Goal: Task Accomplishment & Management: Manage account settings

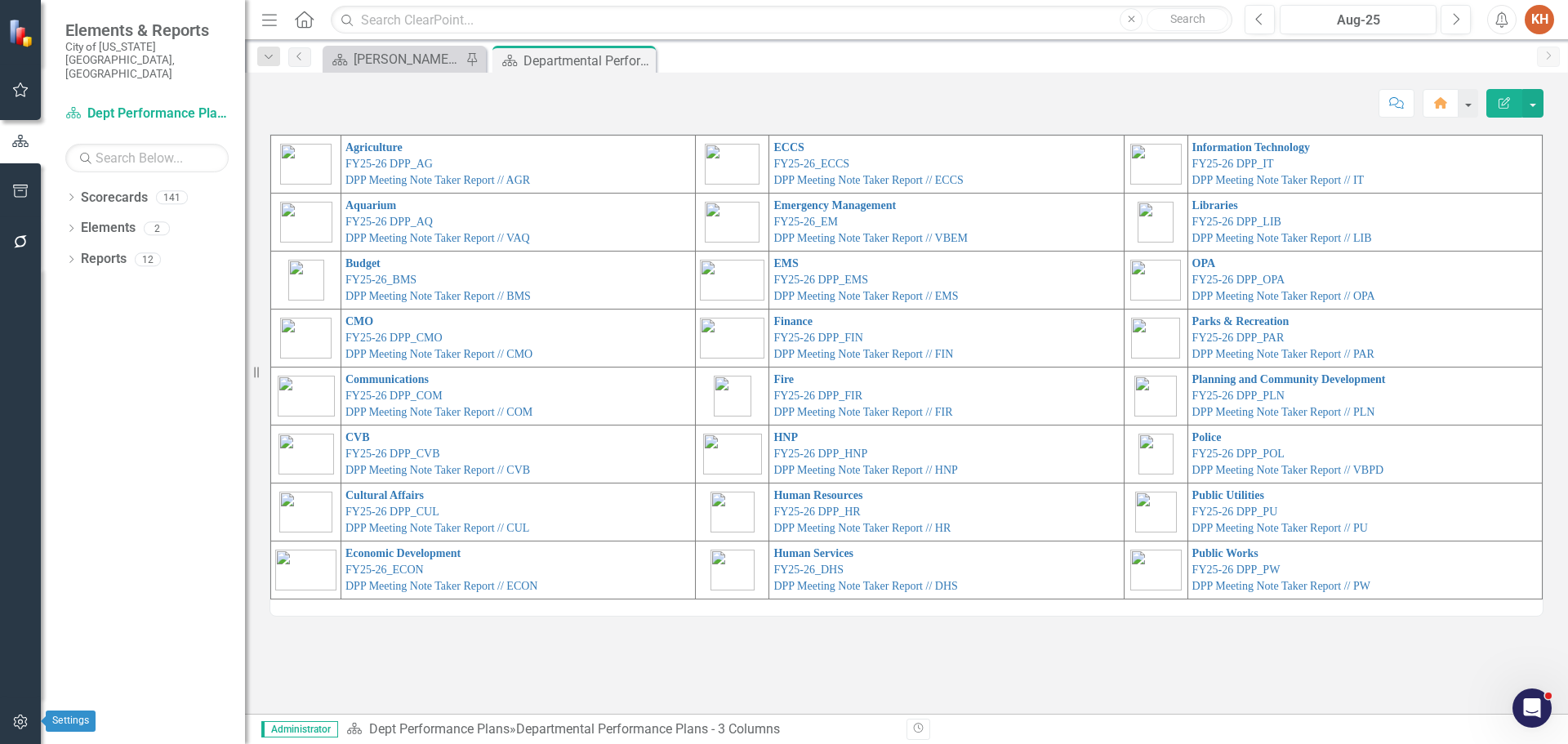
click at [23, 716] on icon "button" at bounding box center [20, 721] width 17 height 13
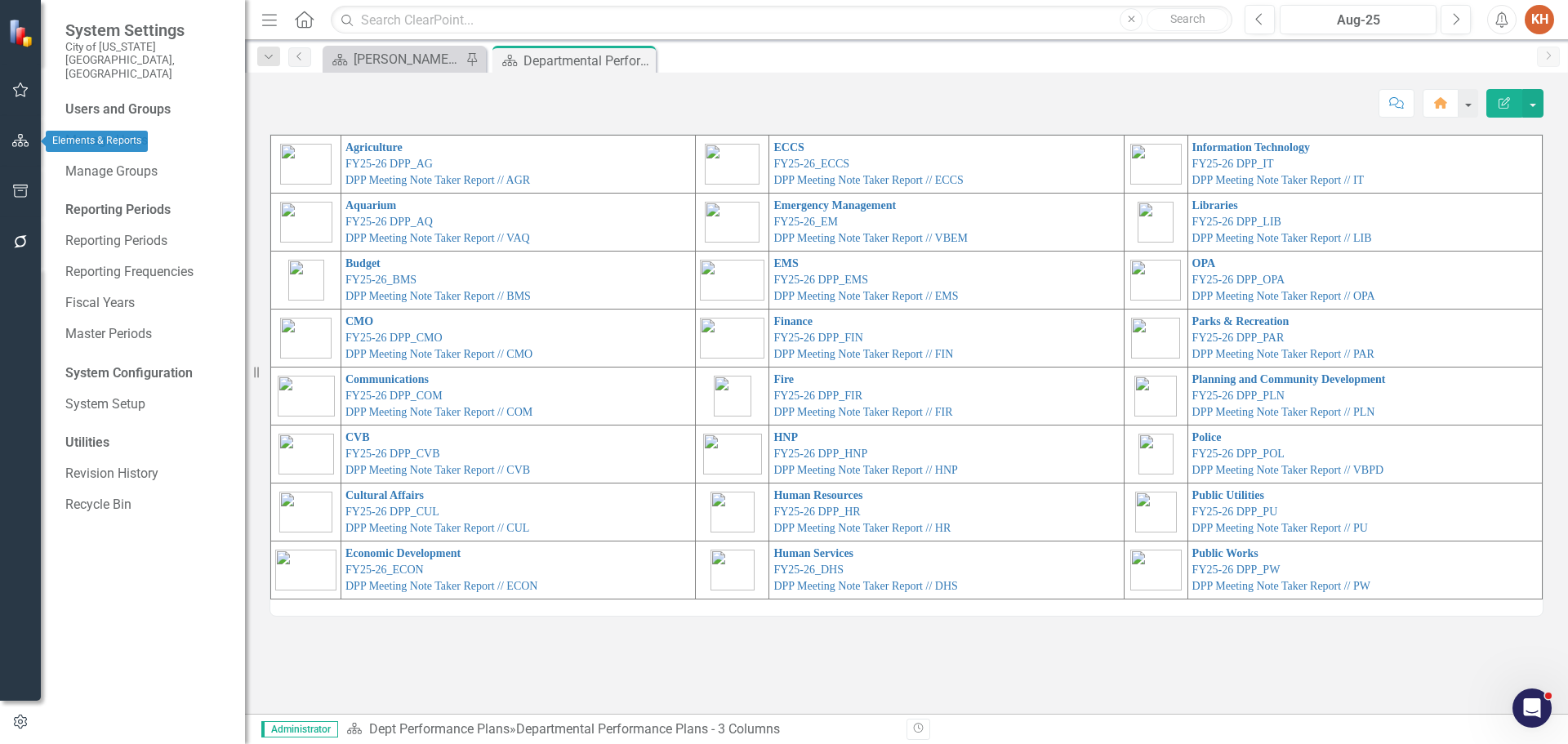
click at [26, 134] on icon "button" at bounding box center [20, 140] width 17 height 13
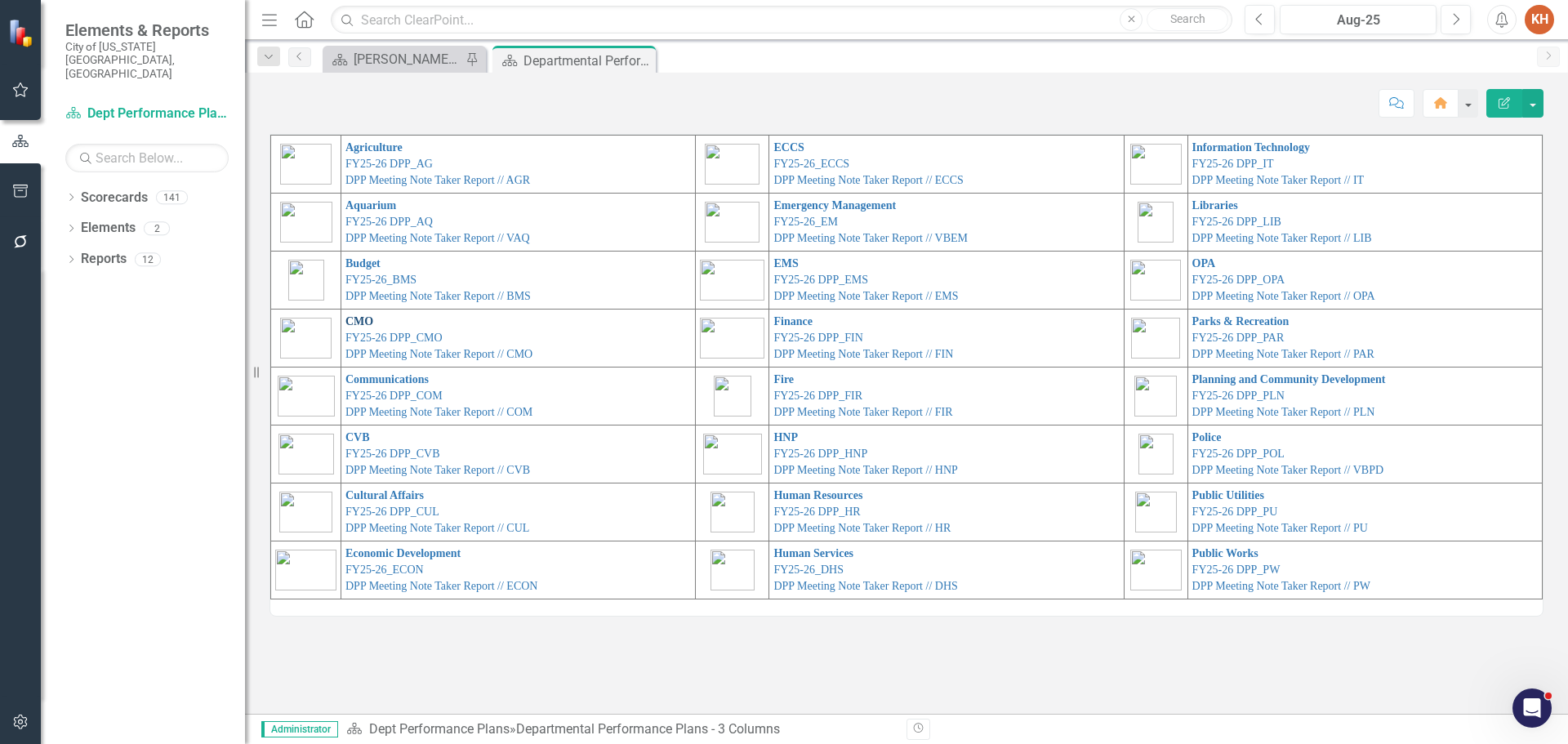
click at [357, 323] on link "CMO" at bounding box center [358, 321] width 27 height 12
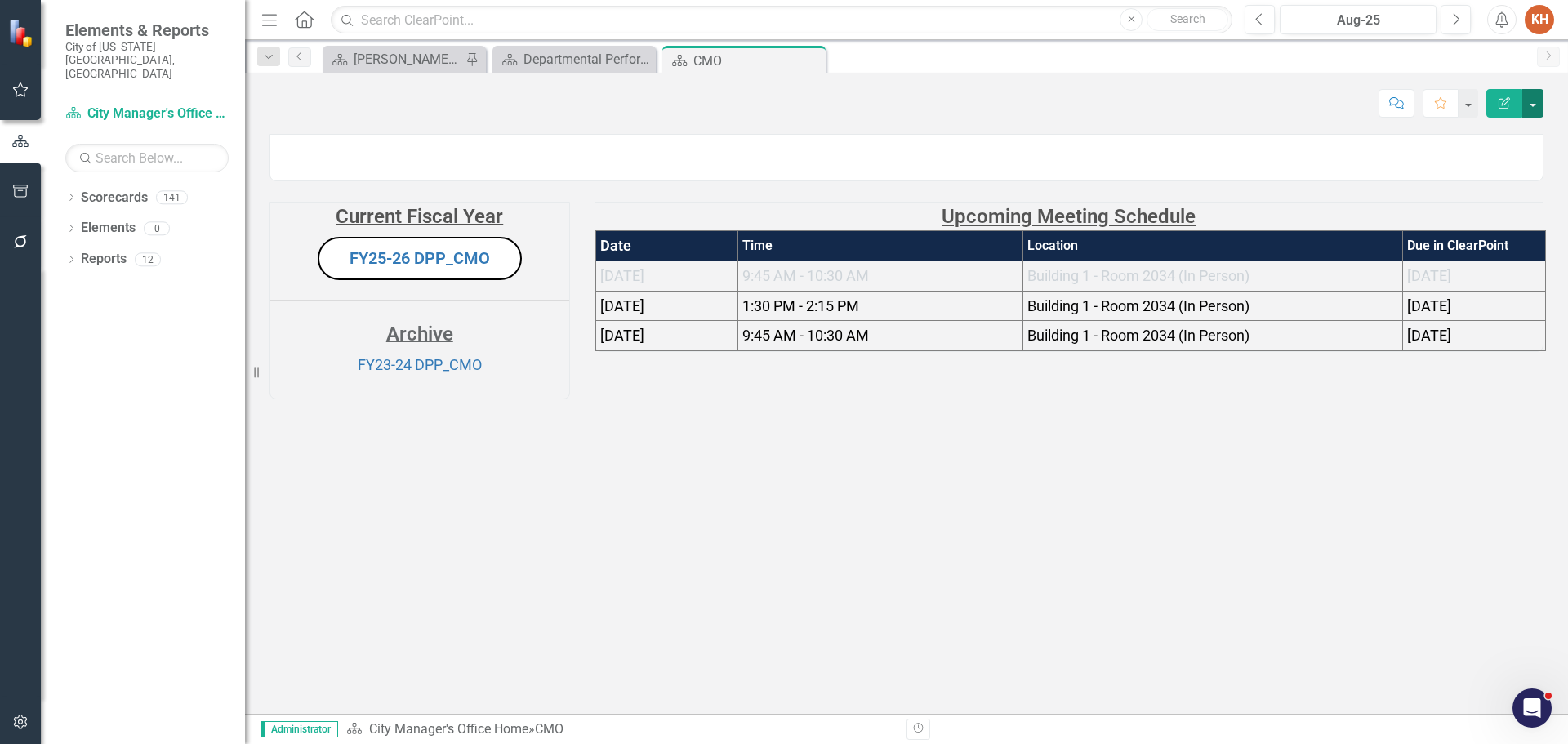
click at [1532, 95] on button "button" at bounding box center [1533, 103] width 21 height 28
click at [1490, 130] on link "Edit Edit Scorecard" at bounding box center [1476, 133] width 132 height 30
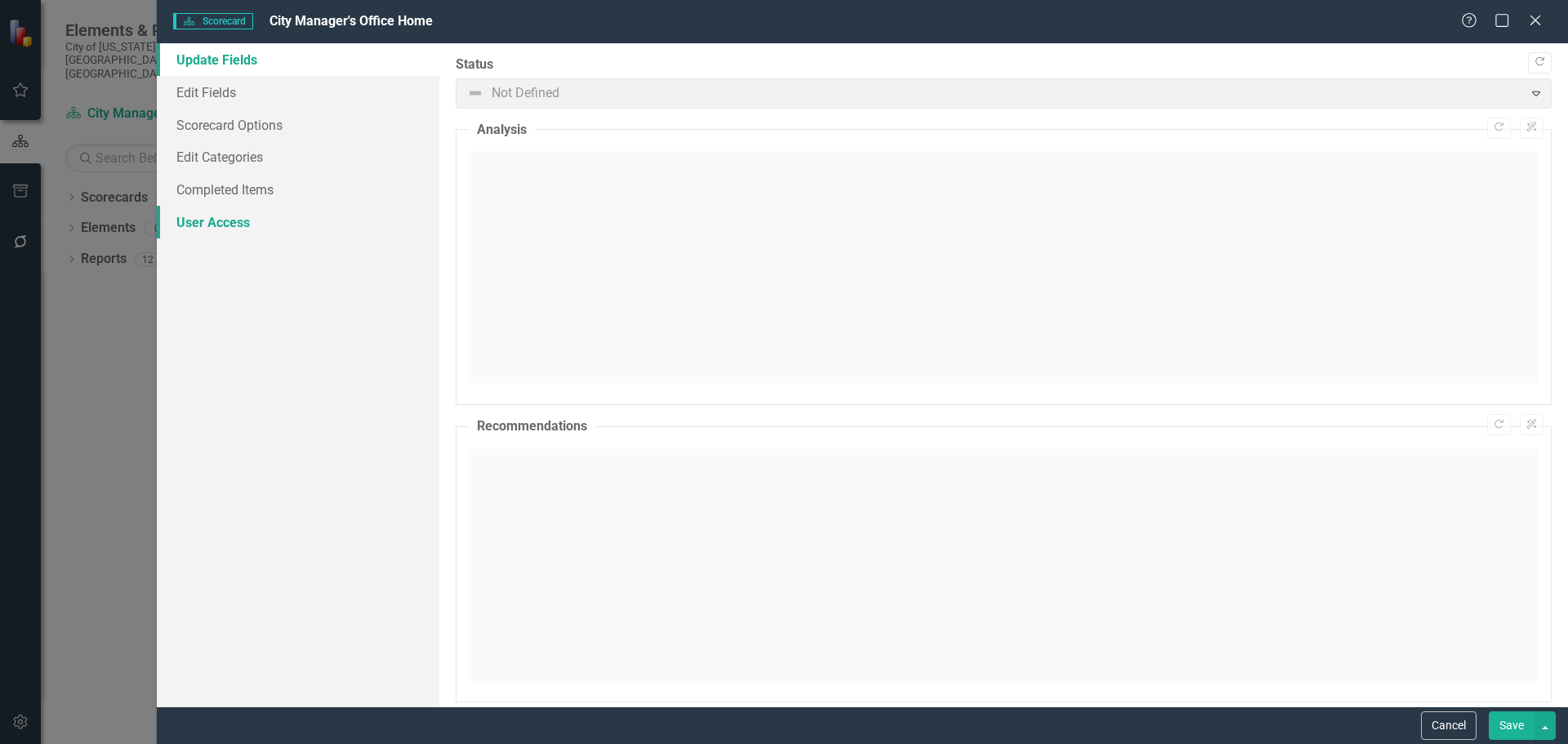
click at [233, 221] on link "User Access" at bounding box center [298, 222] width 283 height 33
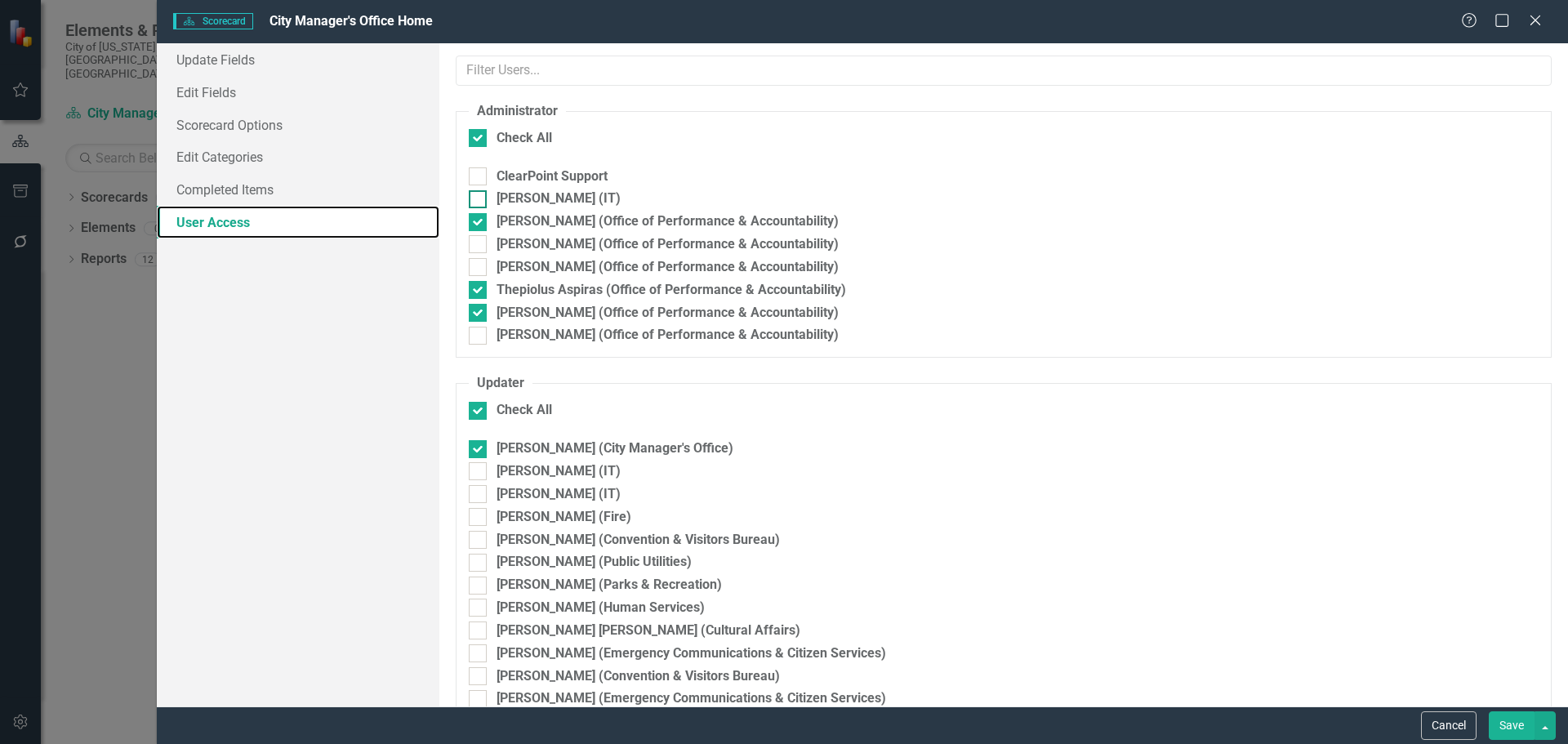
checkbox input "false"
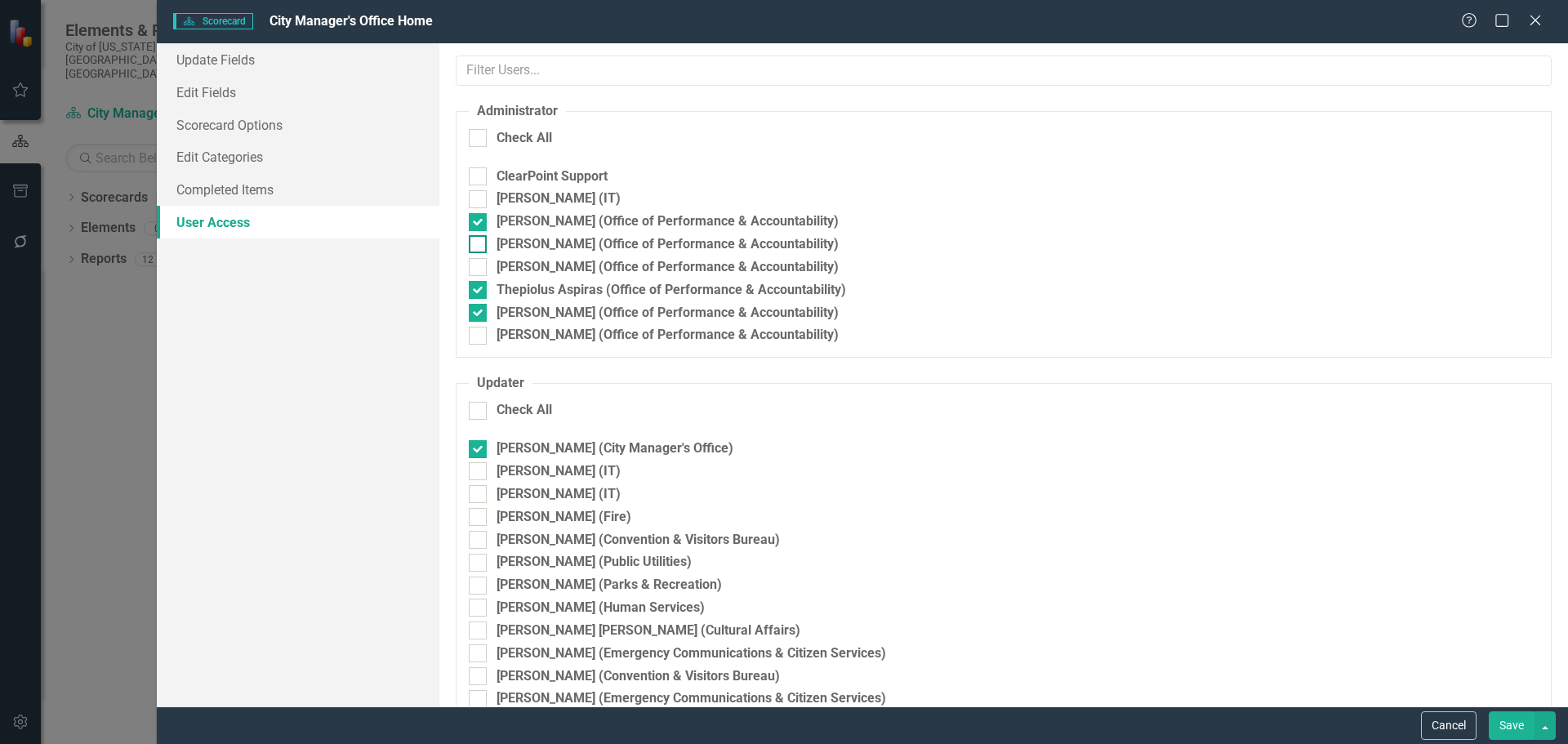
click at [480, 247] on div at bounding box center [477, 244] width 18 height 18
click at [479, 246] on input "[PERSON_NAME] (Office of Performance & Accountability)" at bounding box center [474, 240] width 11 height 11
checkbox input "true"
click at [479, 263] on div at bounding box center [477, 267] width 18 height 18
click at [479, 263] on input "[PERSON_NAME] (Office of Performance & Accountability)" at bounding box center [474, 263] width 11 height 11
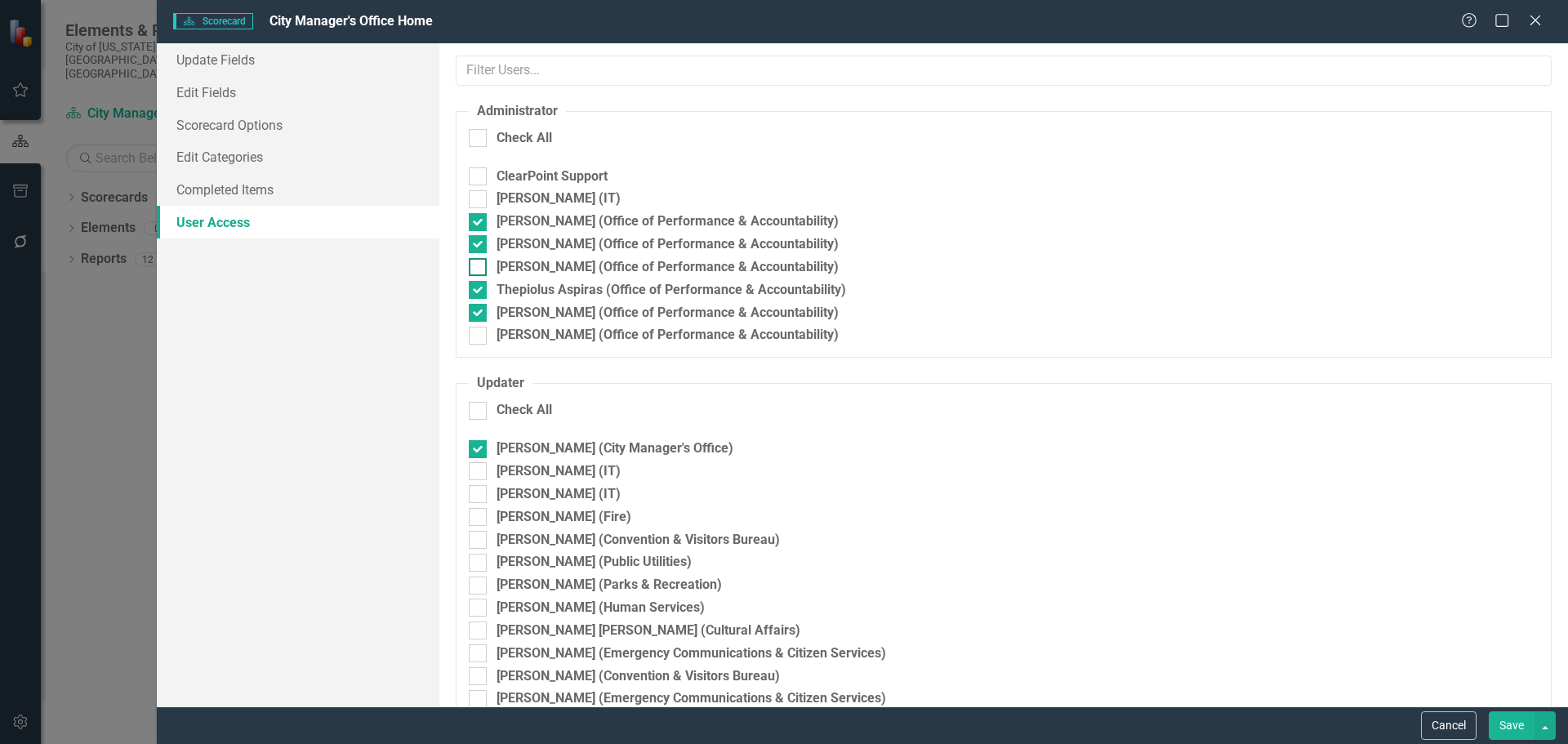
checkbox input "true"
click at [478, 334] on input "[PERSON_NAME] (Office of Performance & Accountability)" at bounding box center [474, 332] width 11 height 11
checkbox input "true"
click at [1507, 724] on button "Save" at bounding box center [1511, 725] width 46 height 28
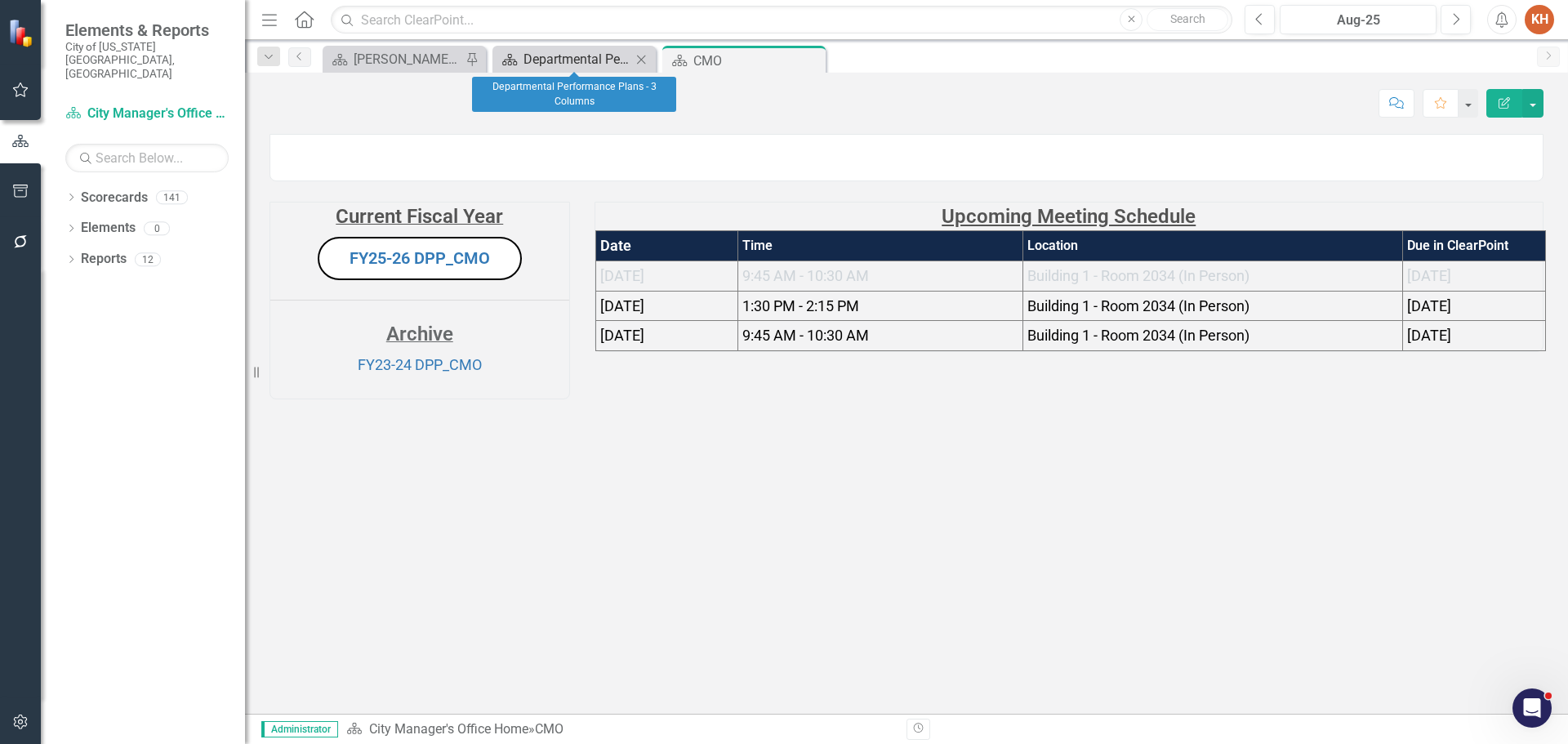
click at [576, 58] on div "Departmental Performance Plans - 3 Columns" at bounding box center [577, 59] width 108 height 20
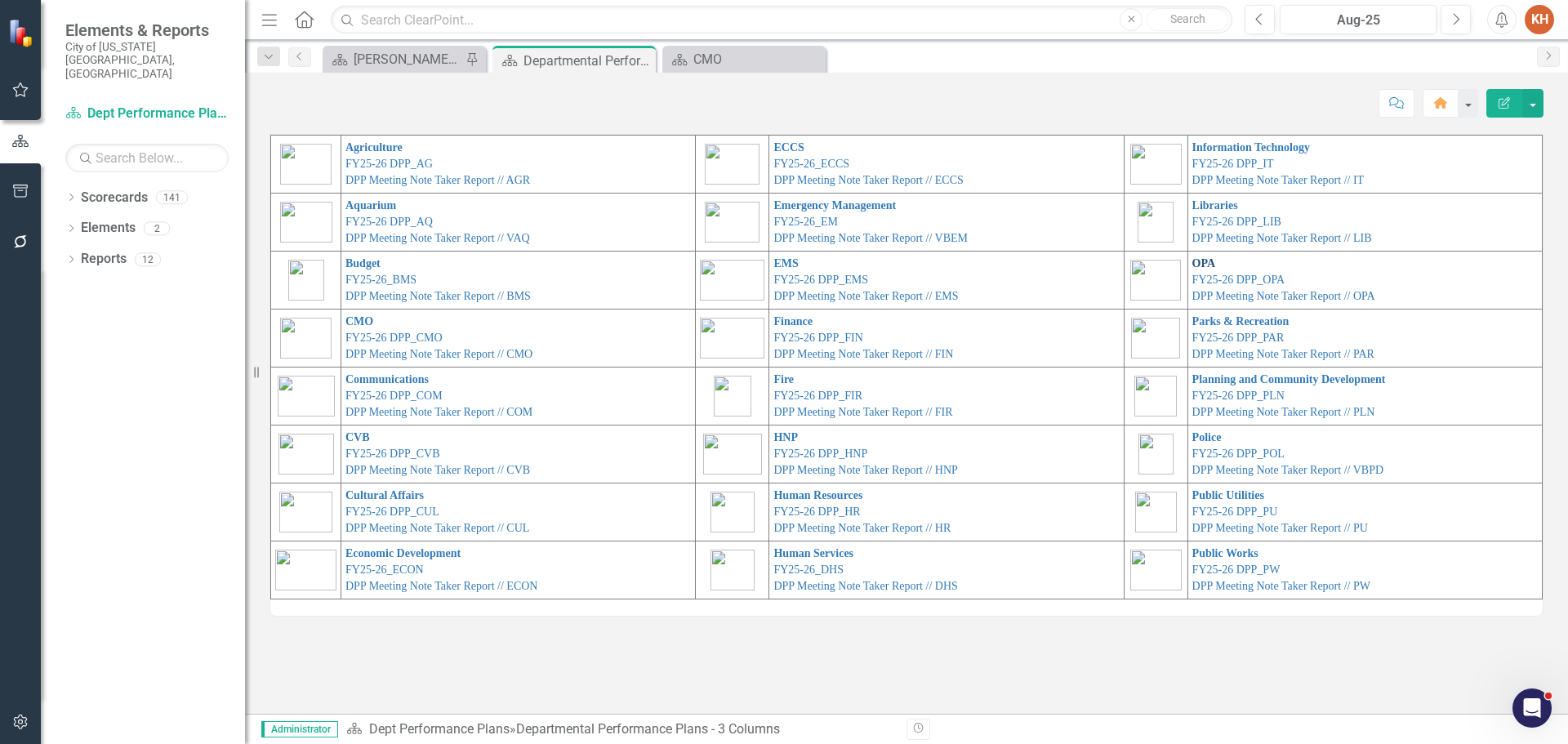
click at [1198, 262] on link "OPA" at bounding box center [1203, 263] width 24 height 12
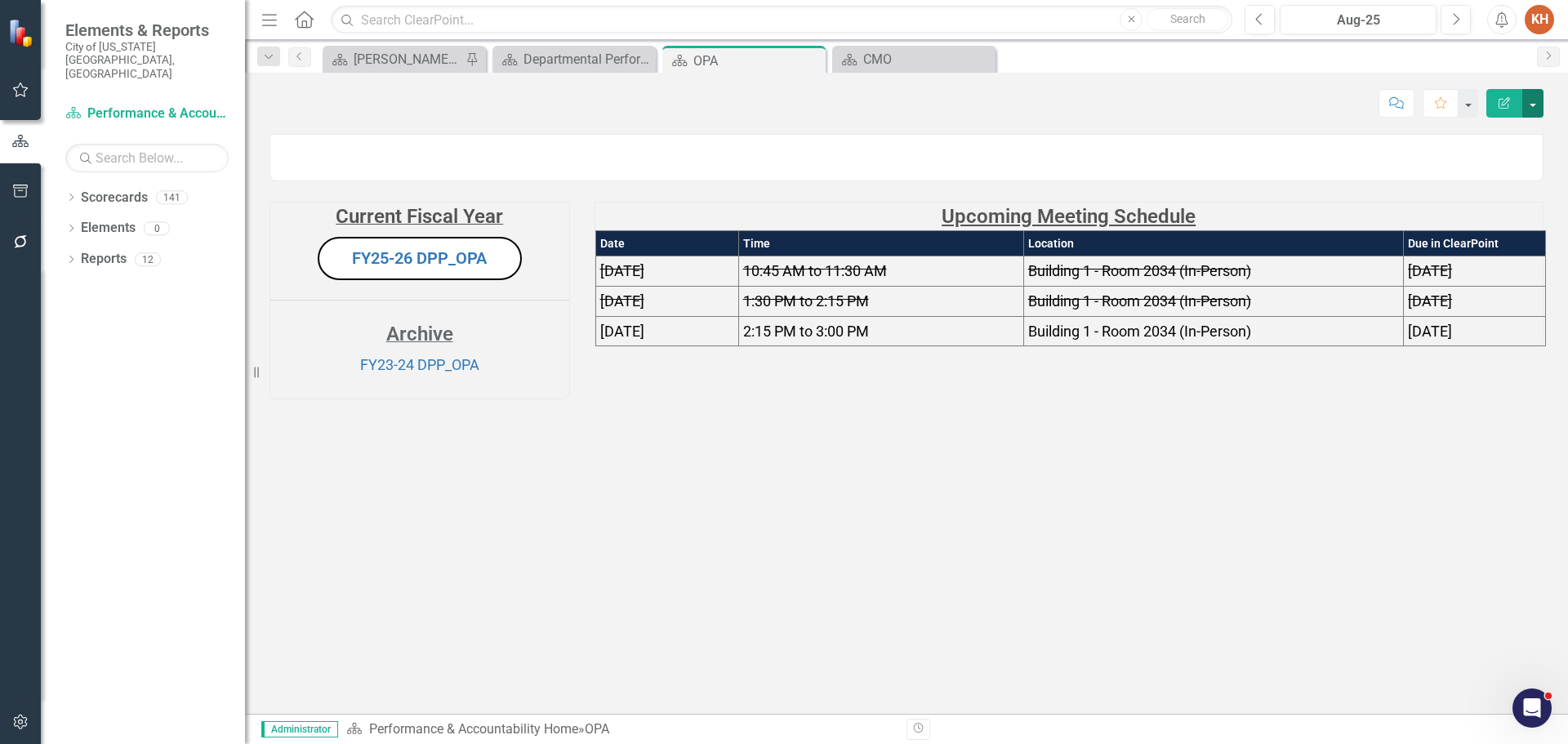
click at [1536, 101] on button "button" at bounding box center [1533, 103] width 21 height 28
click at [1489, 133] on link "Edit Edit Scorecard" at bounding box center [1476, 133] width 132 height 30
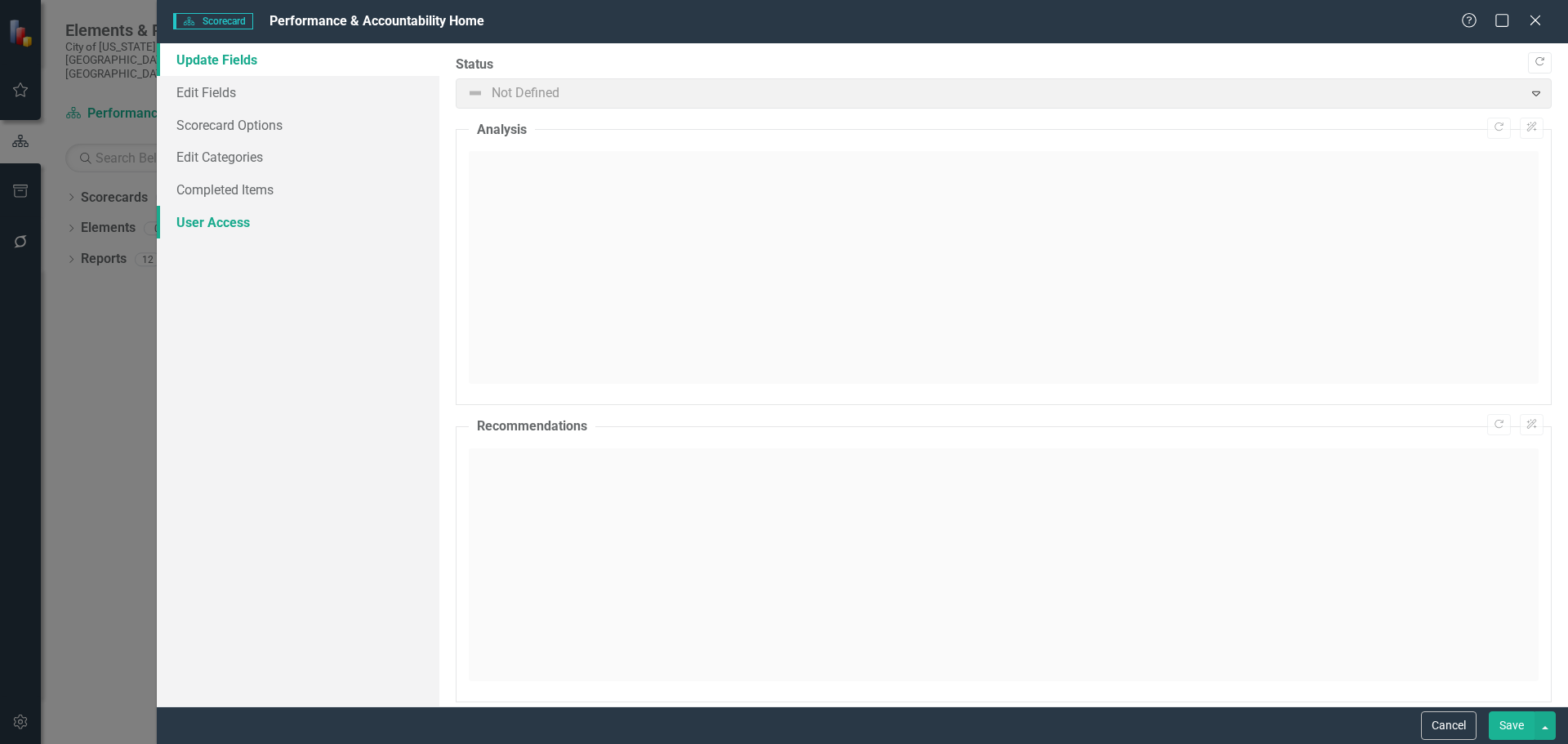
click at [230, 219] on link "User Access" at bounding box center [298, 222] width 283 height 33
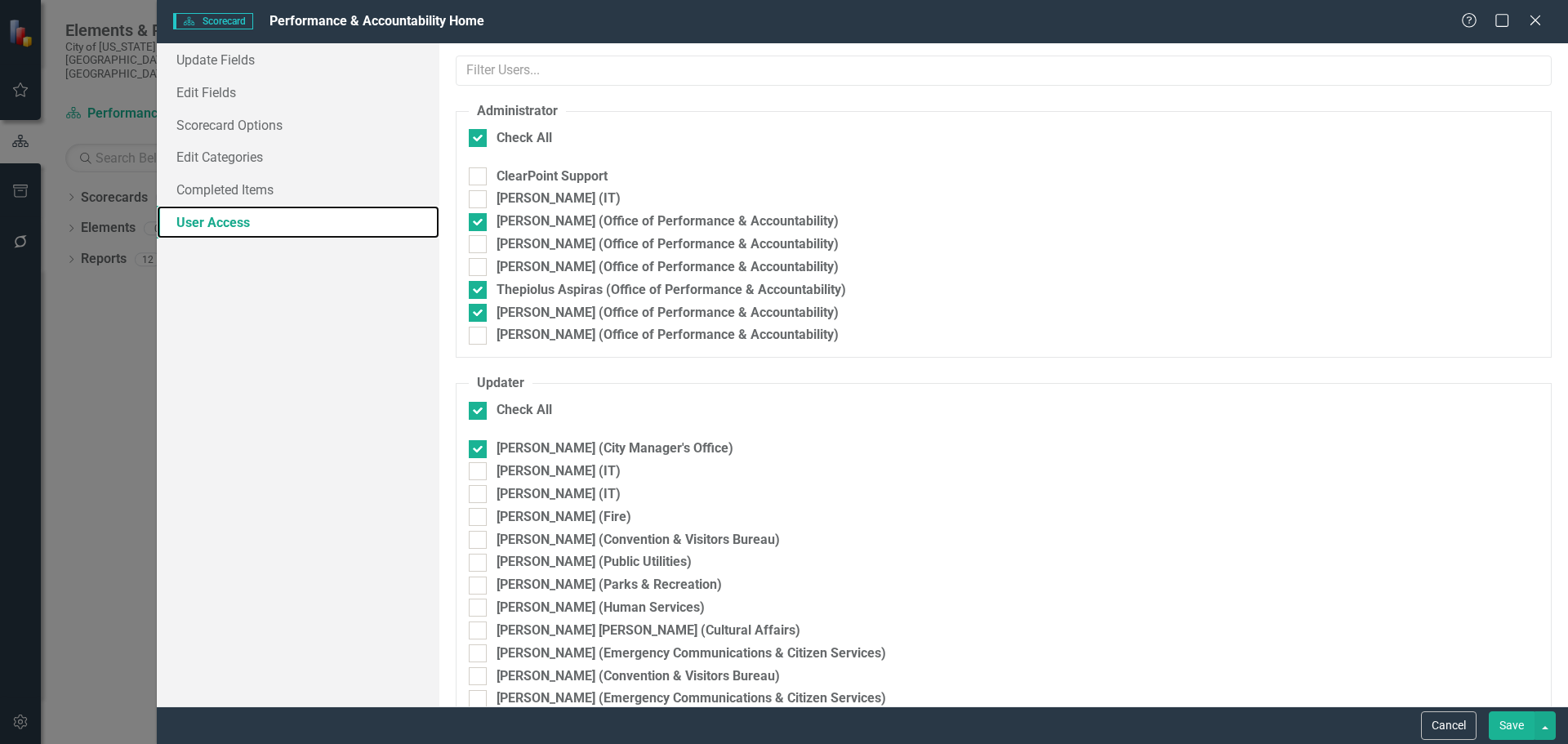
checkbox input "false"
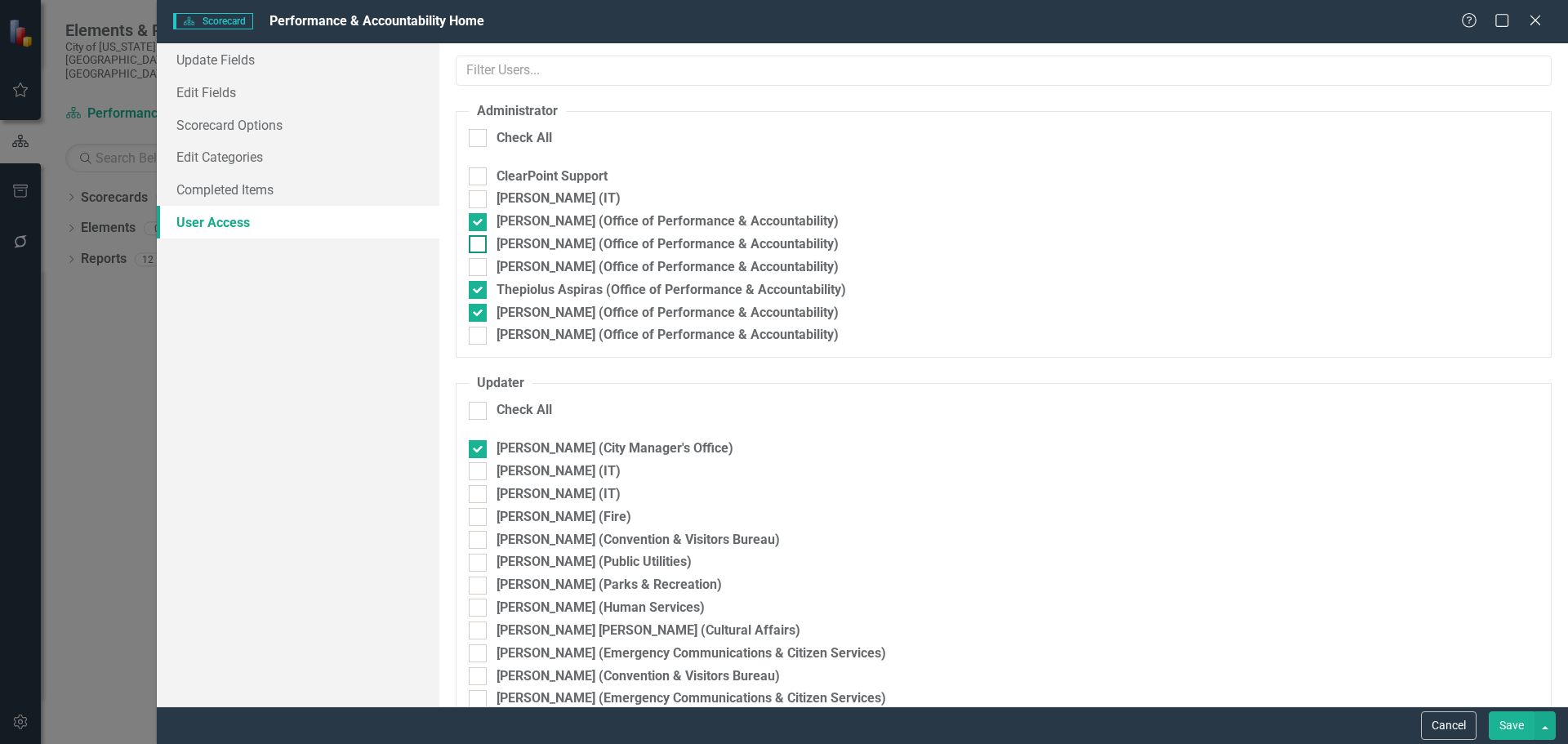
click at [480, 242] on div at bounding box center [477, 244] width 18 height 18
click at [479, 242] on input "[PERSON_NAME] (Office of Performance & Accountability)" at bounding box center [474, 240] width 11 height 11
checkbox input "true"
click at [478, 271] on div at bounding box center [477, 267] width 18 height 18
click at [478, 269] on input "[PERSON_NAME] (Office of Performance & Accountability)" at bounding box center [474, 263] width 11 height 11
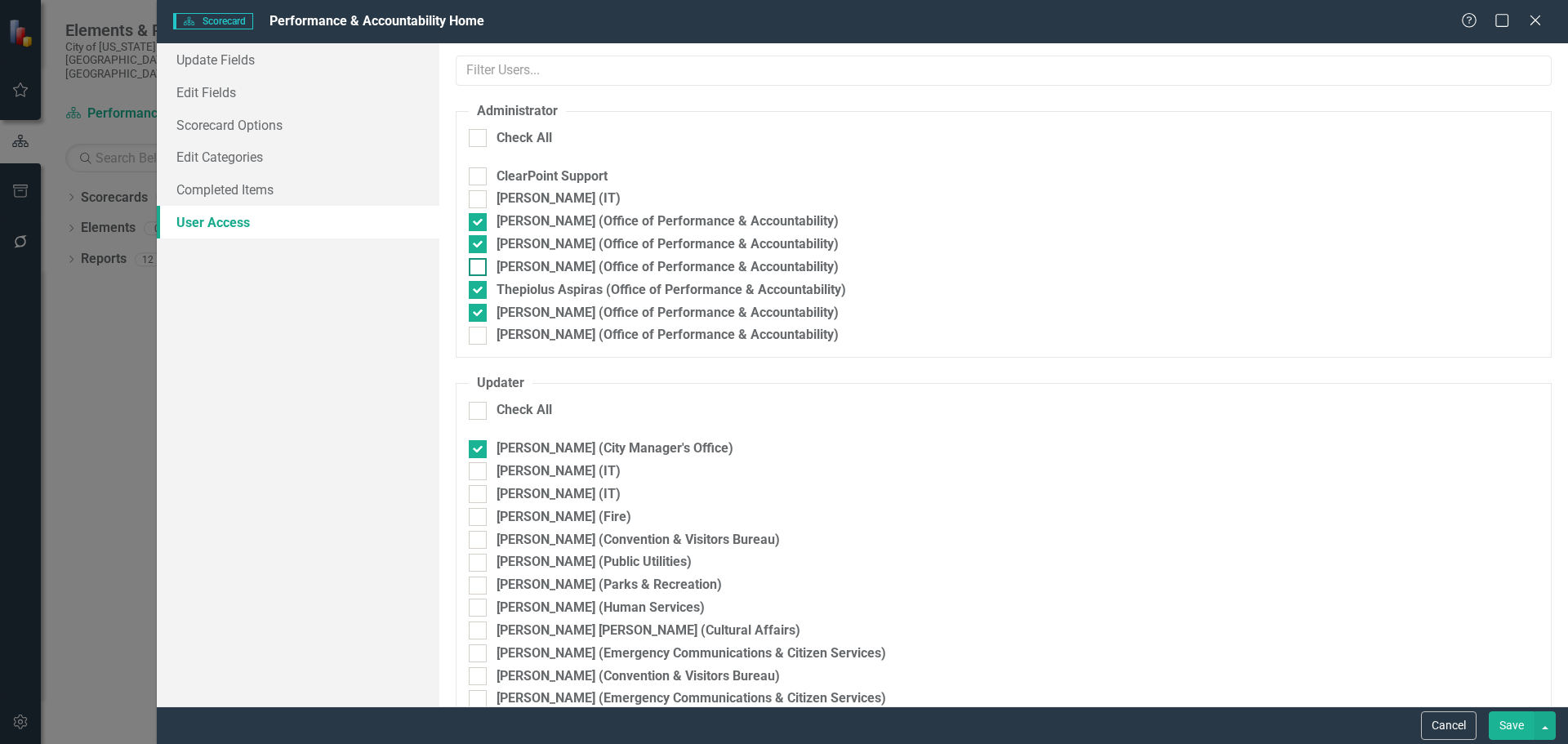
checkbox input "true"
click at [474, 333] on input "[PERSON_NAME] (Office of Performance & Accountability)" at bounding box center [474, 332] width 11 height 11
checkbox input "true"
click at [1515, 731] on button "Save" at bounding box center [1511, 725] width 46 height 28
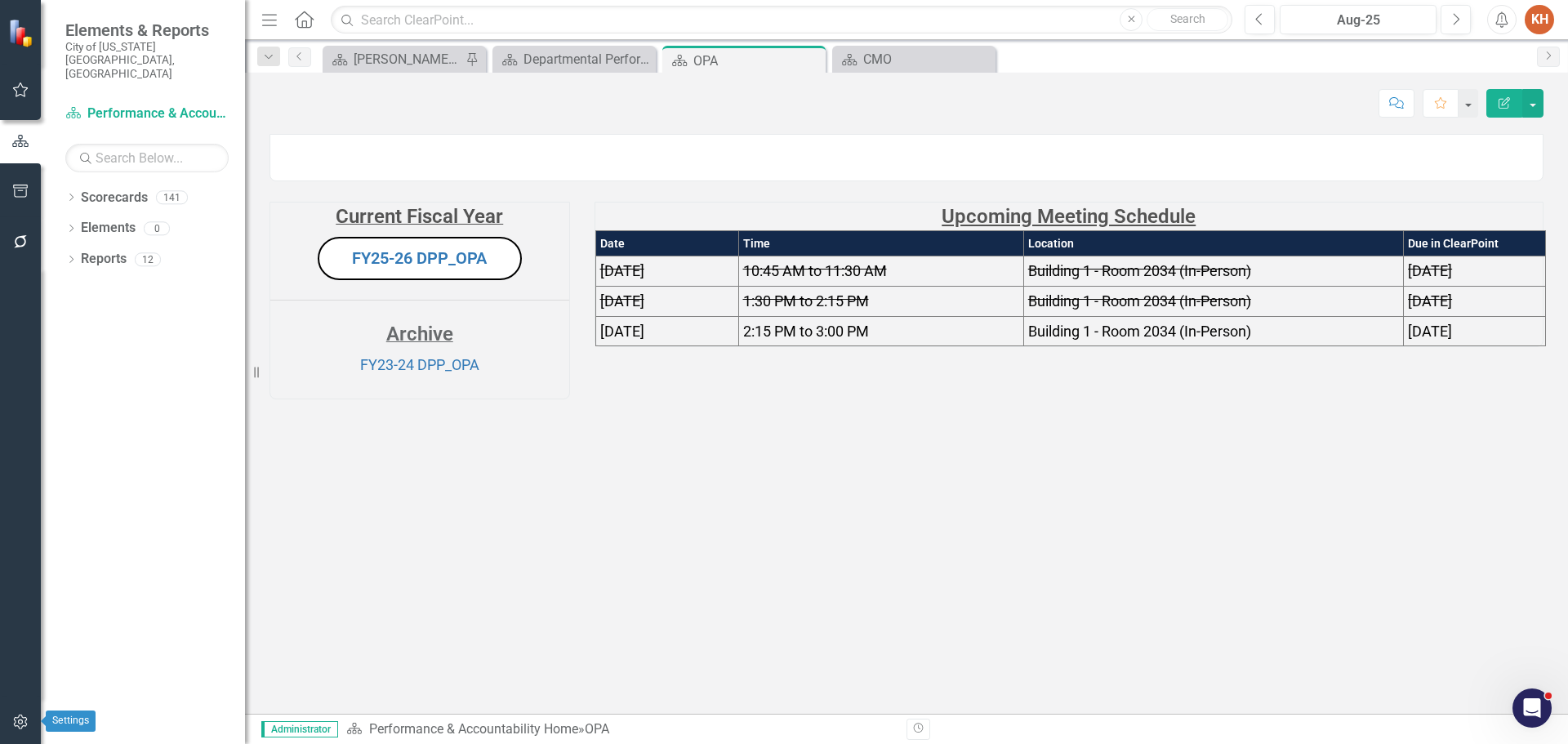
click at [20, 719] on icon "button" at bounding box center [20, 721] width 17 height 13
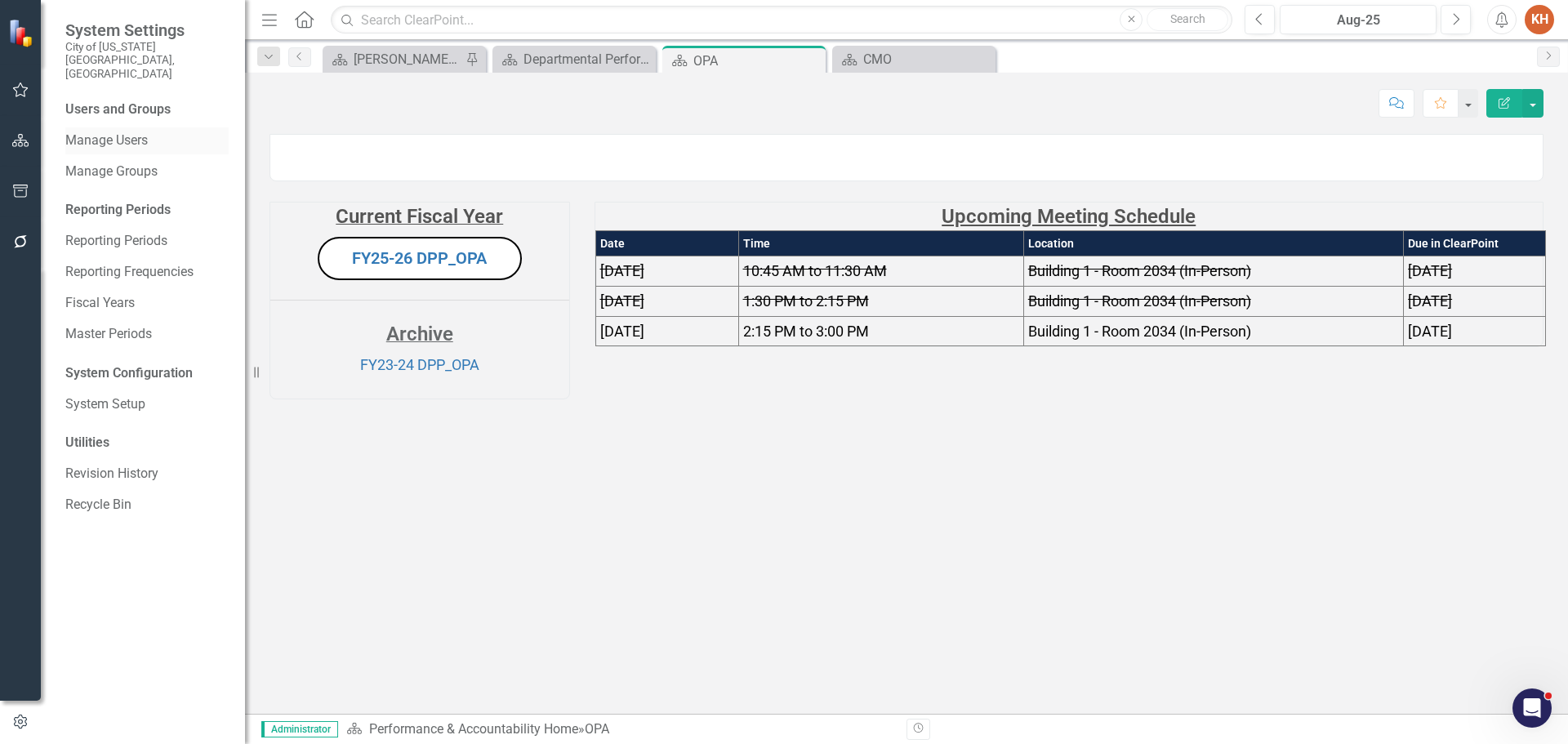
click at [131, 131] on link "Manage Users" at bounding box center [147, 140] width 163 height 19
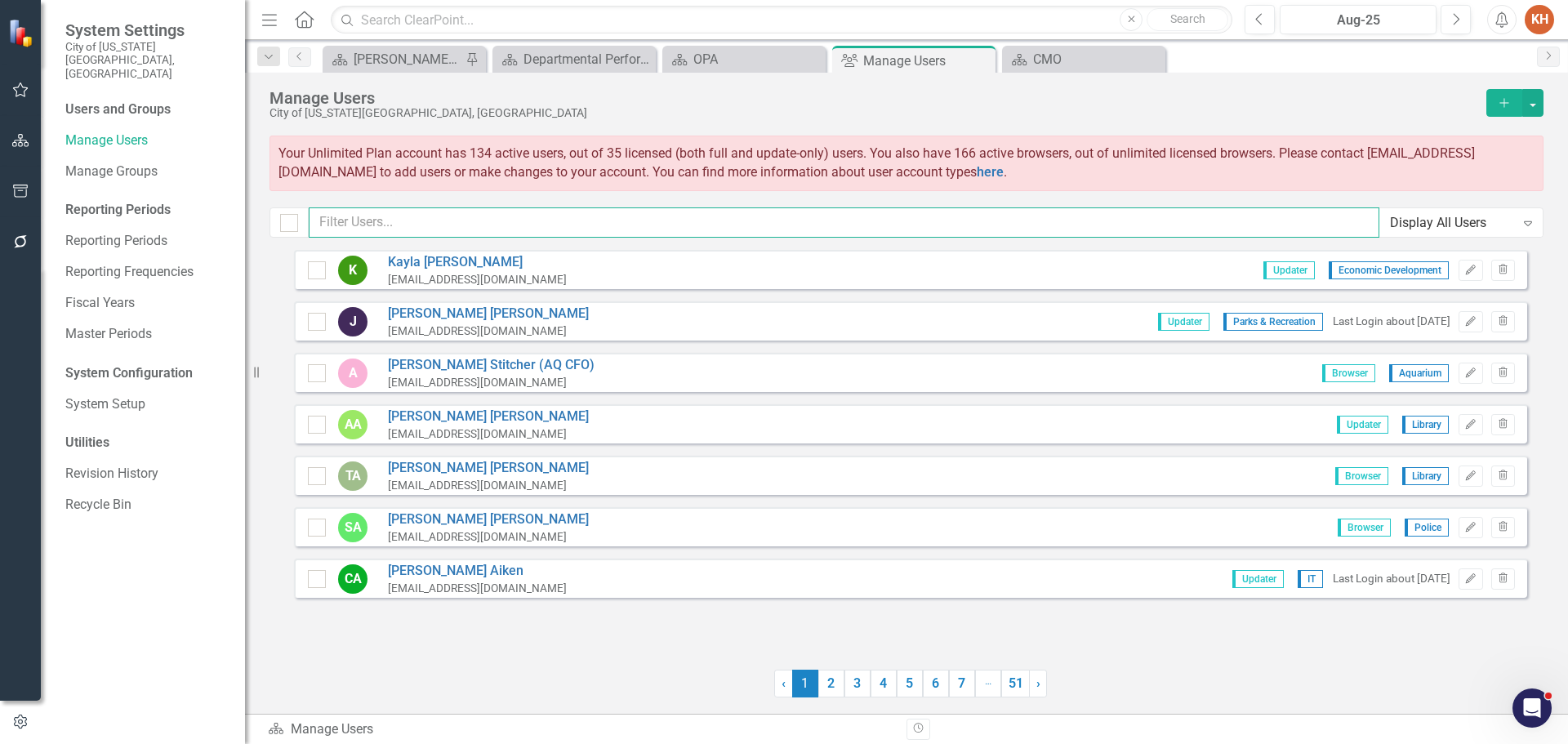
click at [596, 219] on input "text" at bounding box center [843, 223] width 1070 height 30
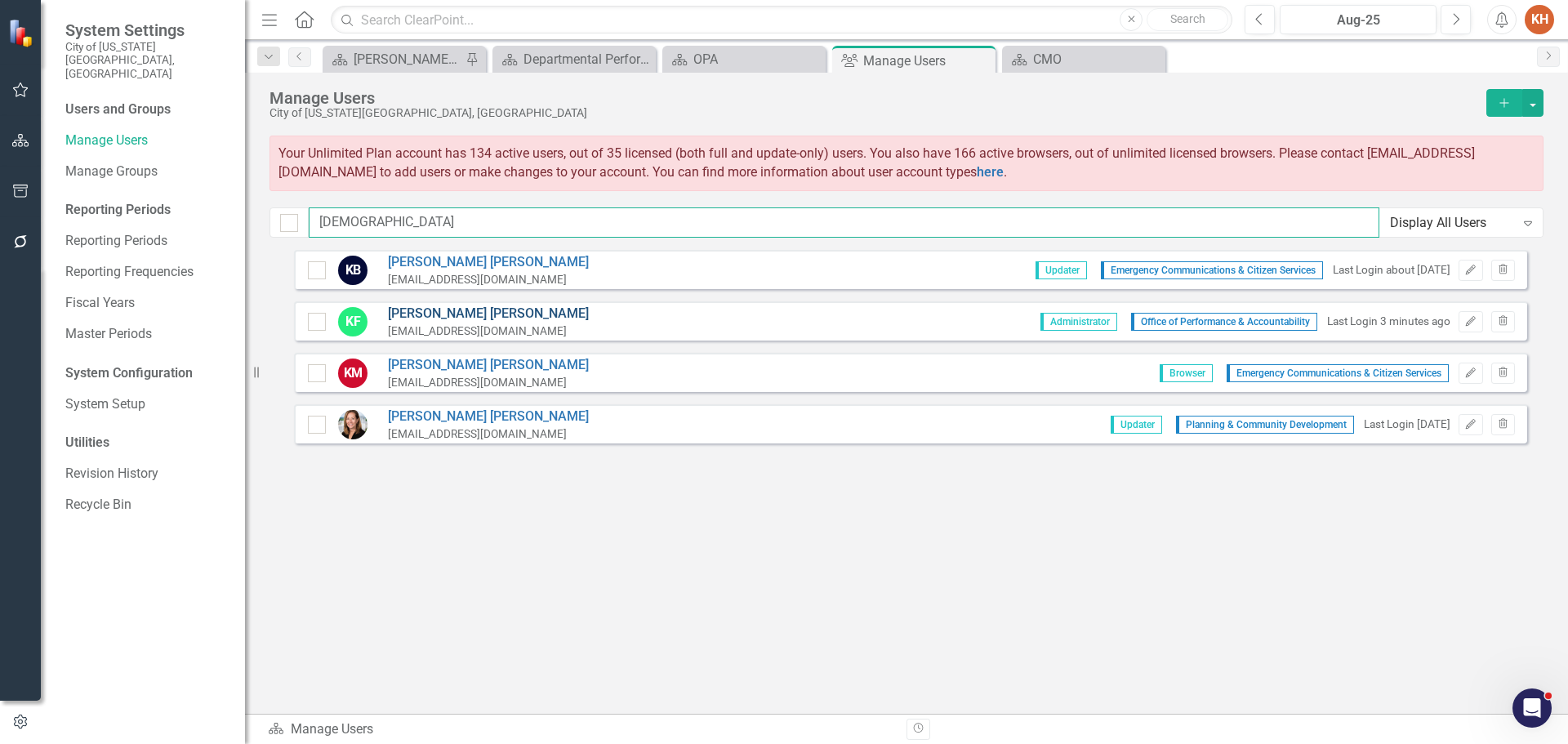
type input "[DEMOGRAPHIC_DATA]"
click at [490, 317] on link "[PERSON_NAME]" at bounding box center [488, 313] width 200 height 19
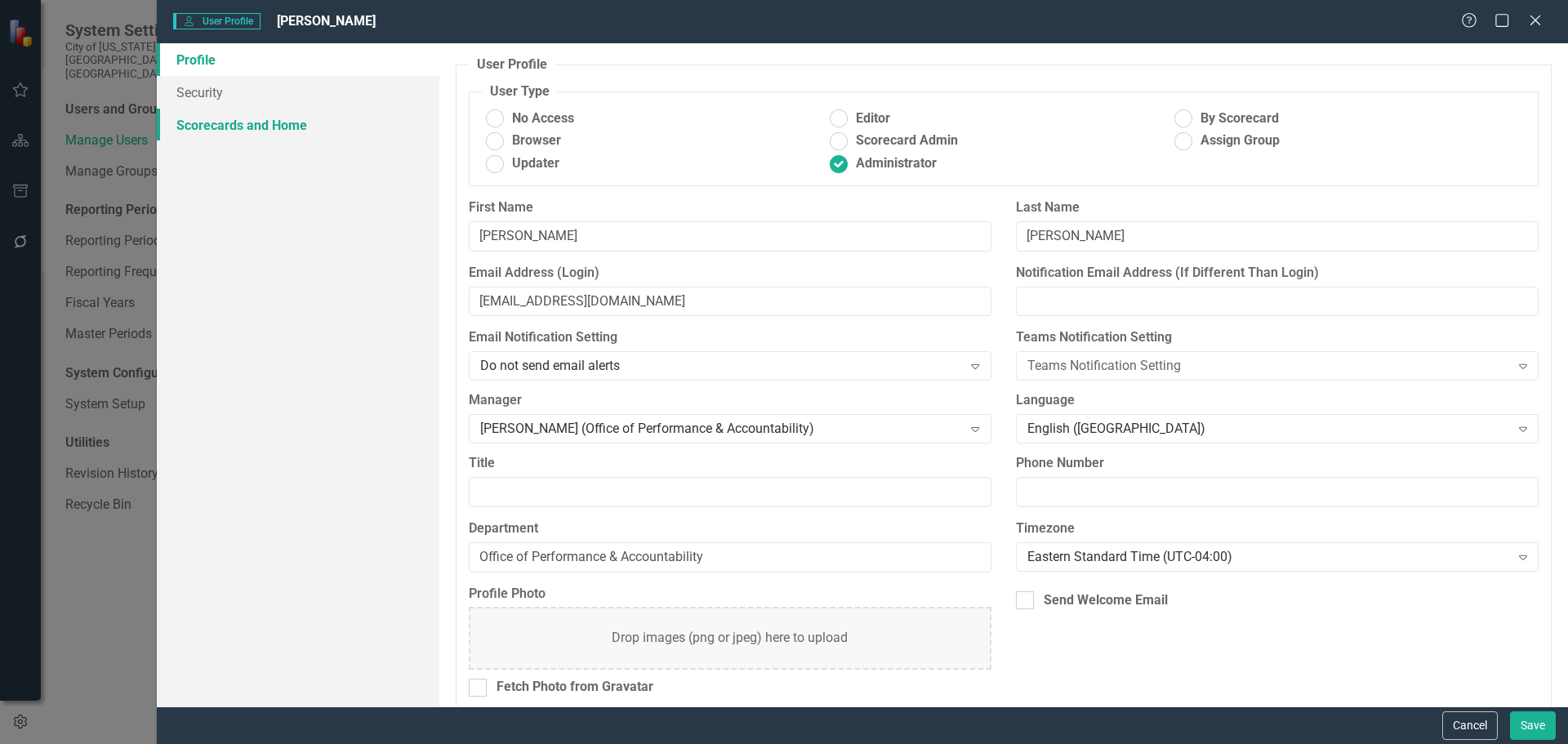
click at [285, 118] on link "Scorecards and Home" at bounding box center [298, 124] width 283 height 33
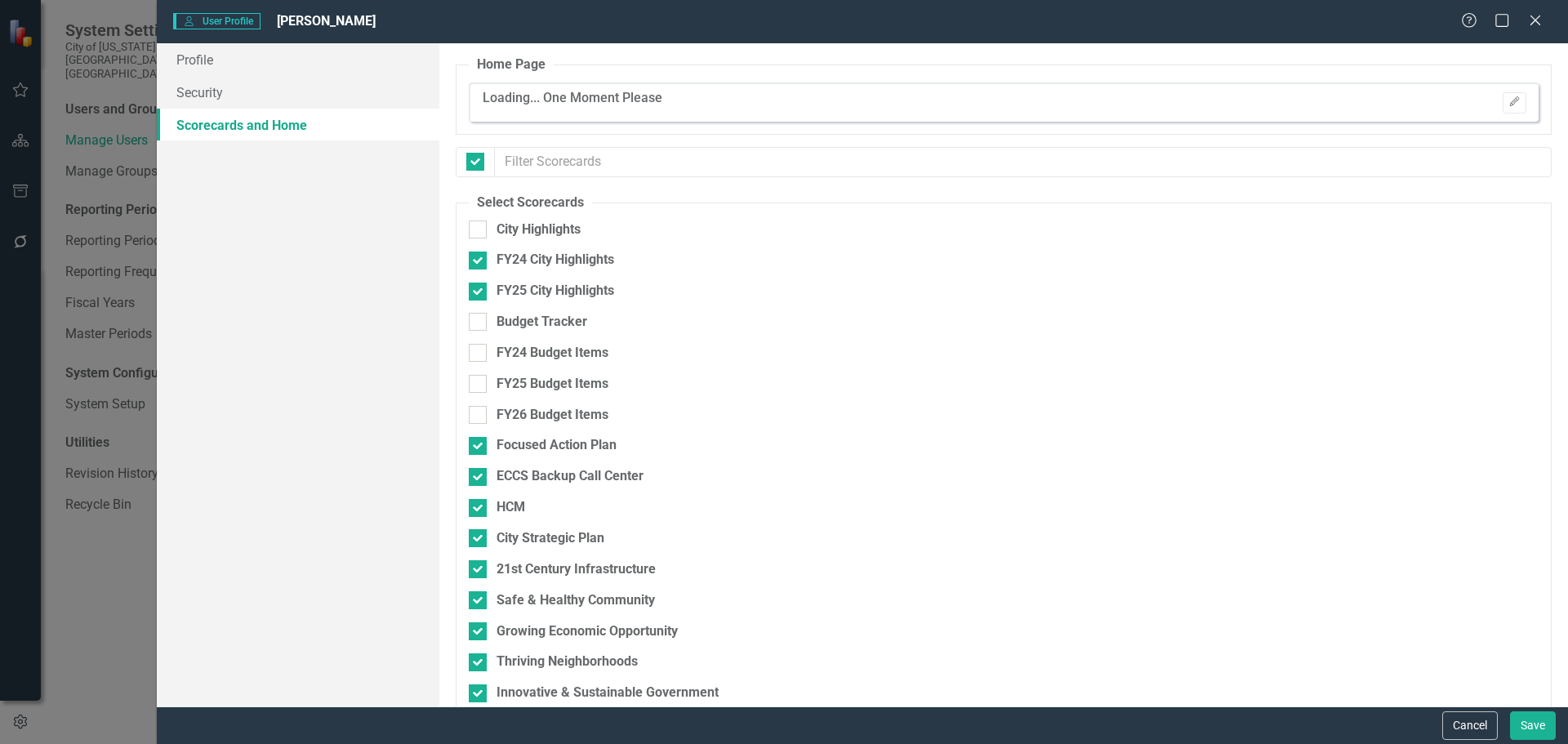
checkbox input "false"
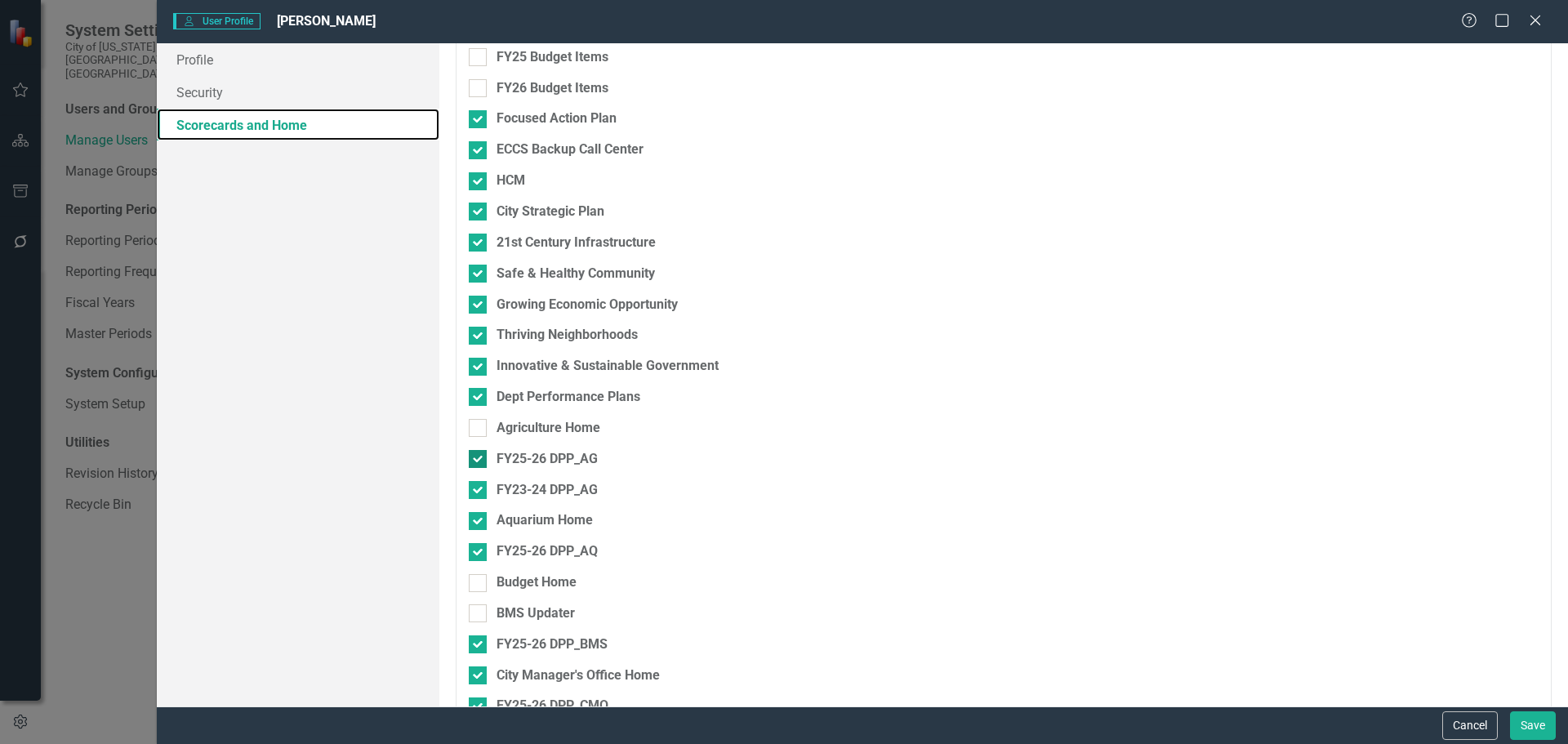
scroll to position [489, 0]
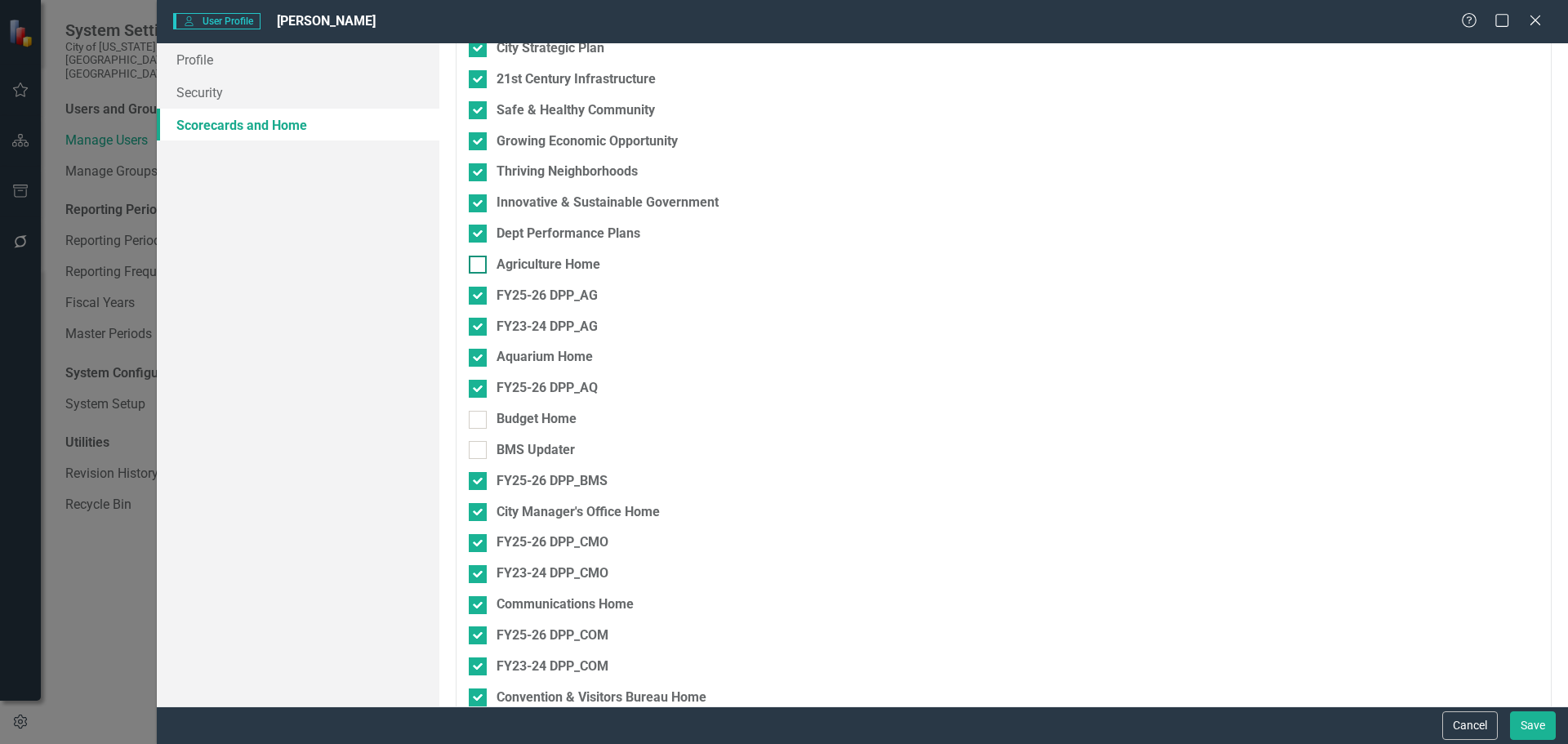
click at [478, 262] on input "Agriculture Home" at bounding box center [474, 261] width 11 height 11
checkbox input "true"
click at [470, 417] on input "Budget Home" at bounding box center [474, 416] width 11 height 11
checkbox input "true"
click at [474, 450] on input "BMS Updater" at bounding box center [474, 446] width 11 height 11
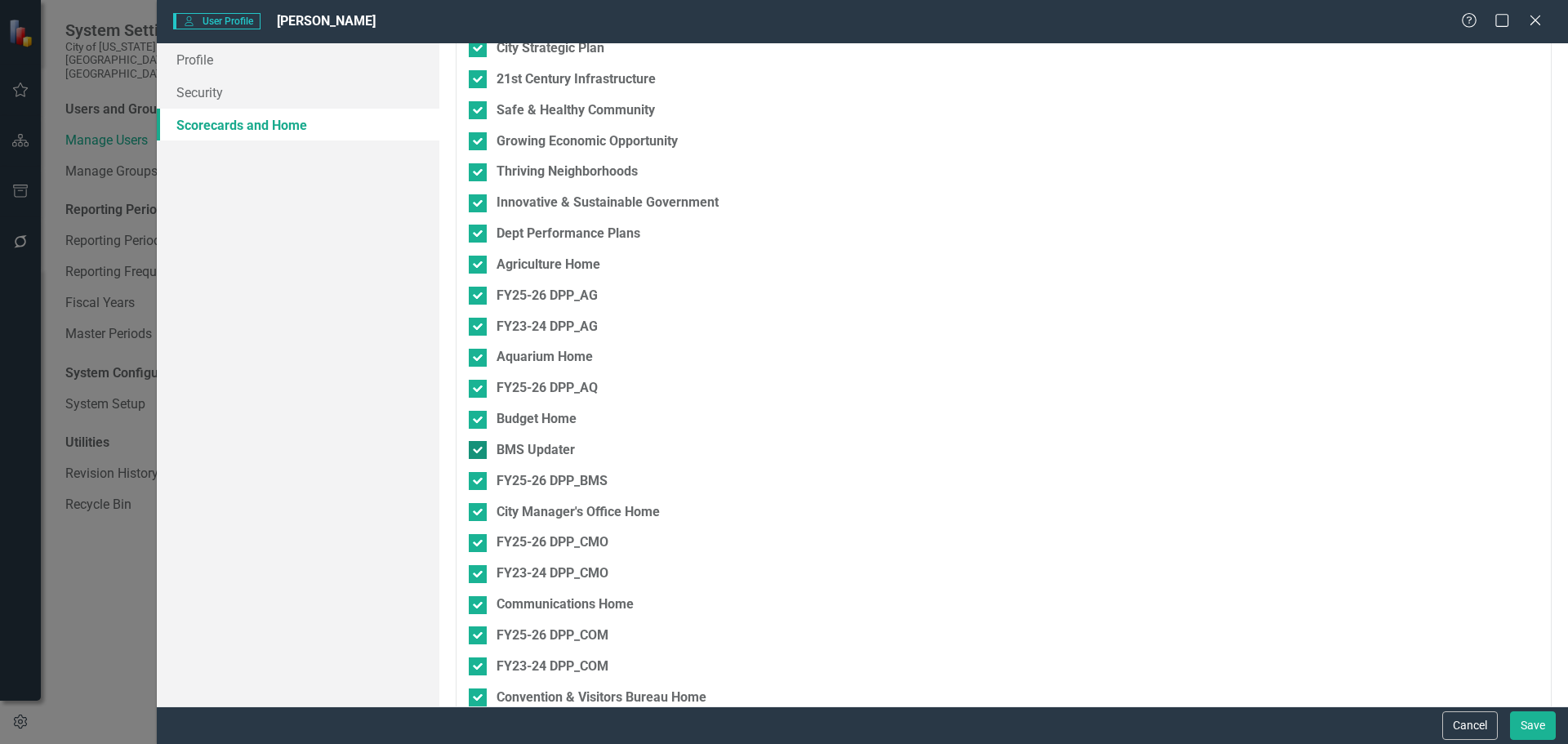
click at [478, 447] on input "BMS Updater" at bounding box center [474, 446] width 11 height 11
checkbox input "true"
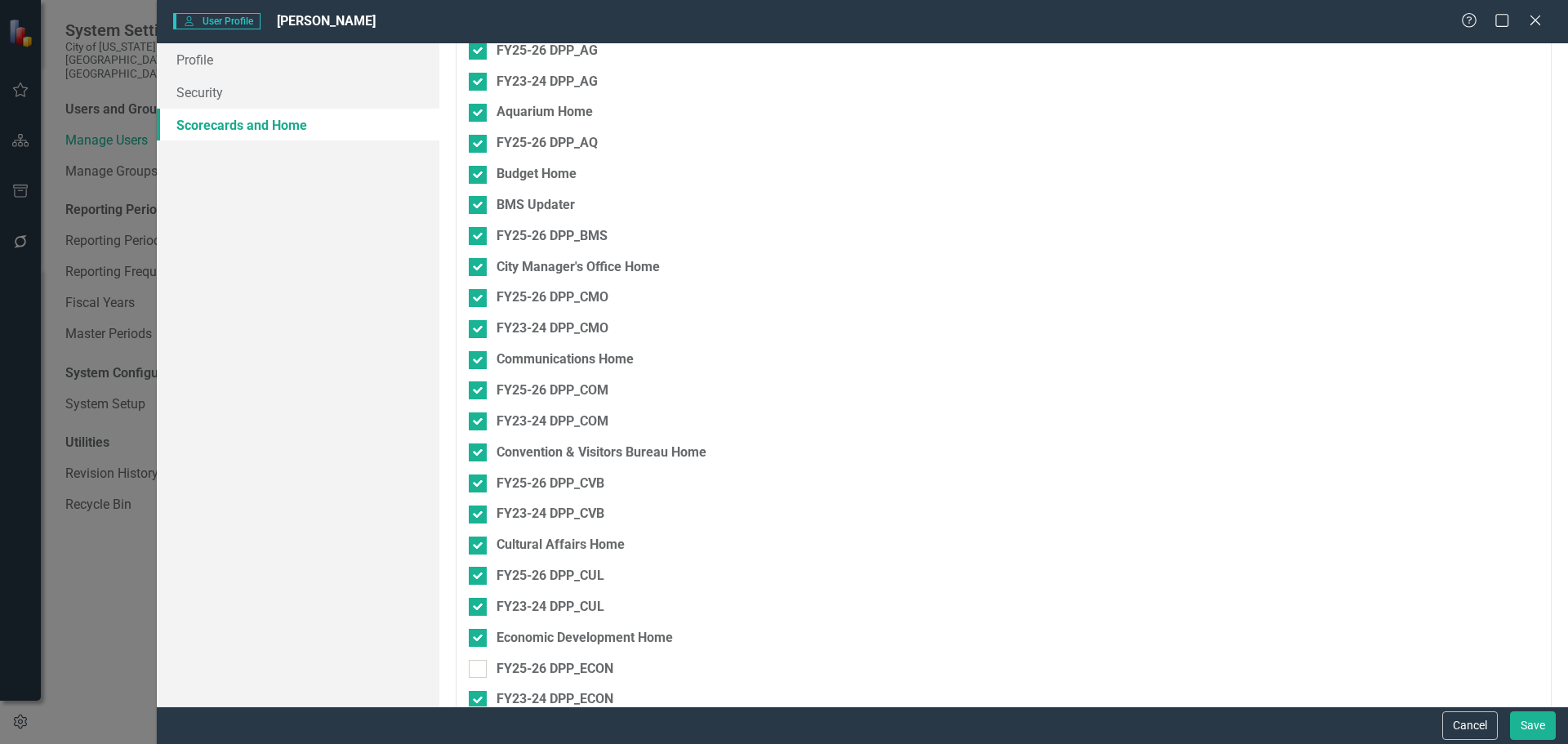
scroll to position [980, 0]
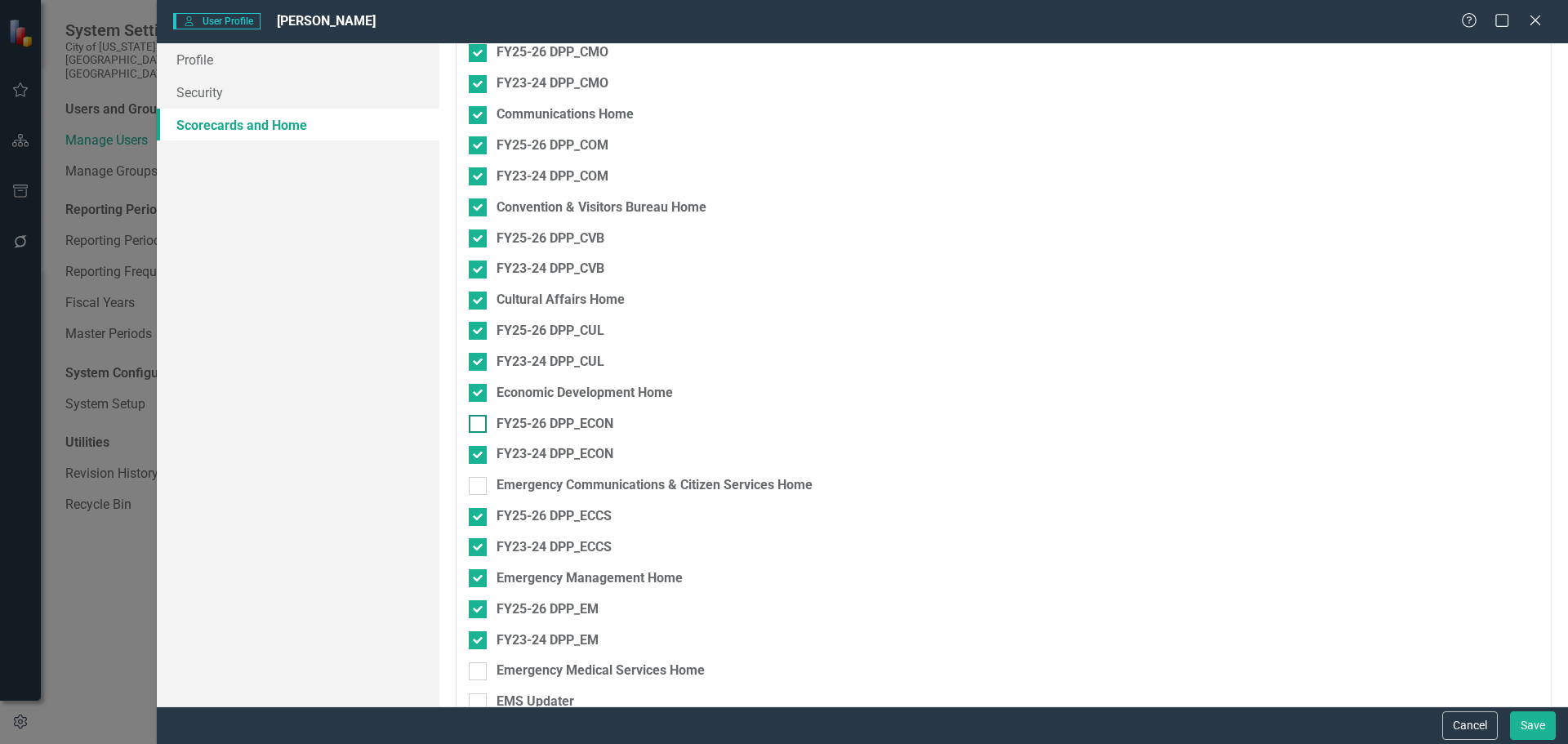
click at [476, 420] on input "FY25-26 DPP_ECON" at bounding box center [474, 420] width 11 height 11
checkbox input "true"
click at [478, 475] on div "FY23-24 DPP_ECON" at bounding box center [917, 460] width 898 height 31
click at [480, 483] on div at bounding box center [477, 486] width 18 height 18
click at [479, 483] on input "Emergency Communications & Citizen Services Home" at bounding box center [474, 482] width 11 height 11
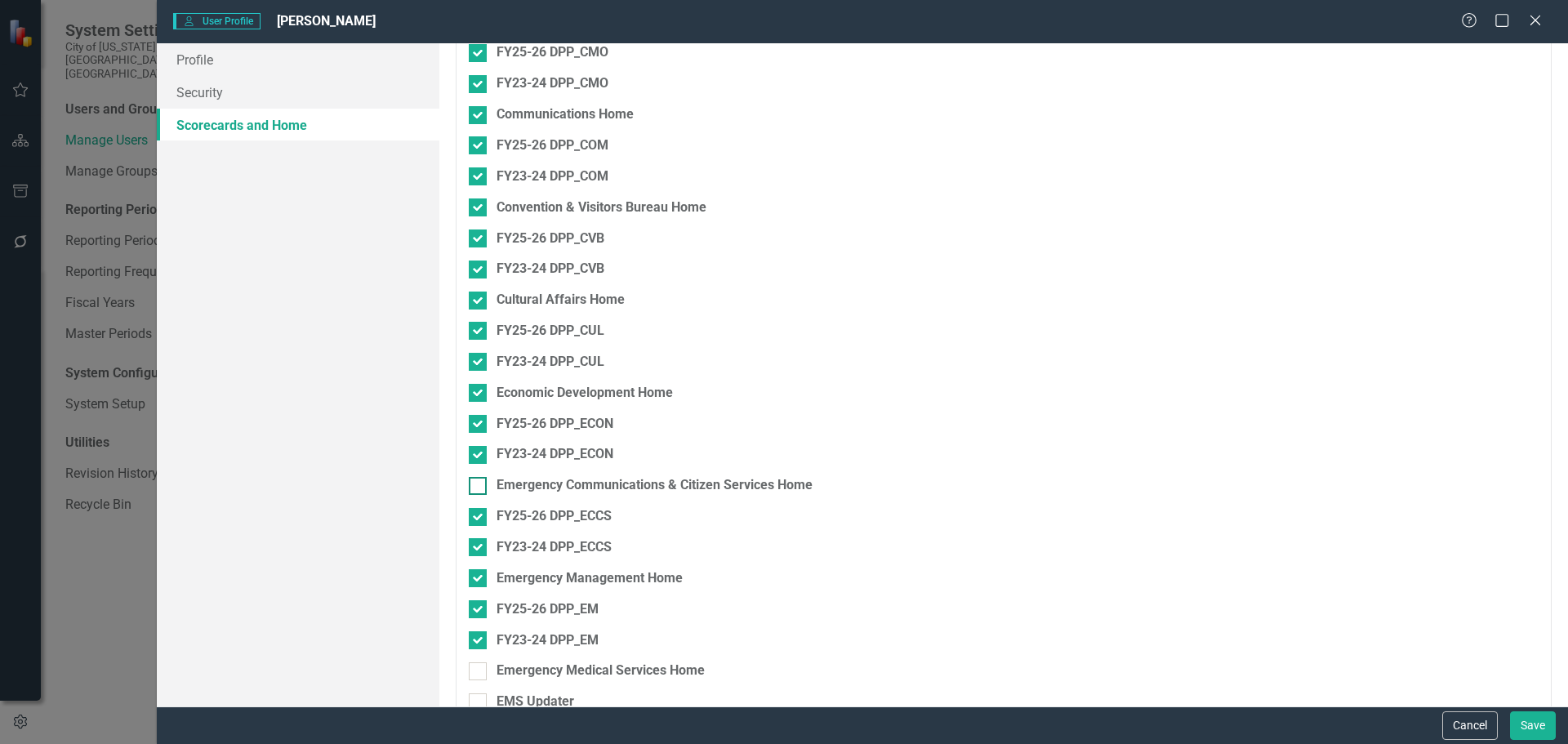
checkbox input "true"
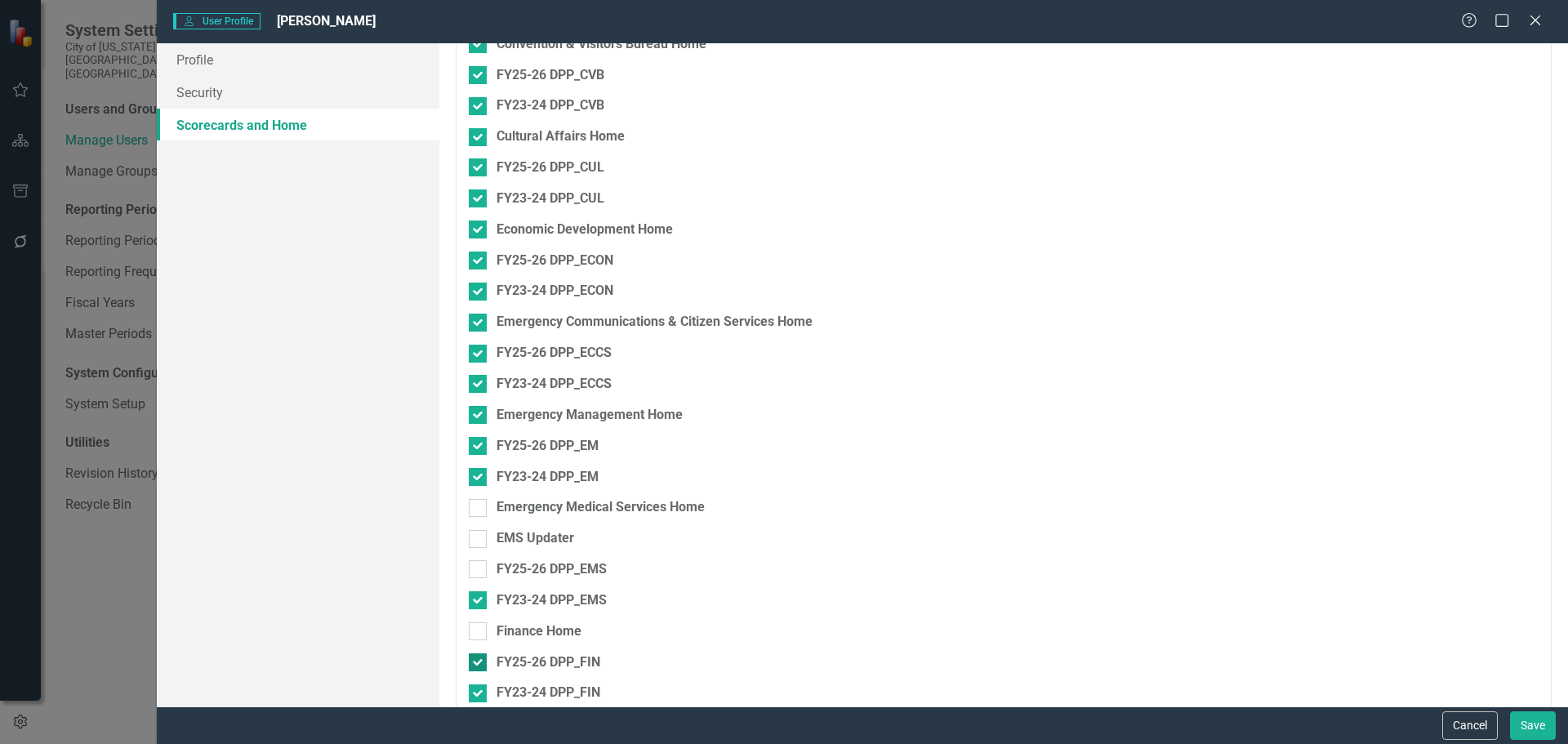
scroll to position [1306, 0]
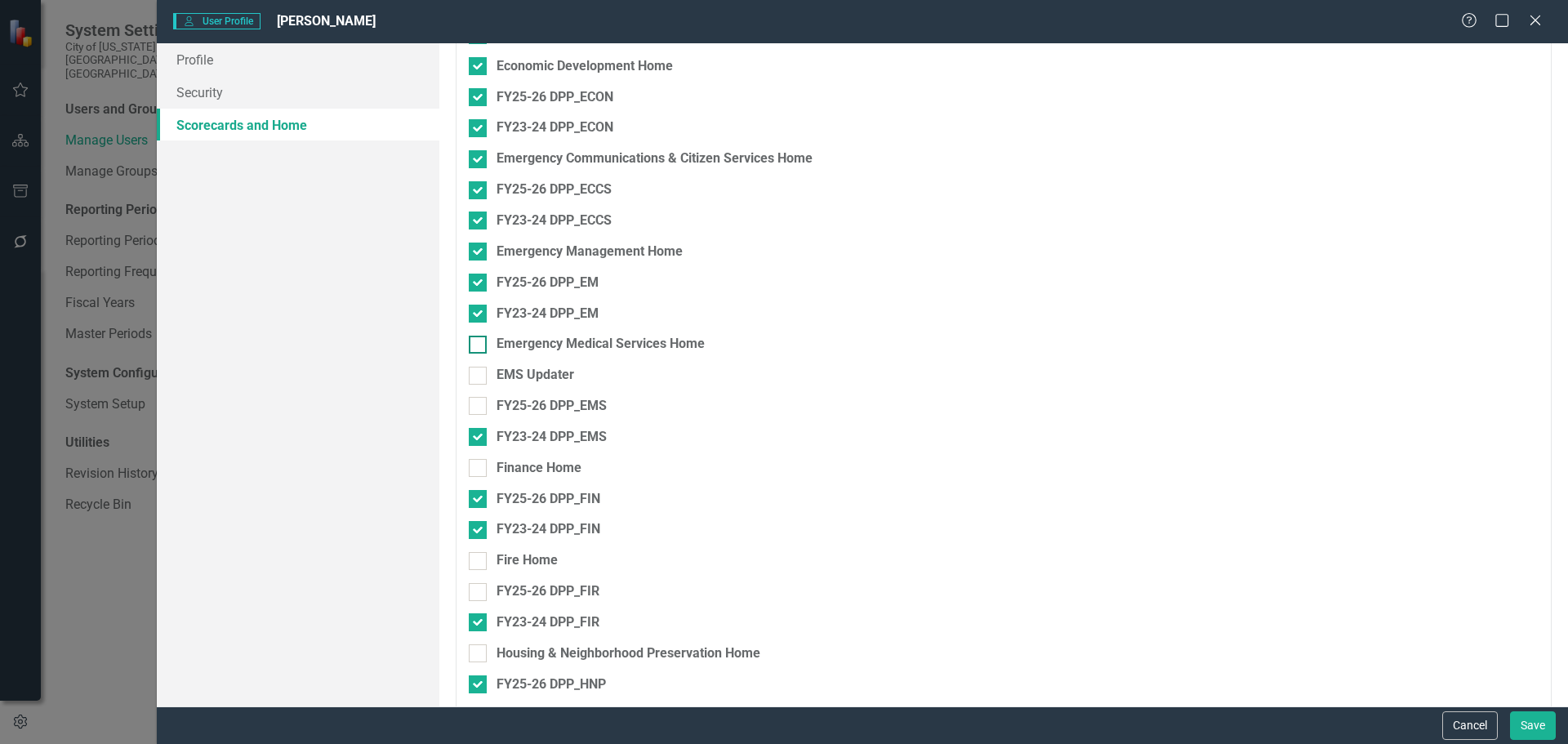
click at [478, 339] on input "Emergency Medical Services Home" at bounding box center [474, 341] width 11 height 11
checkbox input "true"
click at [478, 385] on div "EMS Updater" at bounding box center [917, 374] width 898 height 19
click at [478, 377] on input "EMS Updater" at bounding box center [474, 372] width 11 height 11
checkbox input "true"
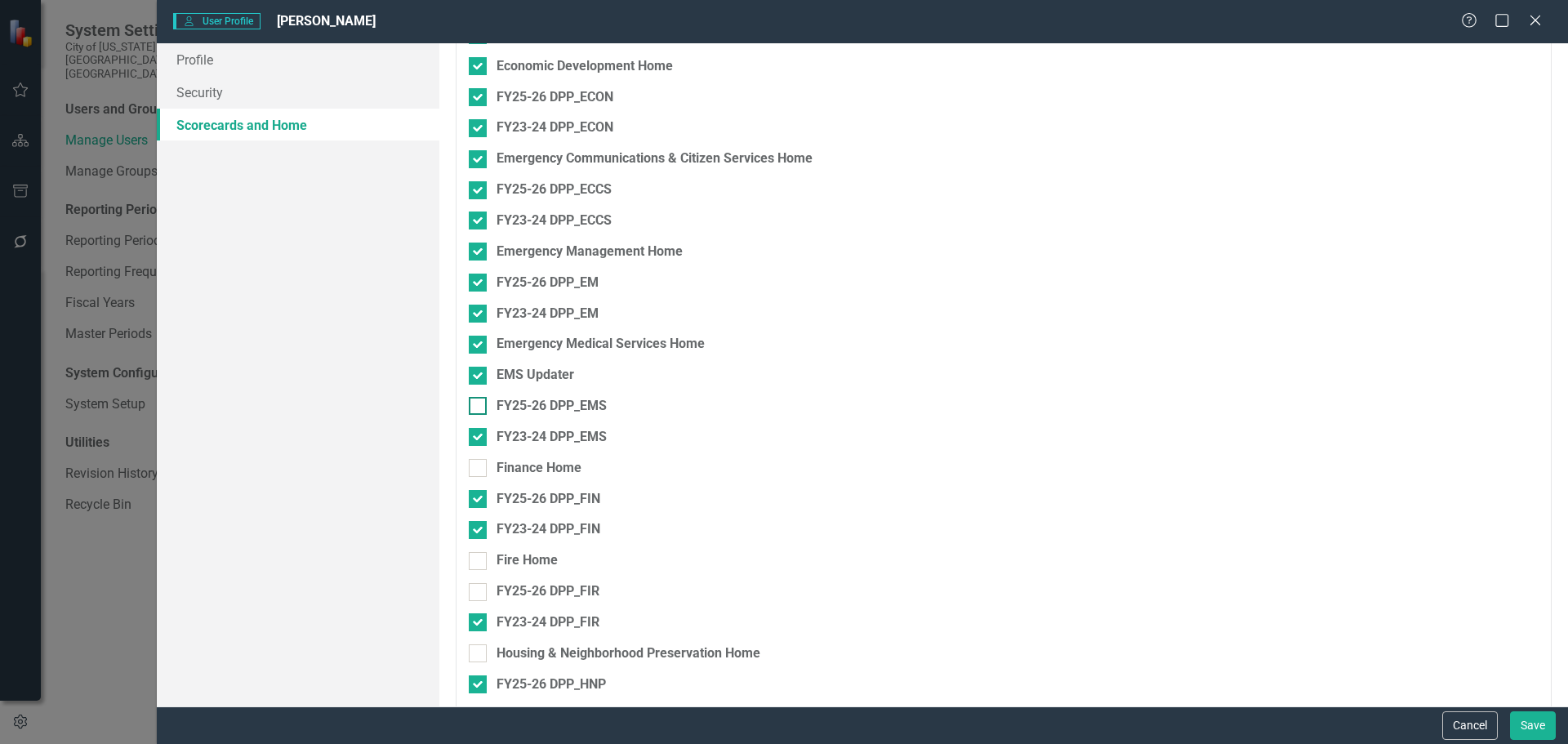
click at [479, 408] on div at bounding box center [477, 405] width 18 height 18
click at [479, 407] on input "FY25-26 DPP_EMS" at bounding box center [474, 402] width 11 height 11
checkbox input "true"
click at [476, 464] on input "Finance Home" at bounding box center [474, 464] width 11 height 11
checkbox input "true"
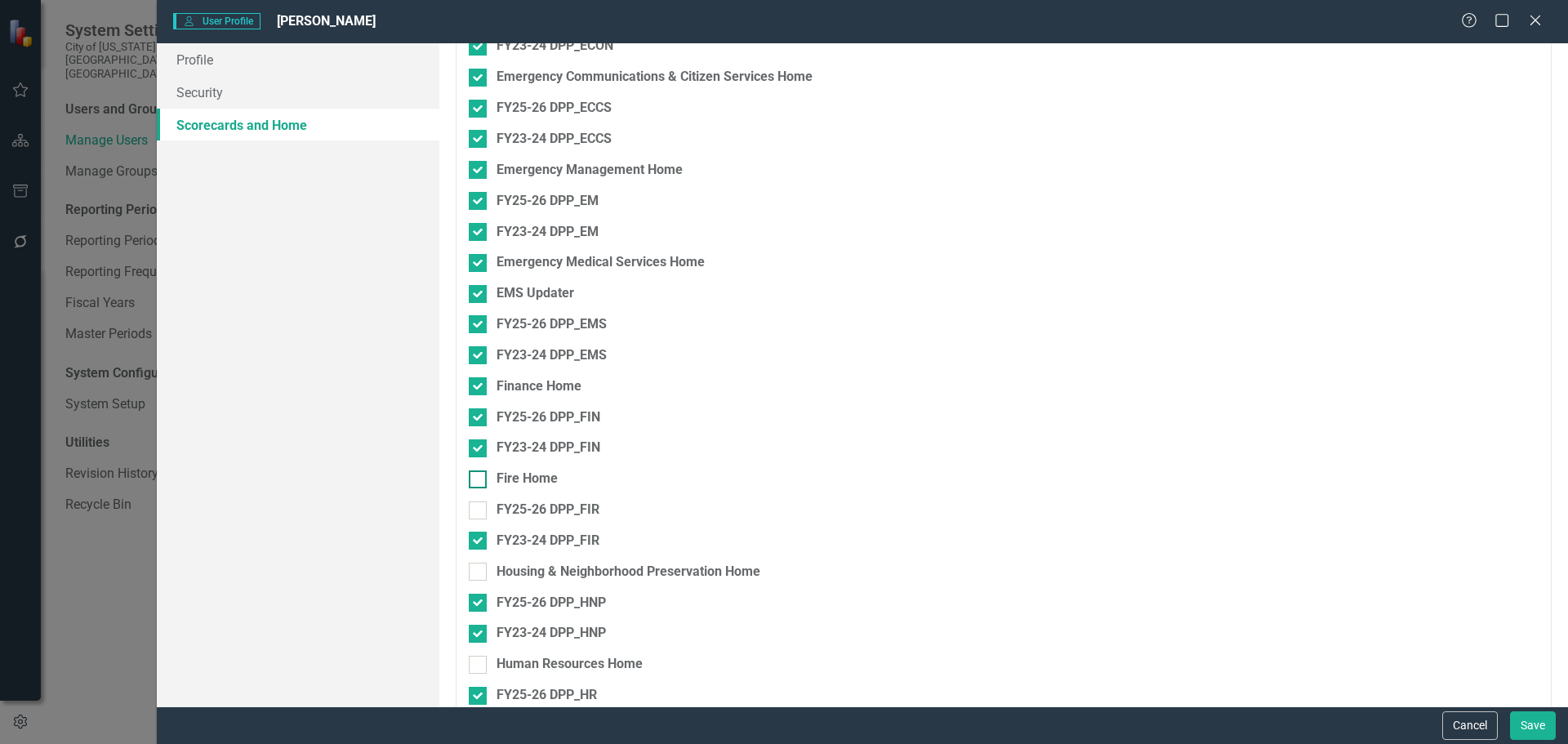
scroll to position [1469, 0]
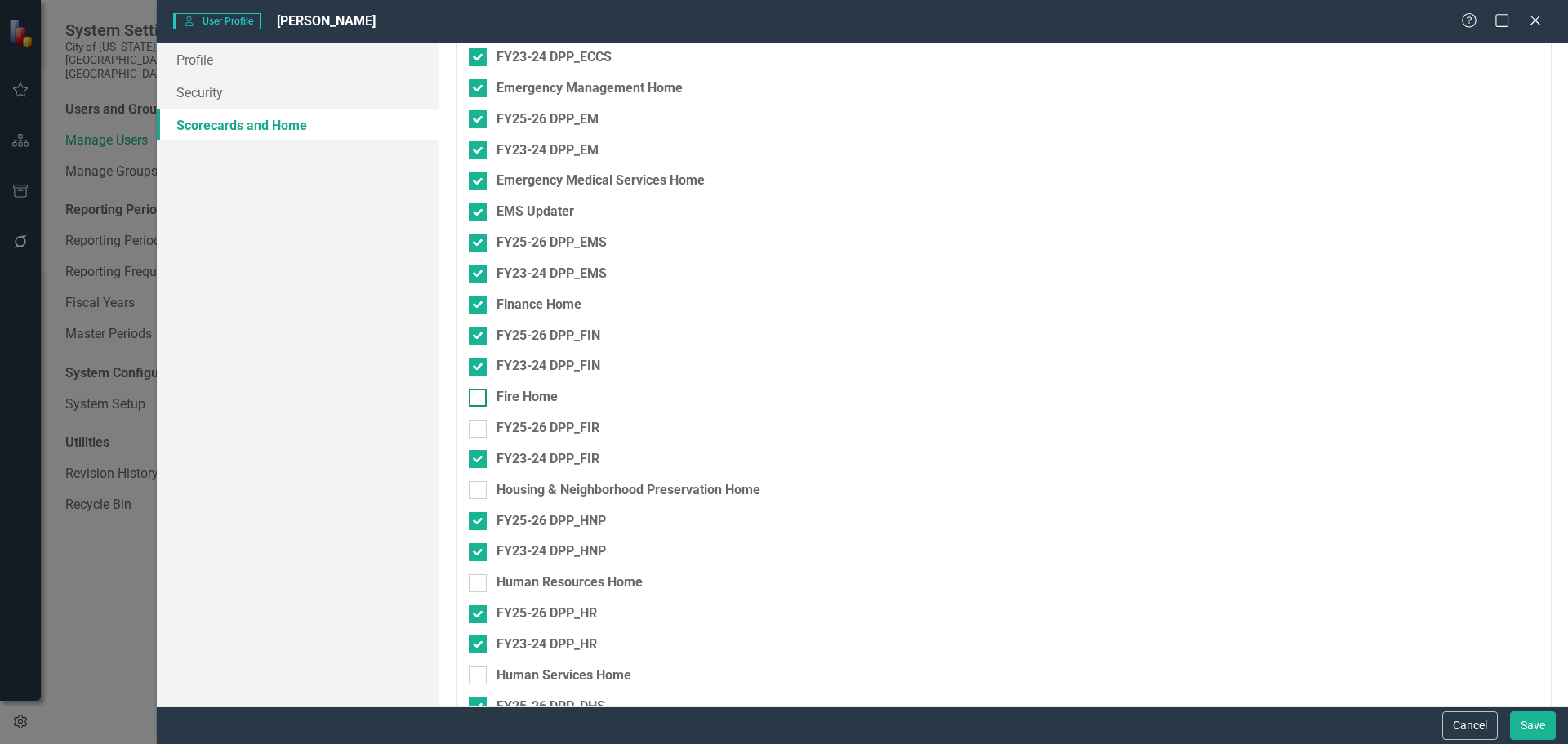
click at [482, 397] on div at bounding box center [477, 397] width 18 height 18
click at [479, 397] on input "Fire Home" at bounding box center [474, 394] width 11 height 11
checkbox input "true"
click at [478, 439] on div "FY25-26 DPP_FIR" at bounding box center [917, 434] width 898 height 31
click at [478, 427] on input "FY25-26 DPP_FIR" at bounding box center [474, 425] width 11 height 11
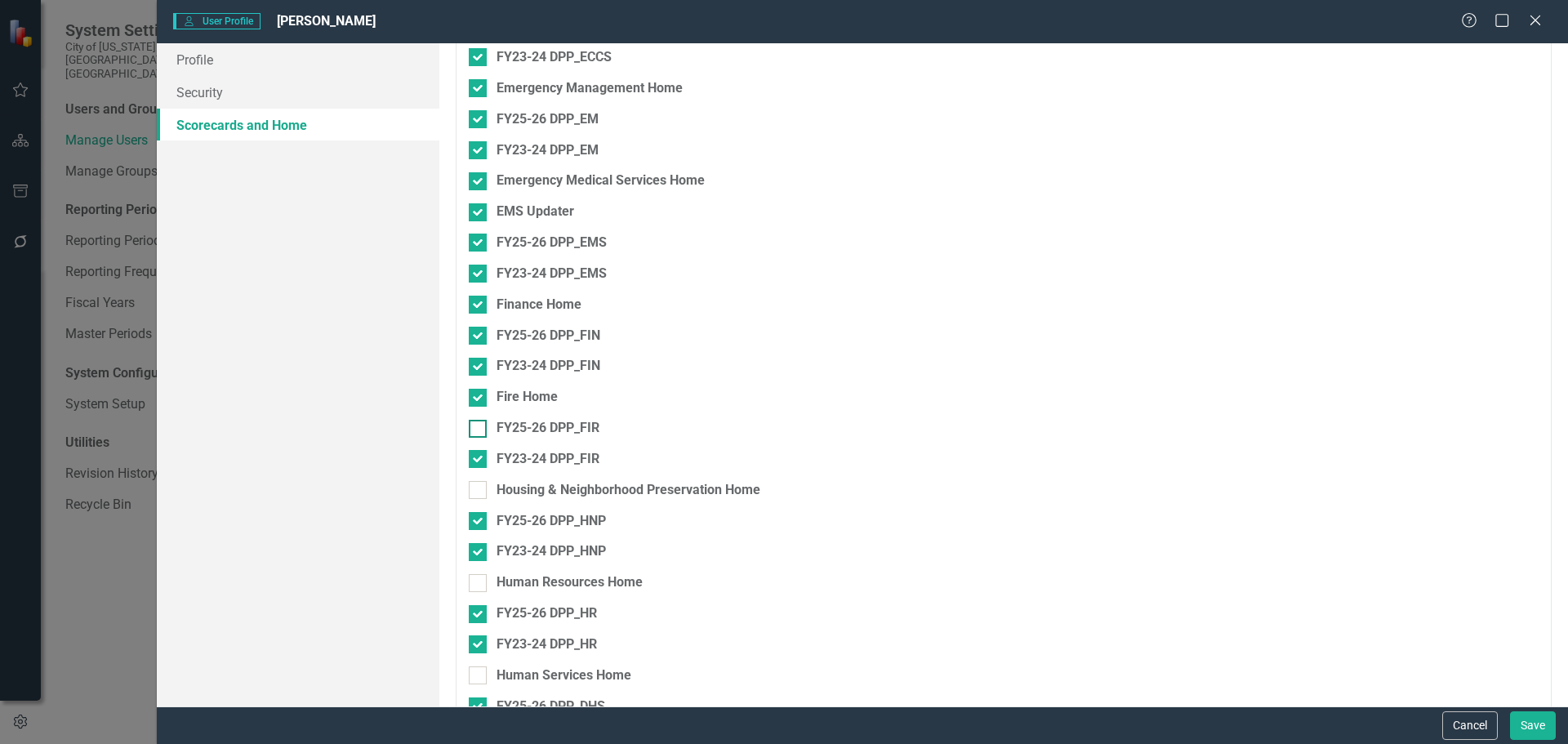
checkbox input "true"
click at [474, 479] on div "FY23-24 DPP_FIR" at bounding box center [917, 465] width 898 height 31
click at [475, 489] on input "Housing & Neighborhood Preservation Home" at bounding box center [474, 486] width 11 height 11
checkbox input "true"
click at [478, 582] on input "Human Resources Home" at bounding box center [474, 579] width 11 height 11
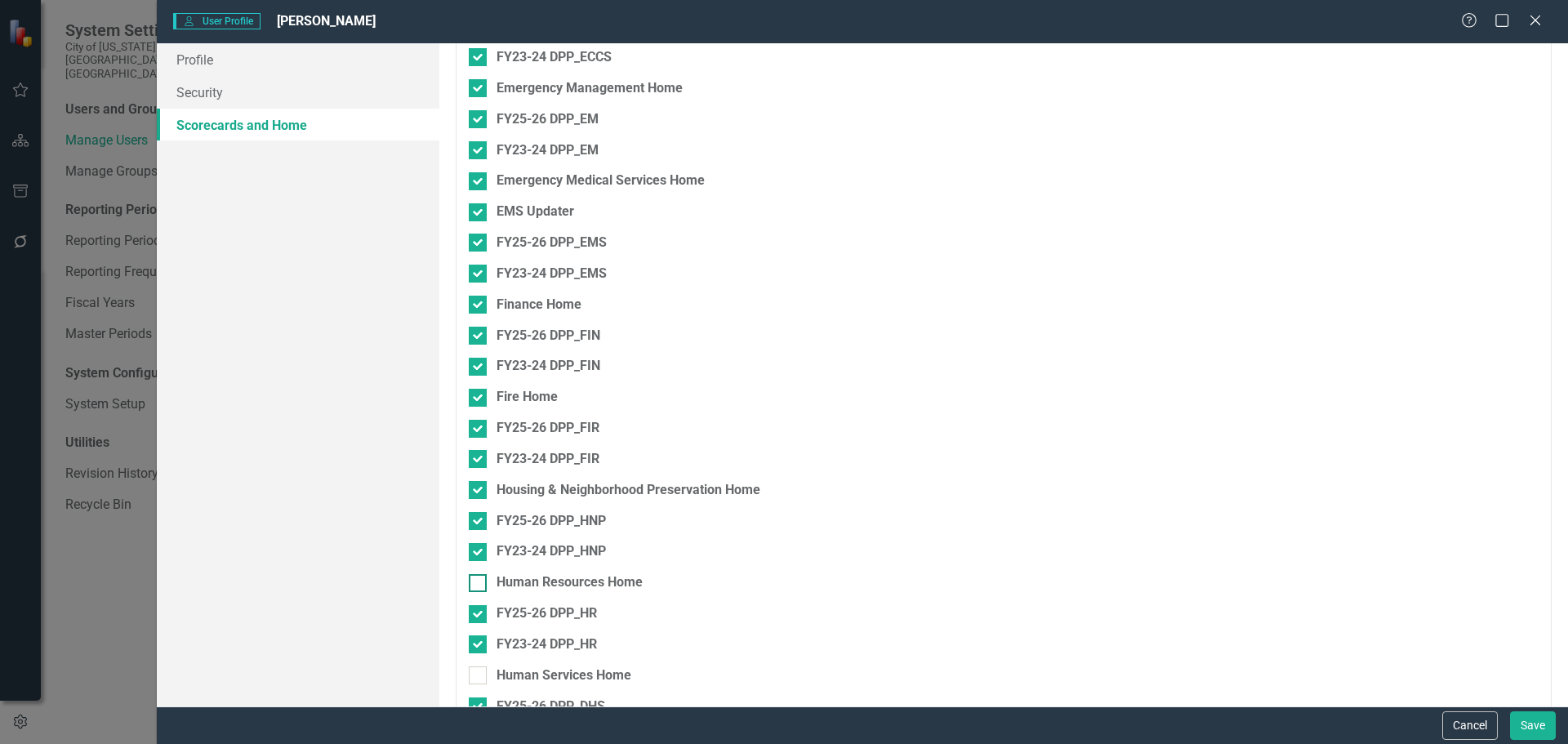
checkbox input "true"
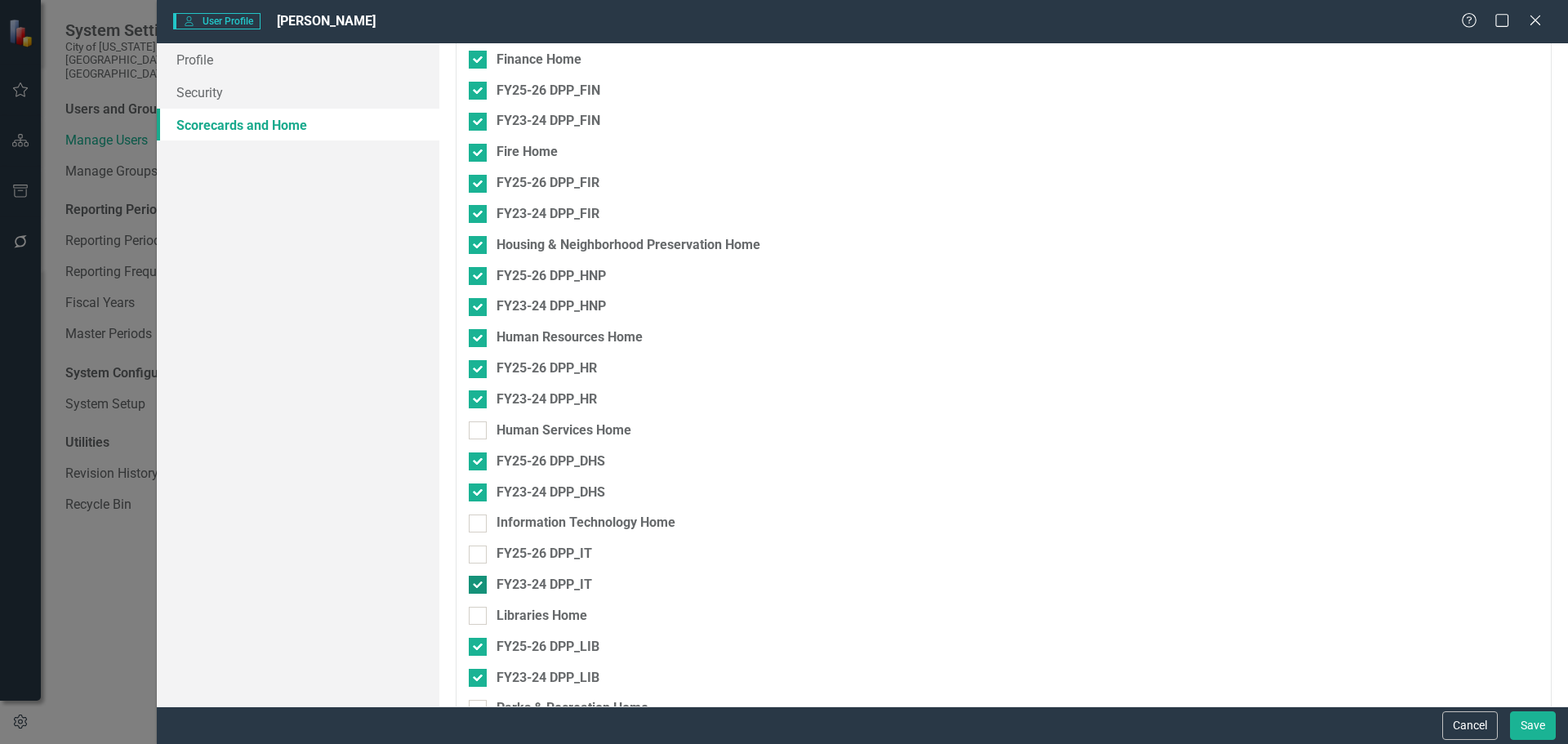
scroll to position [1796, 0]
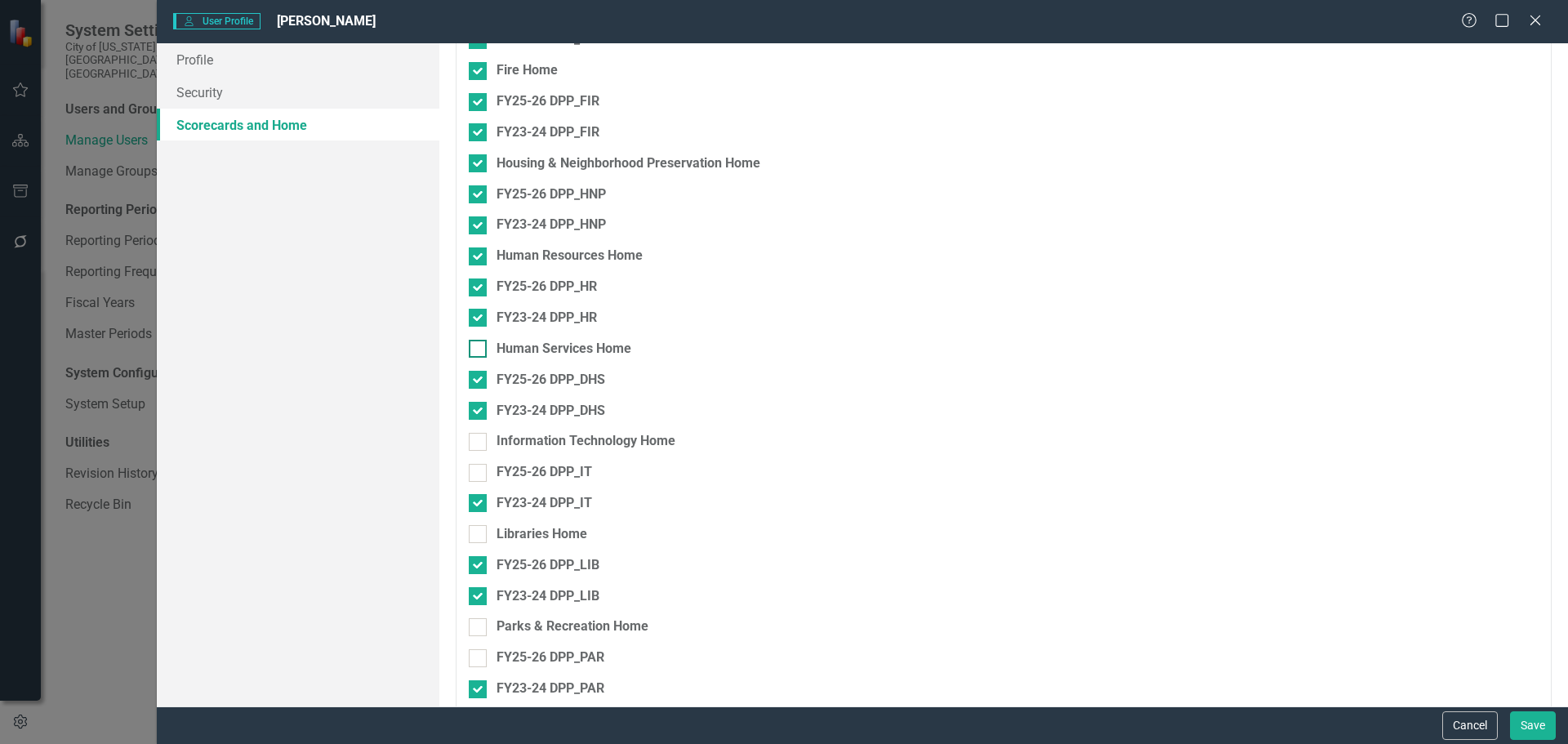
click at [477, 342] on input "Human Services Home" at bounding box center [474, 345] width 11 height 11
checkbox input "true"
click at [481, 435] on div at bounding box center [477, 442] width 18 height 18
click at [479, 435] on input "Information Technology Home" at bounding box center [474, 438] width 11 height 11
checkbox input "true"
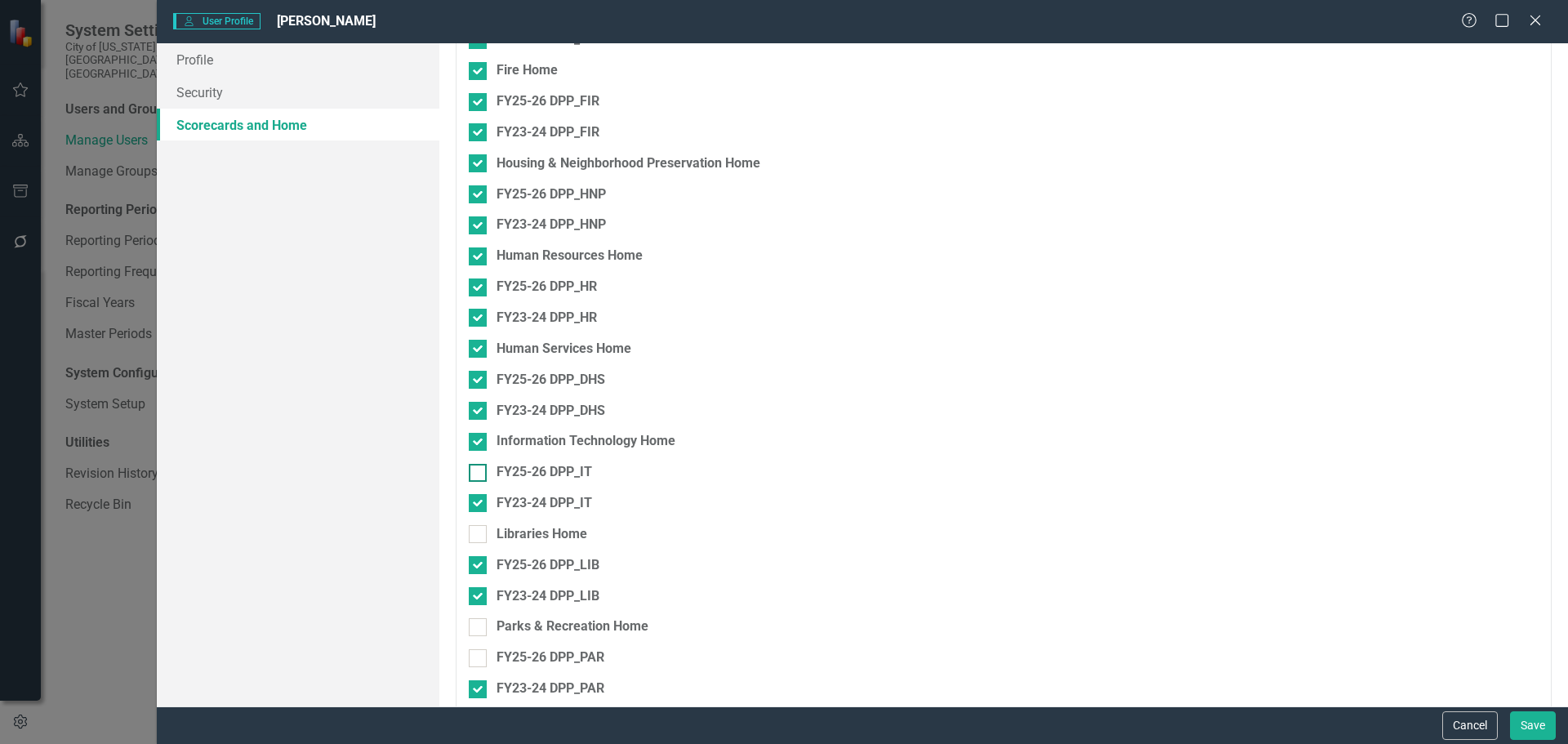
click at [481, 468] on div at bounding box center [477, 473] width 18 height 18
click at [479, 468] on input "FY25-26 DPP_IT" at bounding box center [474, 469] width 11 height 11
checkbox input "true"
click at [481, 534] on div at bounding box center [477, 534] width 18 height 18
click at [479, 534] on input "Libraries Home" at bounding box center [474, 530] width 11 height 11
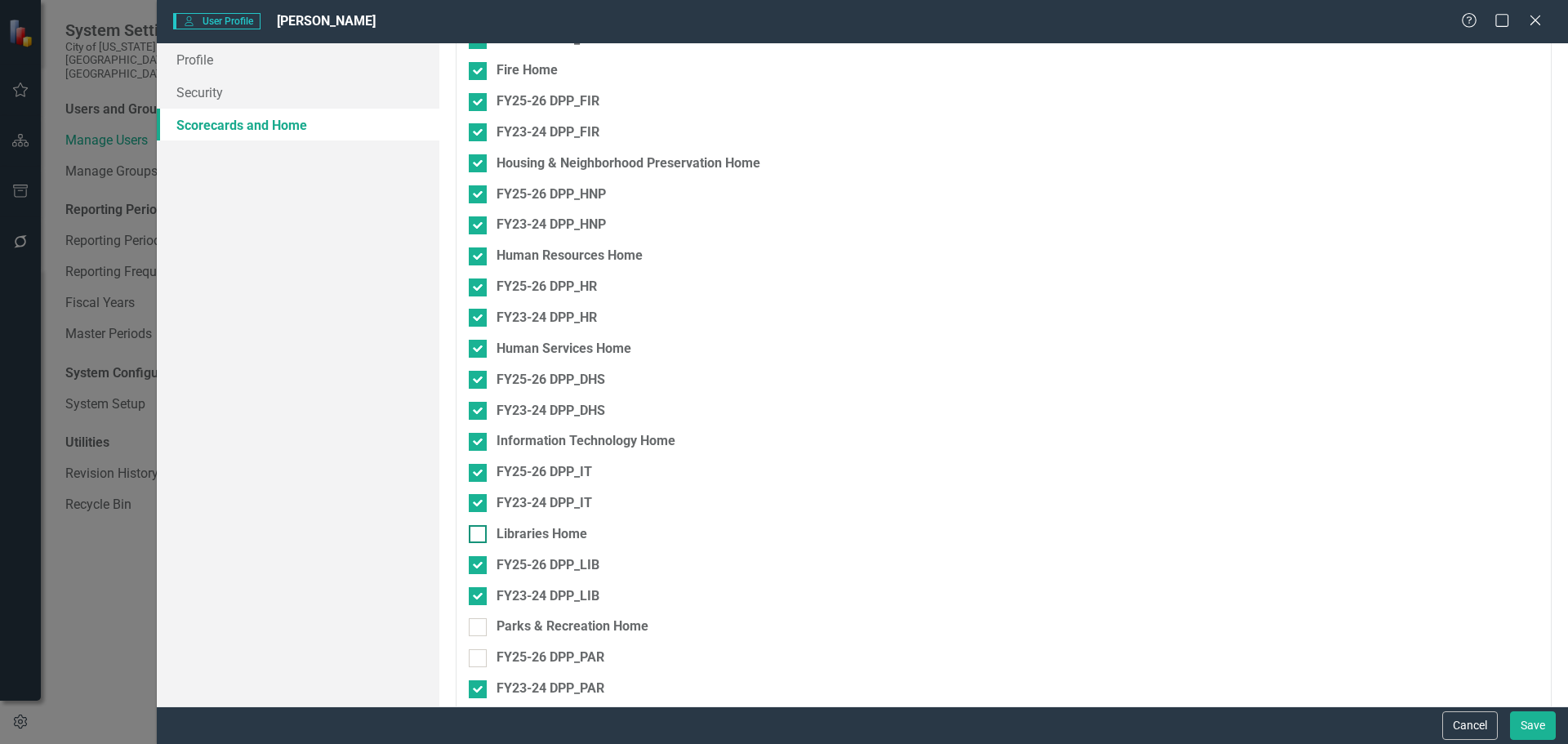
checkbox input "true"
drag, startPoint x: 480, startPoint y: 623, endPoint x: 478, endPoint y: 635, distance: 12.2
click at [480, 623] on div at bounding box center [477, 627] width 18 height 18
click at [479, 623] on input "Parks & Recreation Home" at bounding box center [474, 623] width 11 height 11
checkbox input "true"
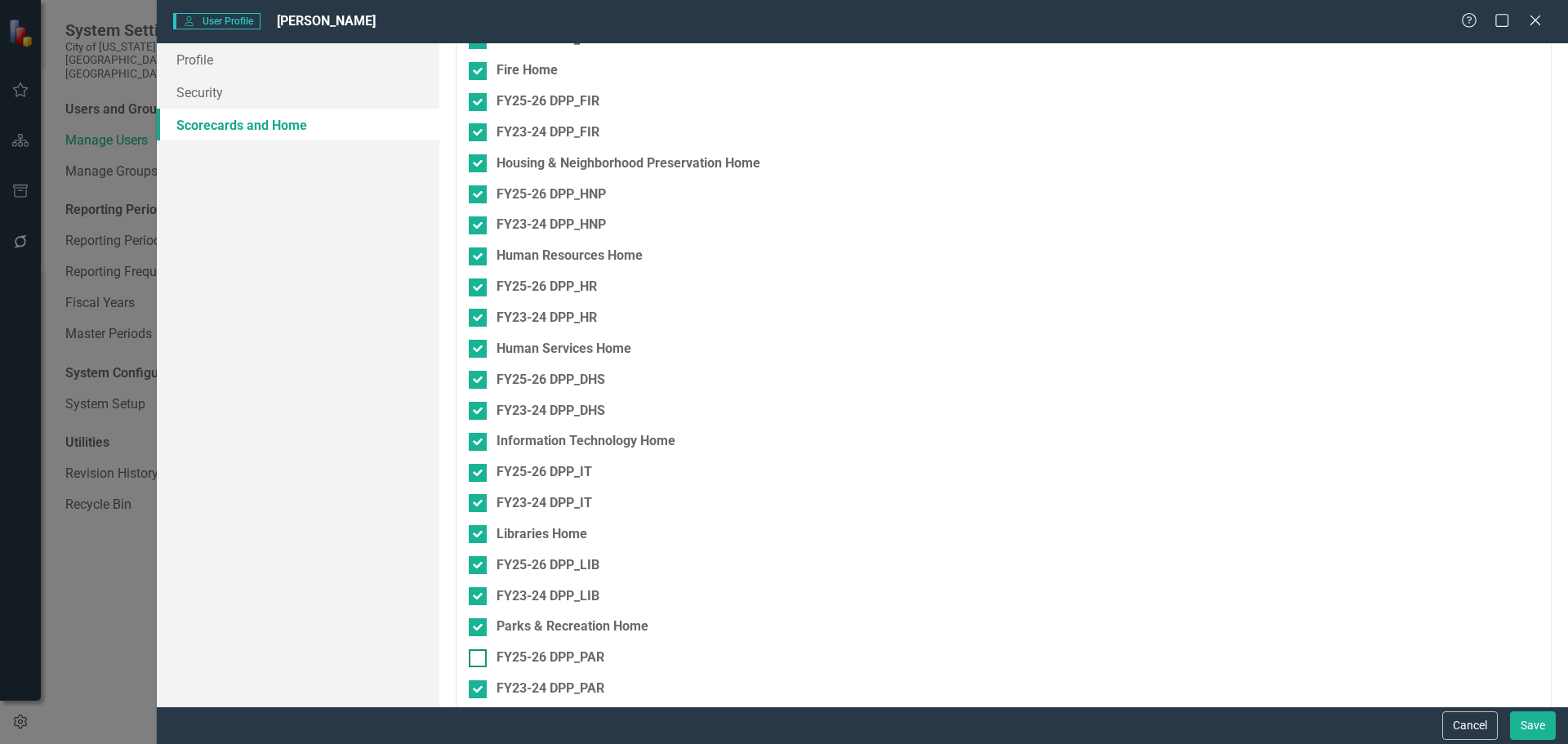
click at [475, 663] on div at bounding box center [477, 658] width 18 height 18
click at [475, 660] on input "FY25-26 DPP_PAR" at bounding box center [474, 654] width 11 height 11
checkbox input "true"
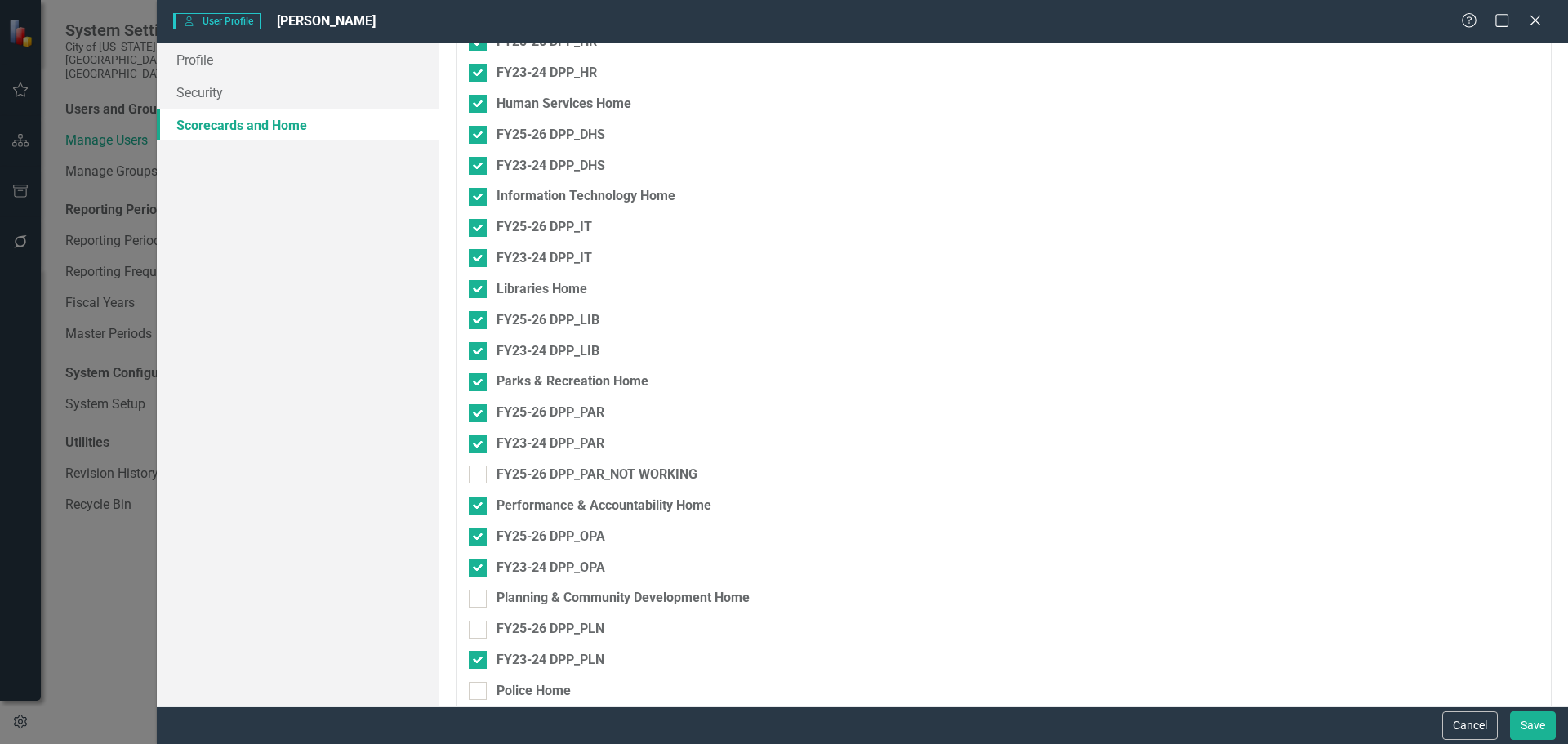
scroll to position [2205, 0]
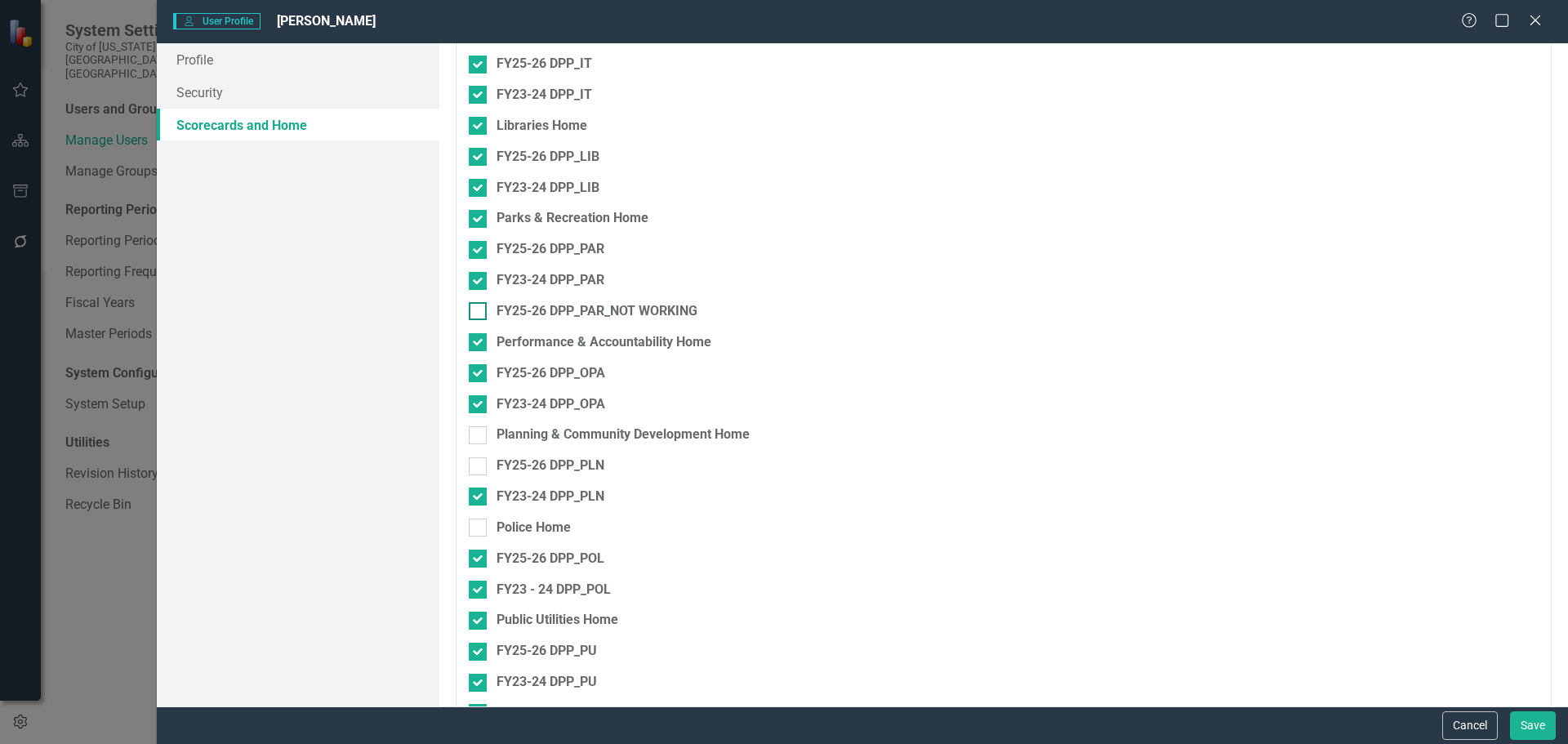
click at [476, 309] on input "FY25-26 DPP_PAR_NOT WORKING" at bounding box center [474, 308] width 11 height 11
checkbox input "true"
click at [477, 435] on input "Planning & Community Development Home" at bounding box center [474, 432] width 11 height 11
checkbox input "true"
click at [478, 467] on input "FY25-26 DPP_PLN" at bounding box center [474, 463] width 11 height 11
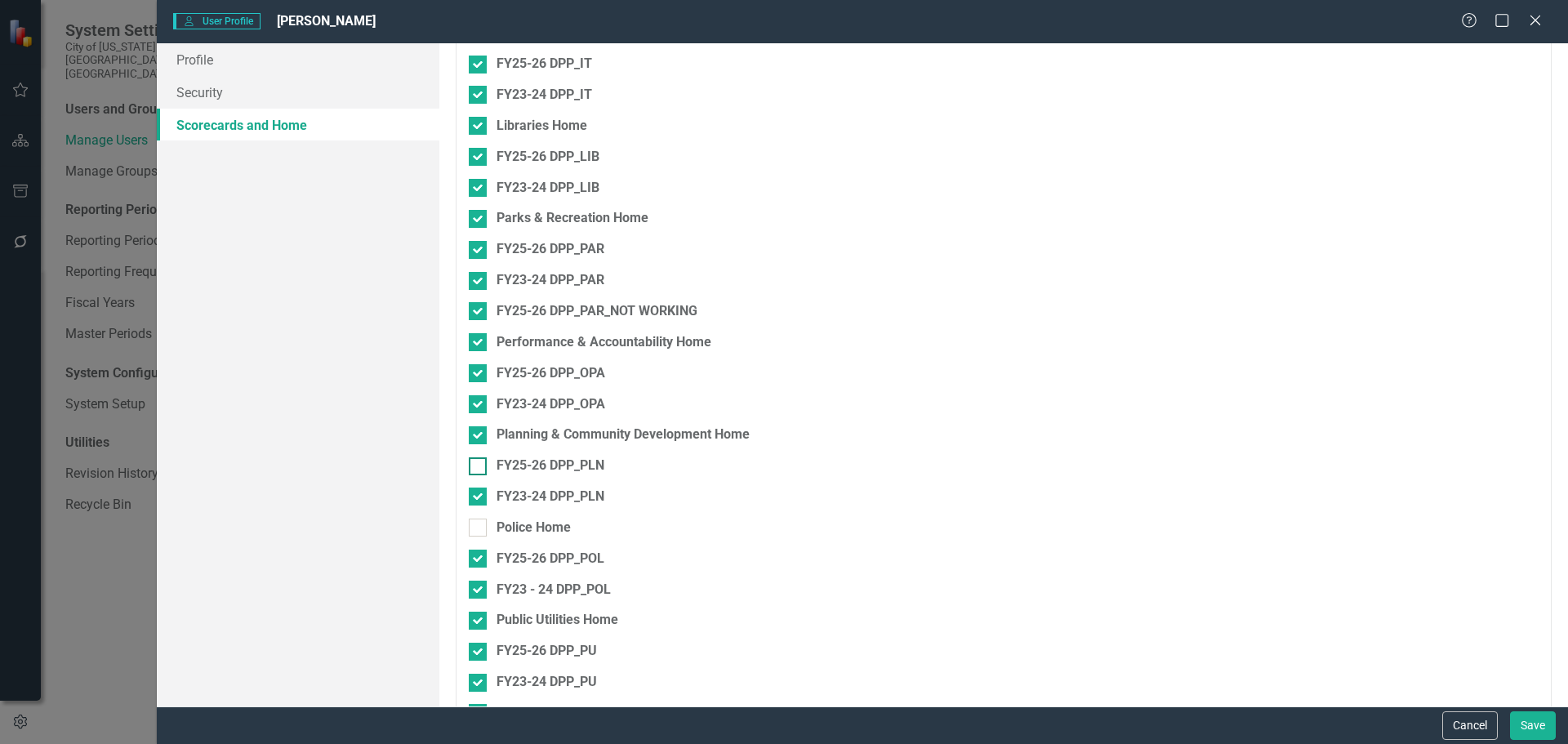
checkbox input "true"
click at [475, 521] on input "Police Home" at bounding box center [474, 524] width 11 height 11
checkbox input "true"
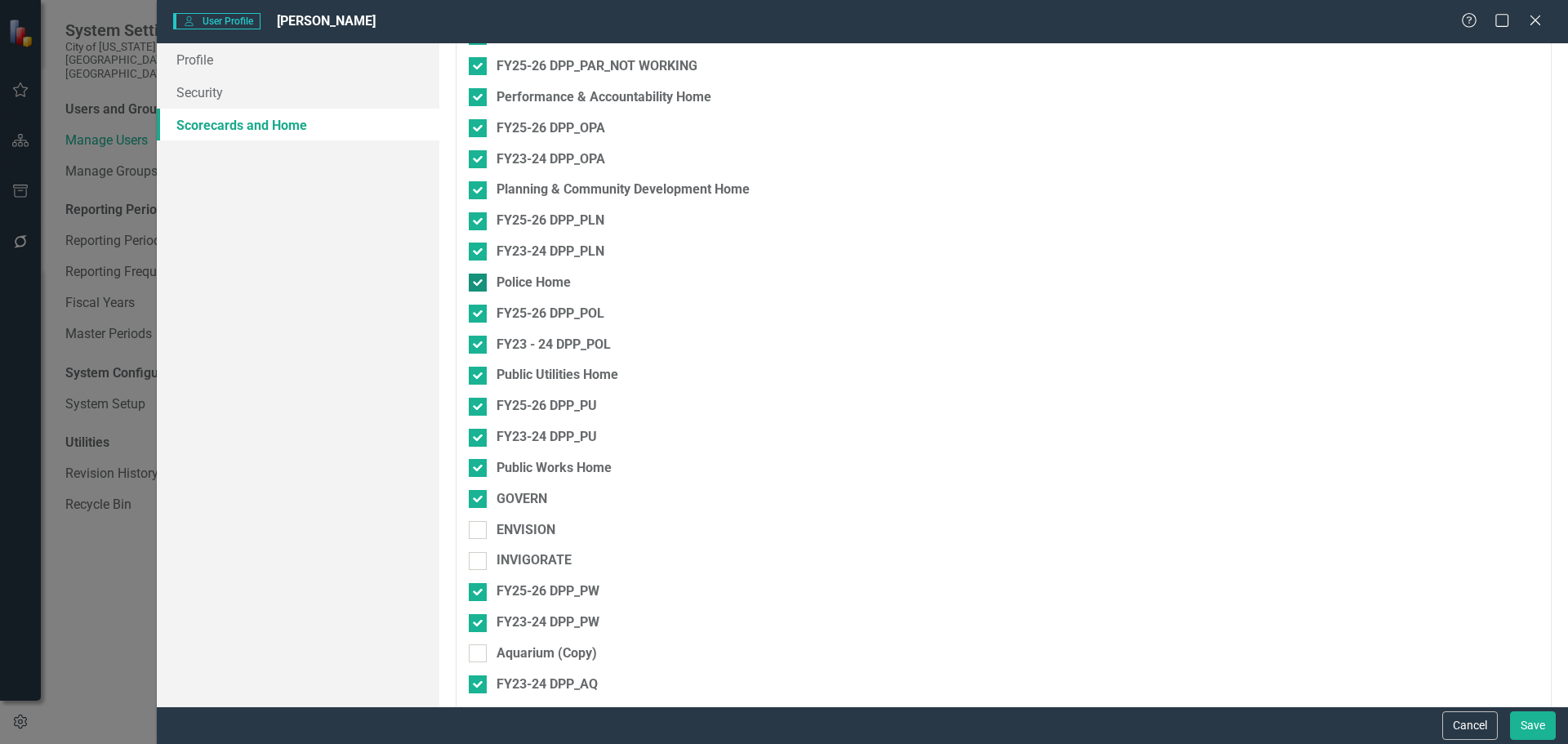
scroll to position [2531, 0]
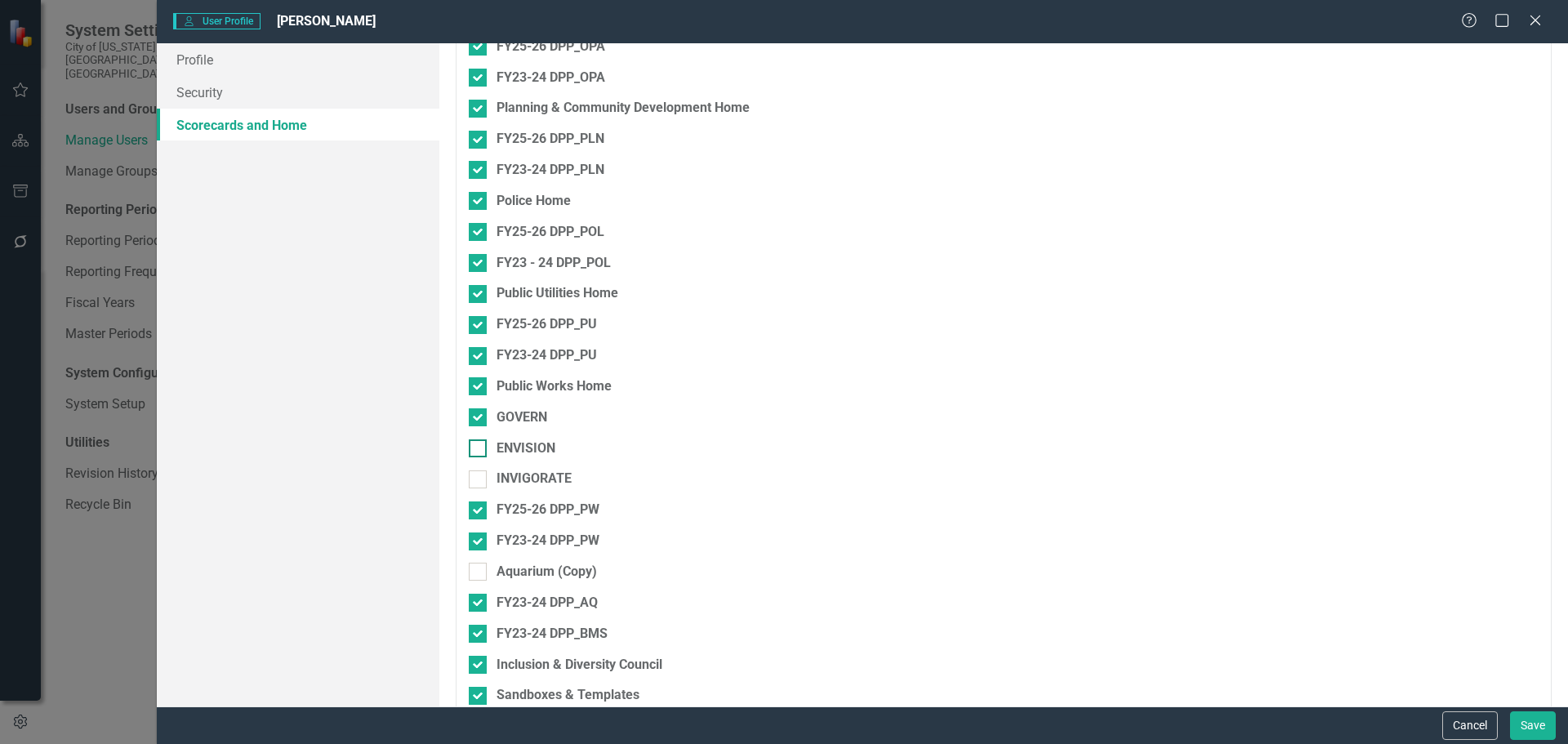
click at [478, 446] on input "ENVISION" at bounding box center [474, 444] width 11 height 11
checkbox input "true"
click at [477, 482] on div at bounding box center [477, 479] width 18 height 18
click at [477, 481] on input "INVIGORATE" at bounding box center [474, 475] width 11 height 11
checkbox input "true"
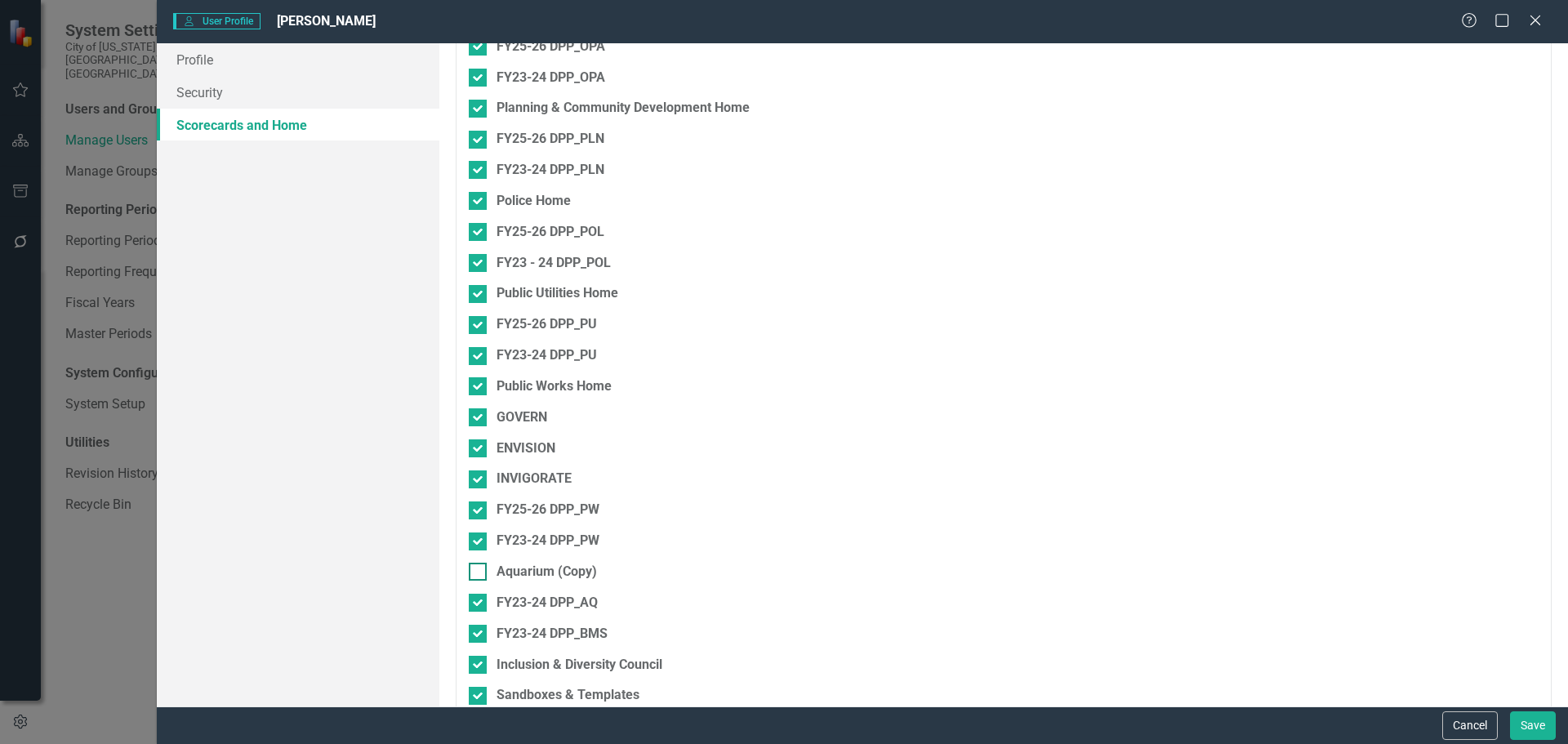
click at [478, 562] on input "Aquarium (Copy)" at bounding box center [474, 568] width 11 height 11
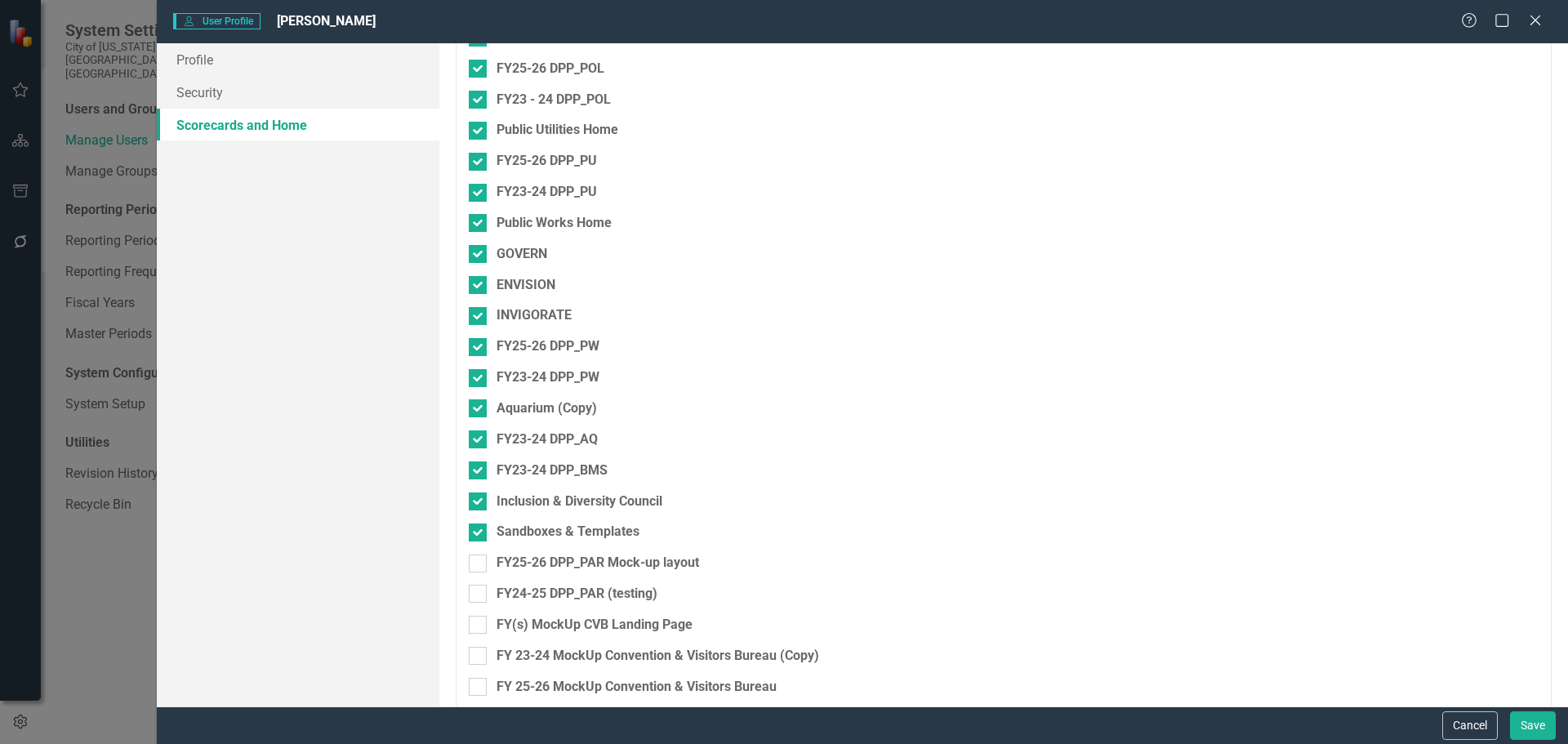
scroll to position [2857, 0]
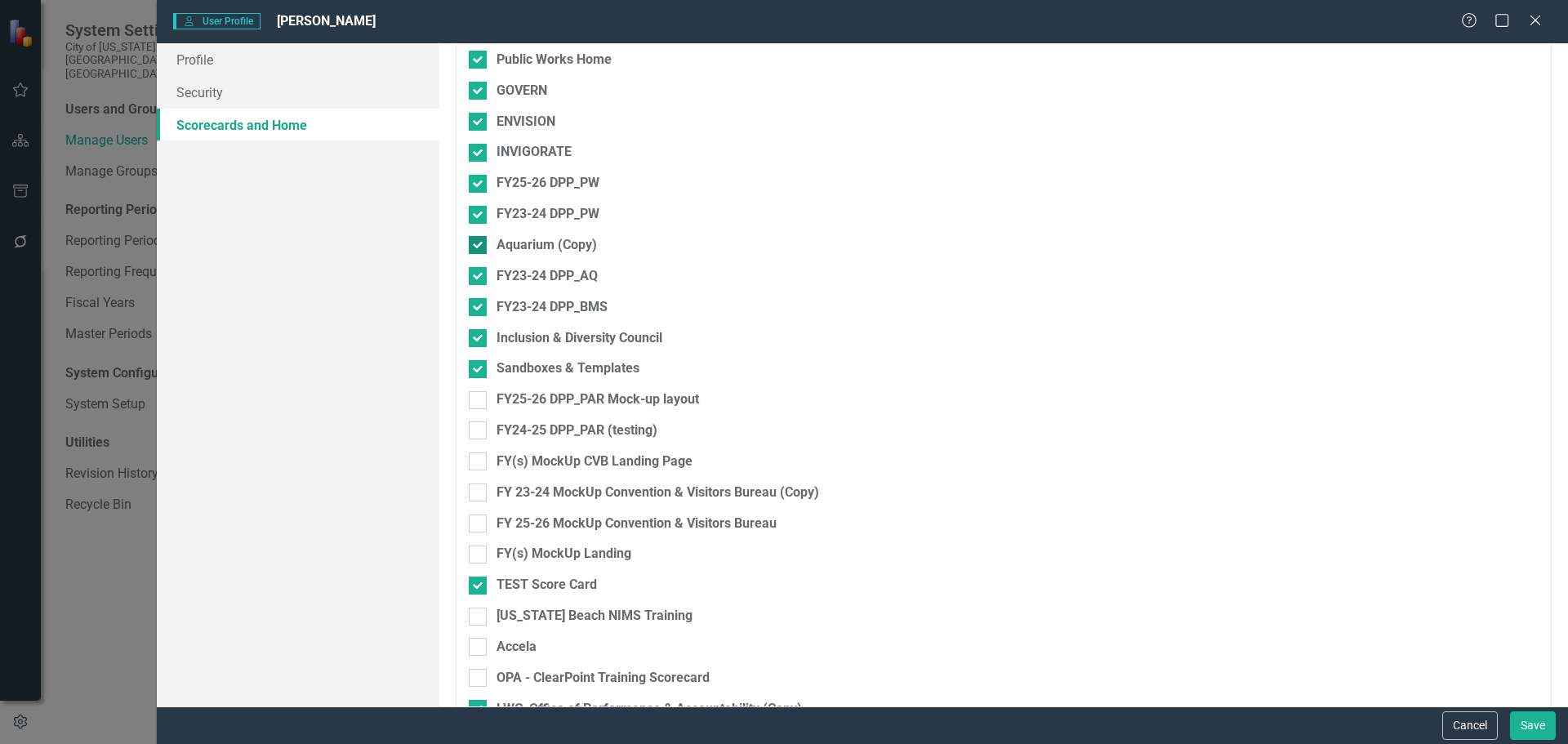
click at [478, 242] on input "Aquarium (Copy)" at bounding box center [474, 241] width 11 height 11
checkbox input "false"
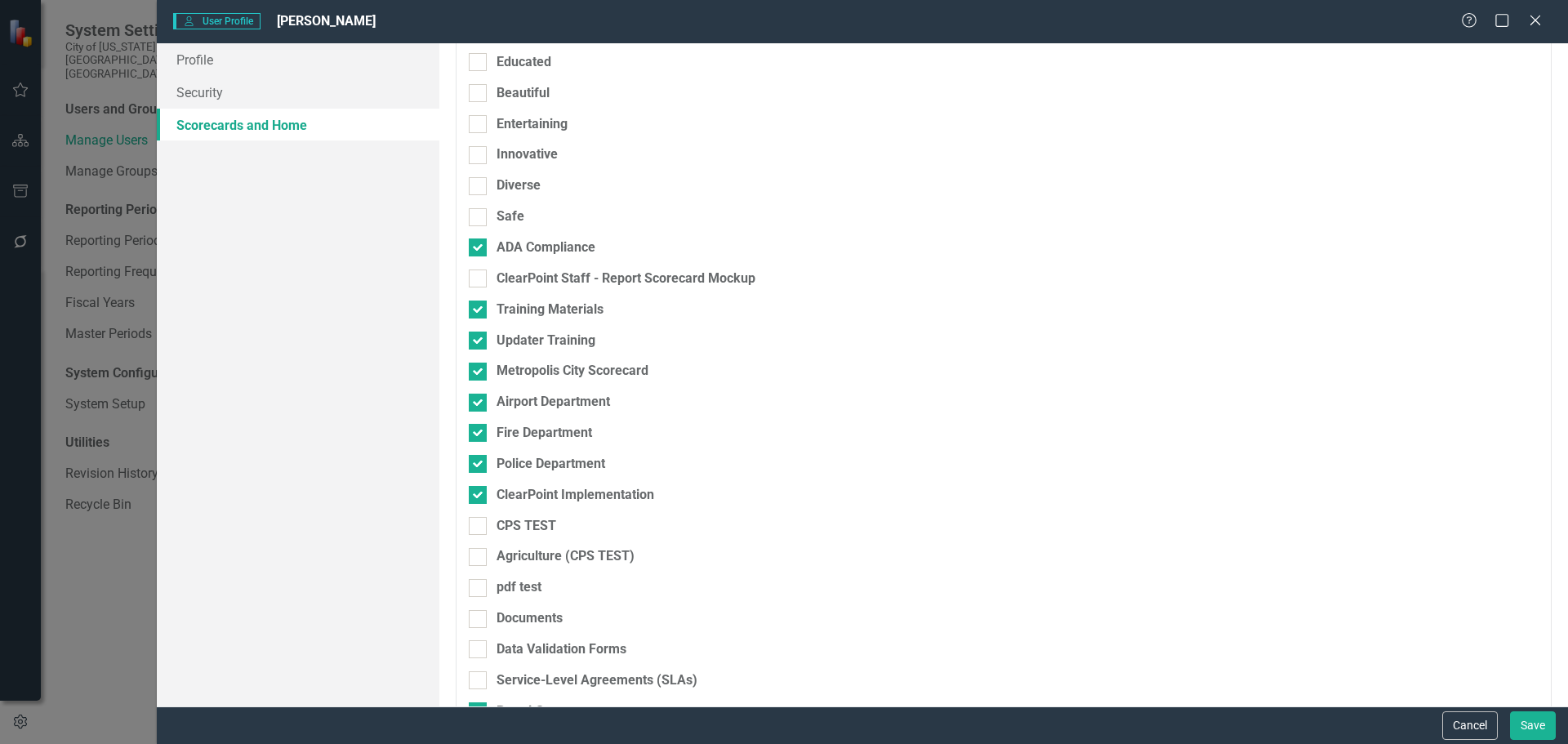
scroll to position [4531, 0]
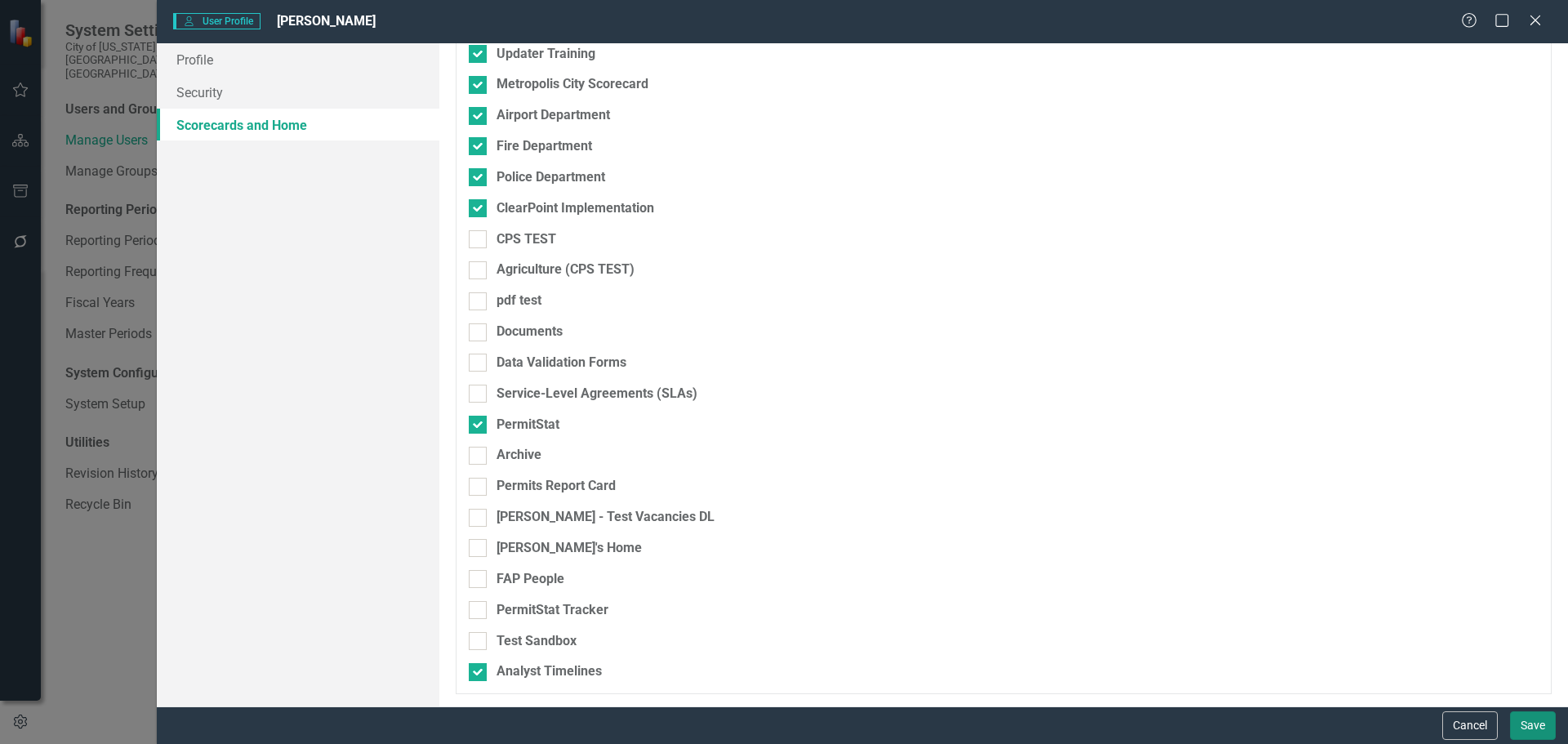
click at [1525, 711] on button "Save" at bounding box center [1533, 725] width 46 height 28
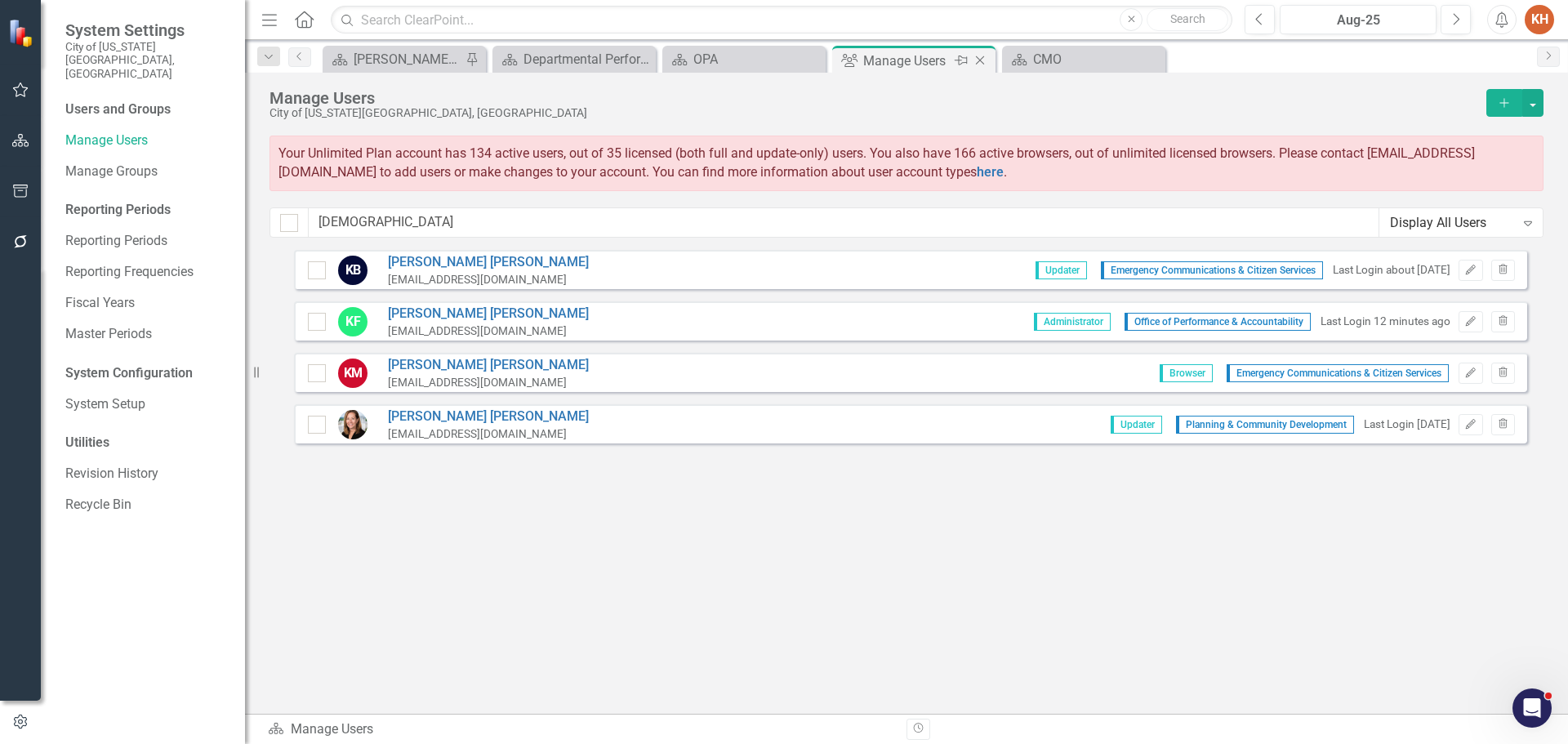
click at [978, 60] on icon "Close" at bounding box center [980, 60] width 16 height 13
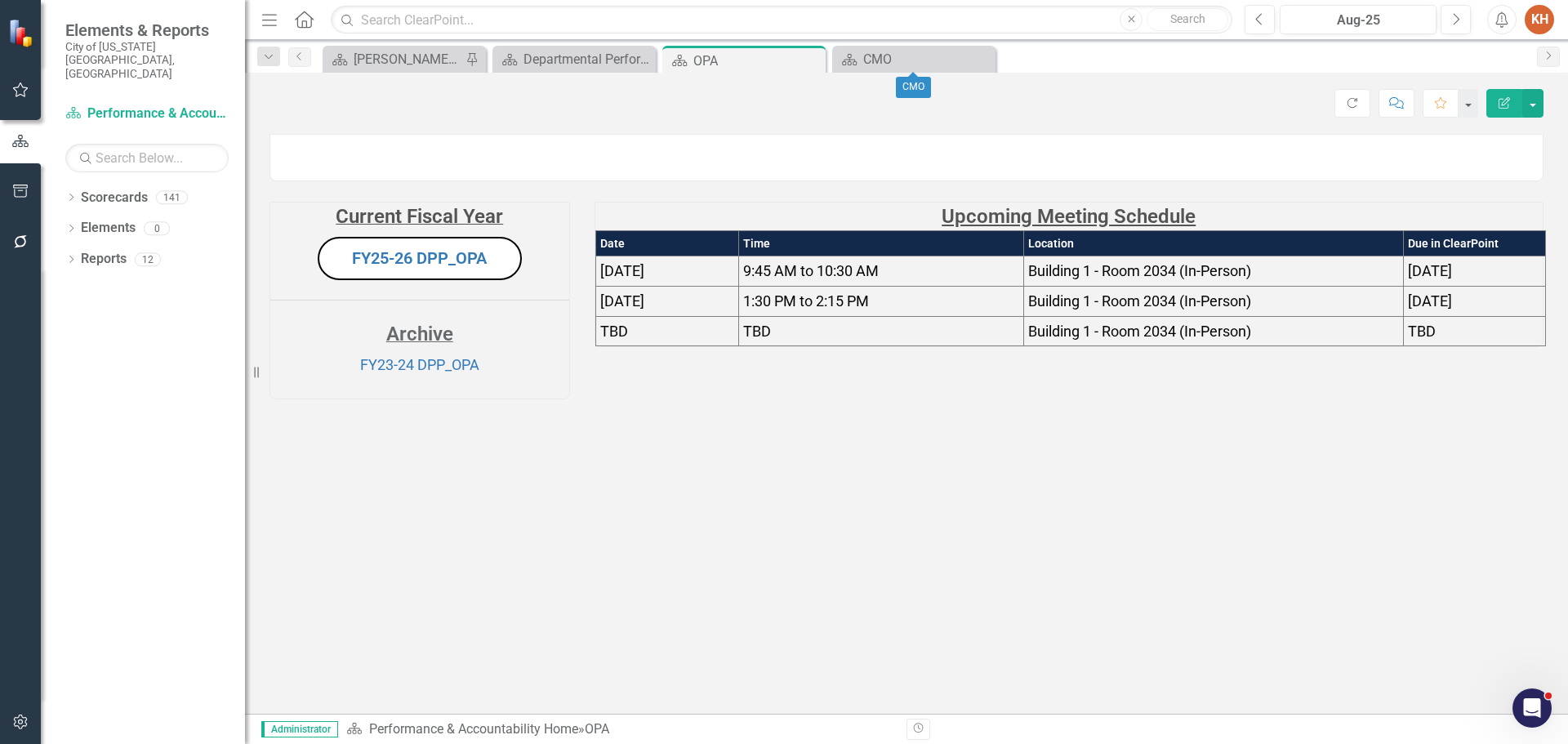
drag, startPoint x: 983, startPoint y: 55, endPoint x: 968, endPoint y: 61, distance: 16.2
click at [0, 0] on icon "Close" at bounding box center [0, 0] width 0 height 0
click at [811, 56] on icon "Close" at bounding box center [810, 60] width 16 height 13
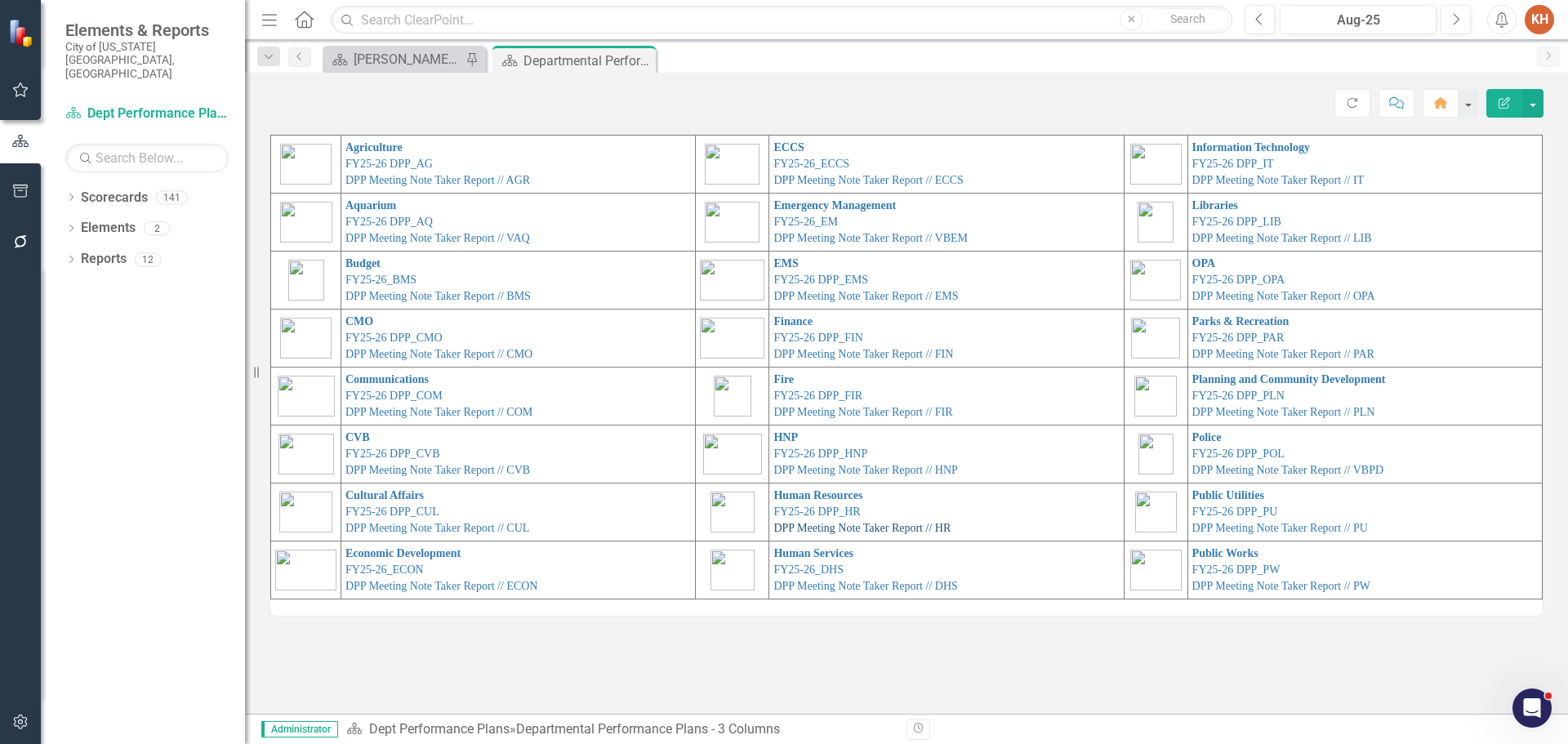
click at [813, 526] on link "DPP Meeting Note Taker Report // HR" at bounding box center [862, 528] width 177 height 12
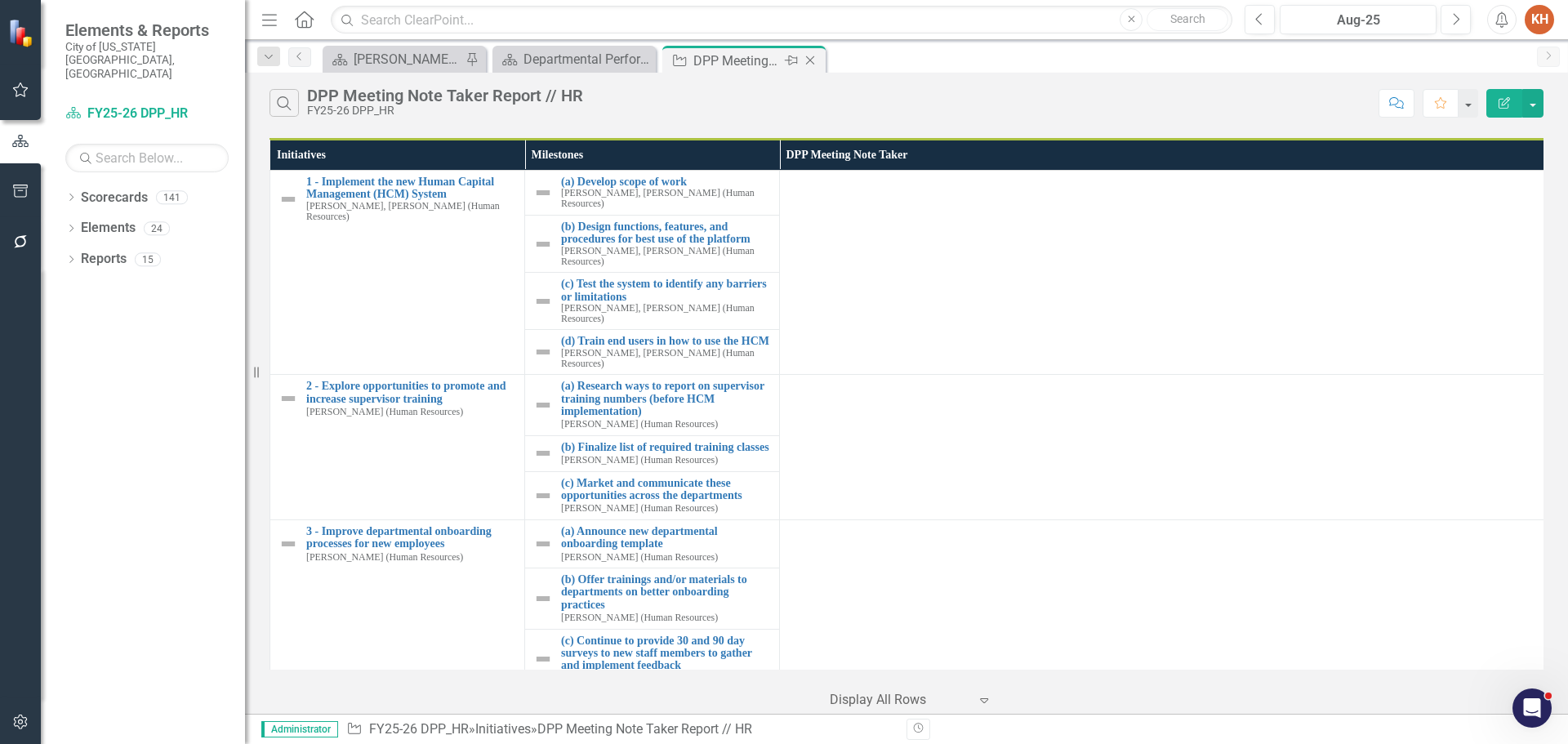
click at [812, 61] on icon "Close" at bounding box center [810, 60] width 16 height 13
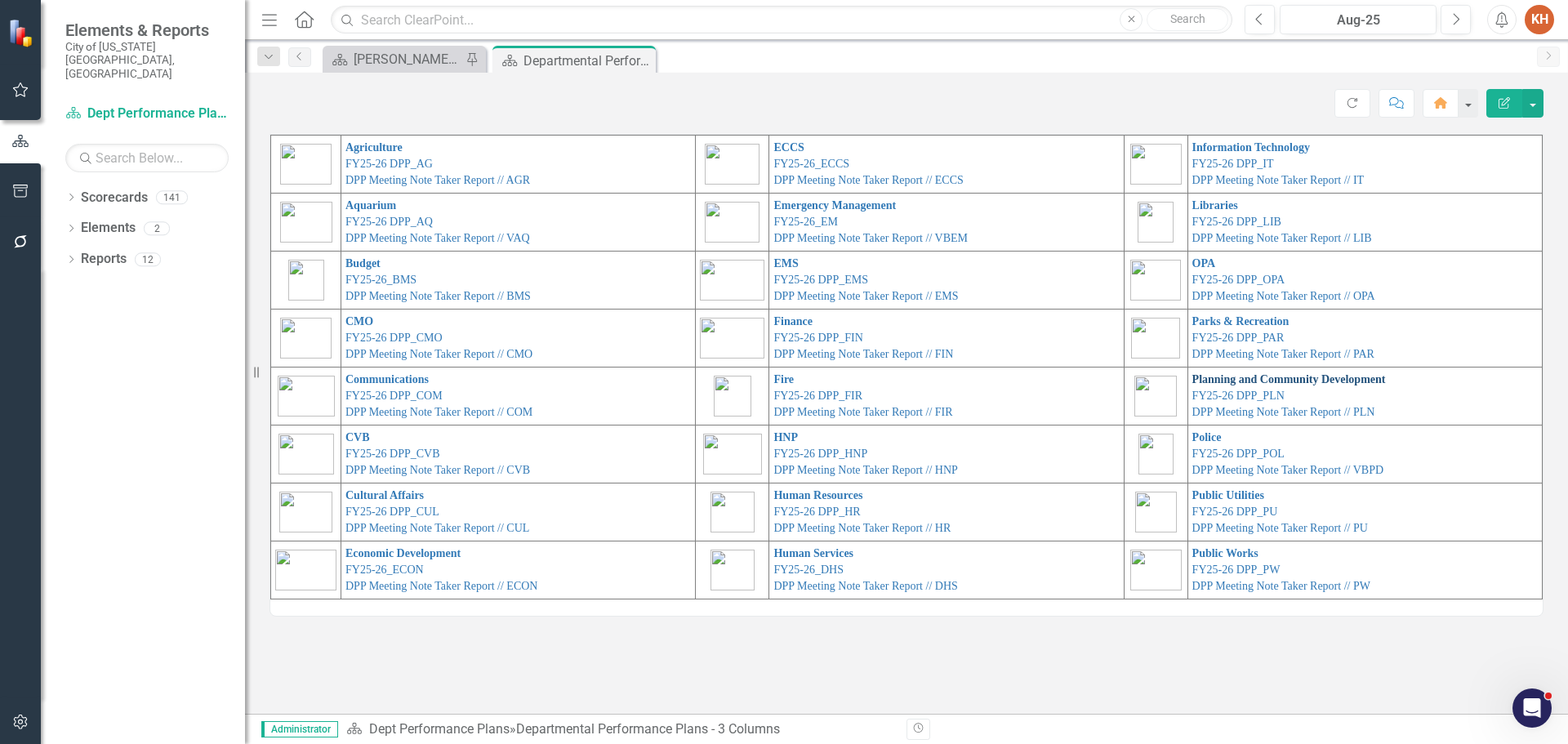
click at [1229, 383] on link "Planning and Community Development" at bounding box center [1289, 380] width 193 height 12
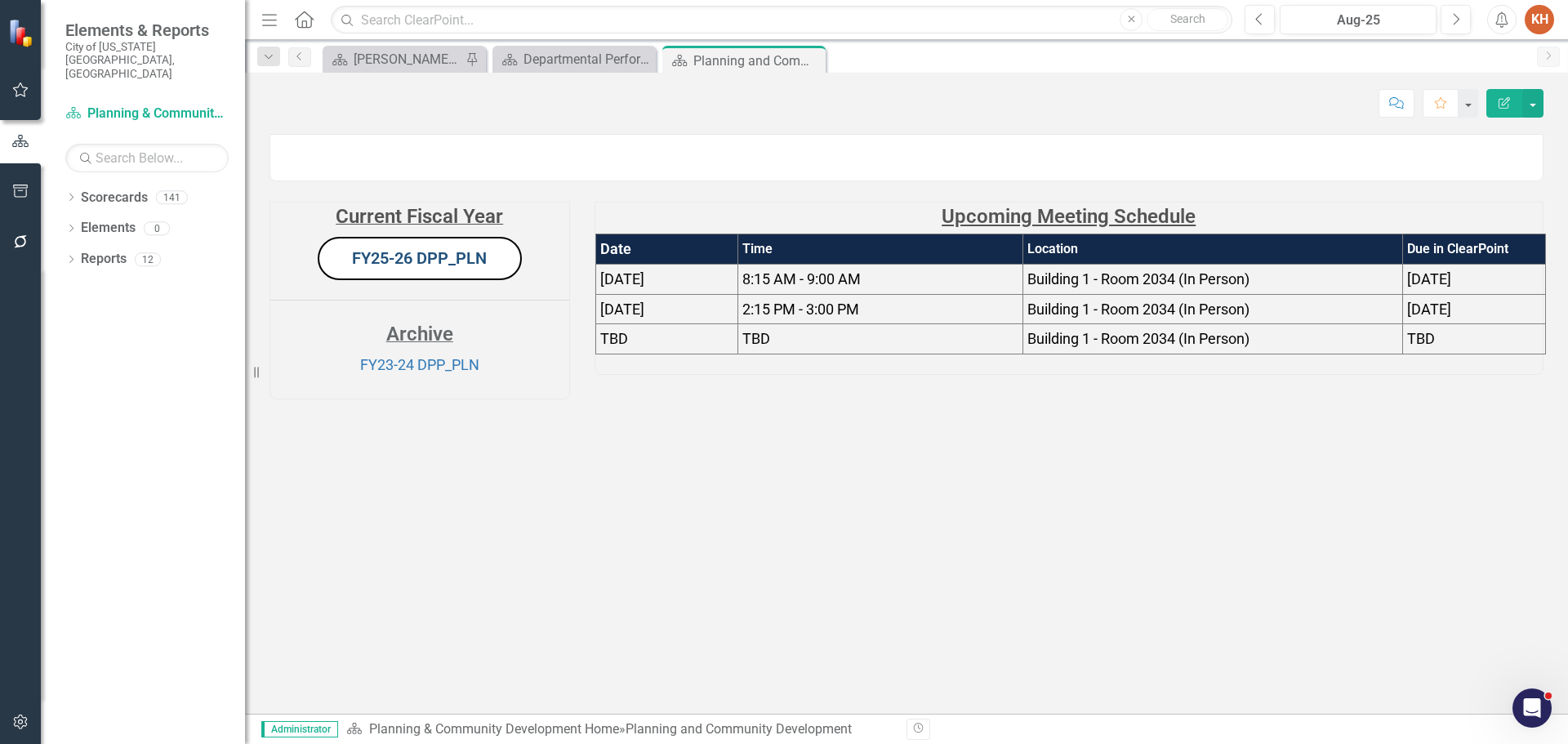
click at [431, 268] on link "FY25-26 DPP_PLN" at bounding box center [419, 258] width 135 height 20
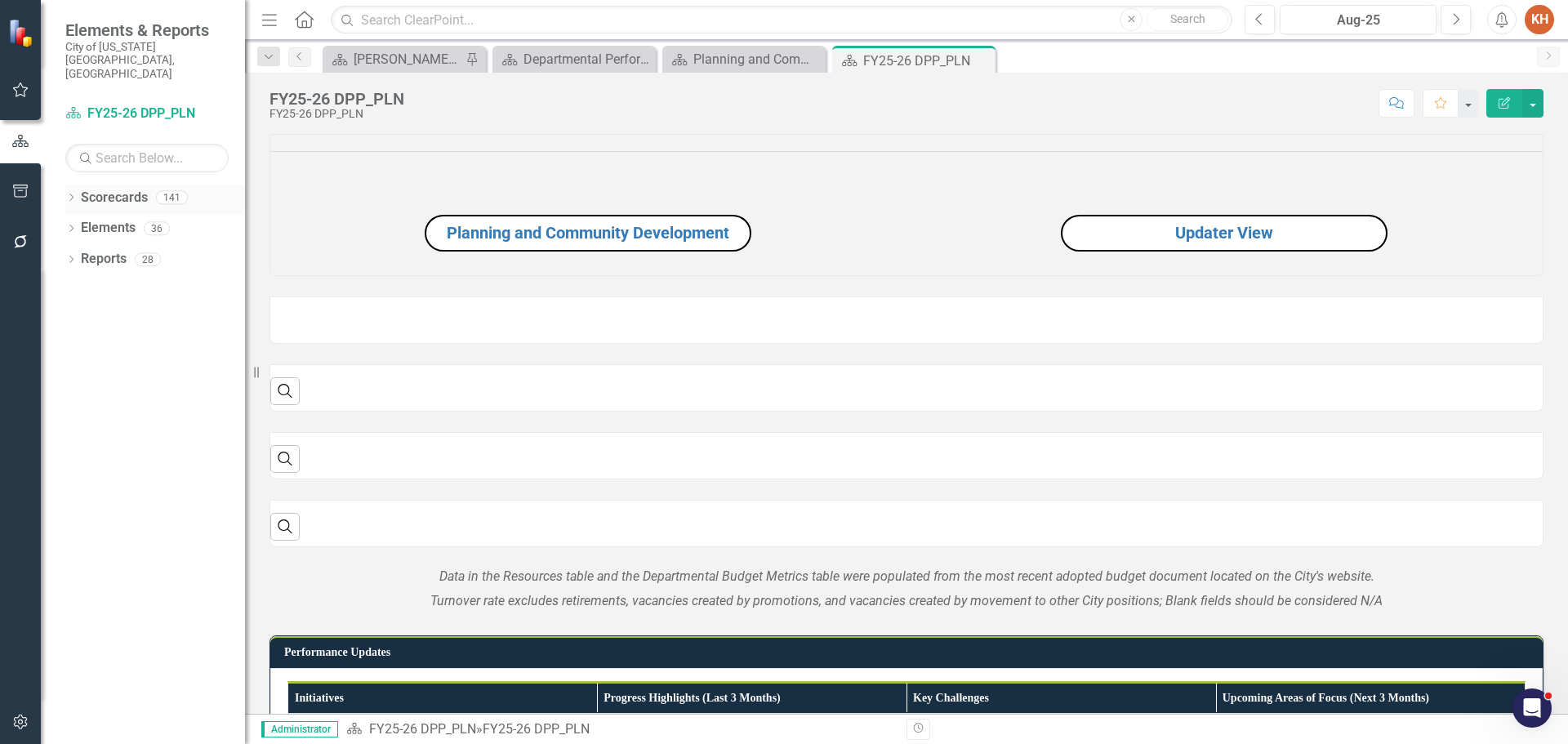
click at [72, 193] on icon at bounding box center [71, 197] width 4 height 7
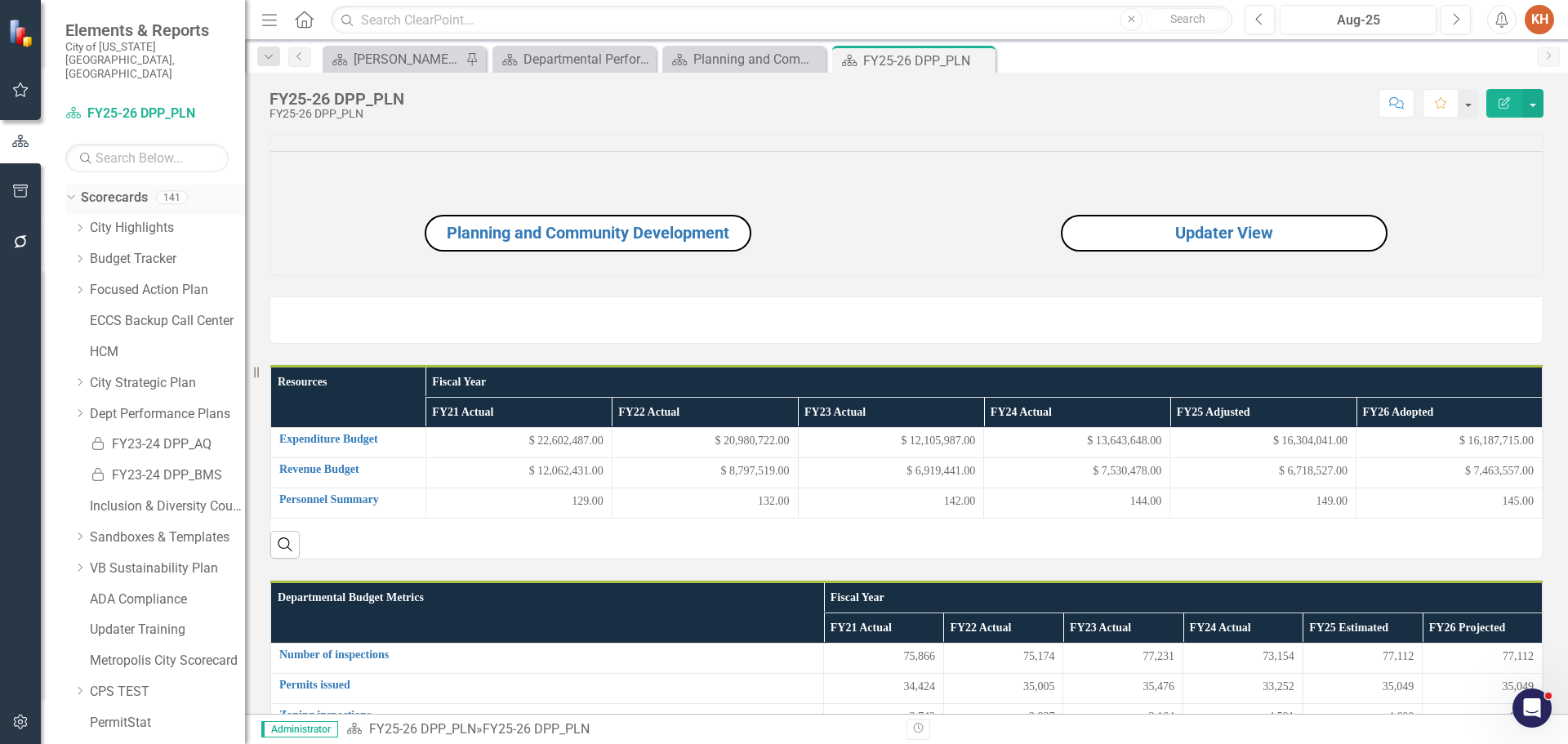
click at [70, 191] on icon "Dropdown" at bounding box center [69, 196] width 9 height 12
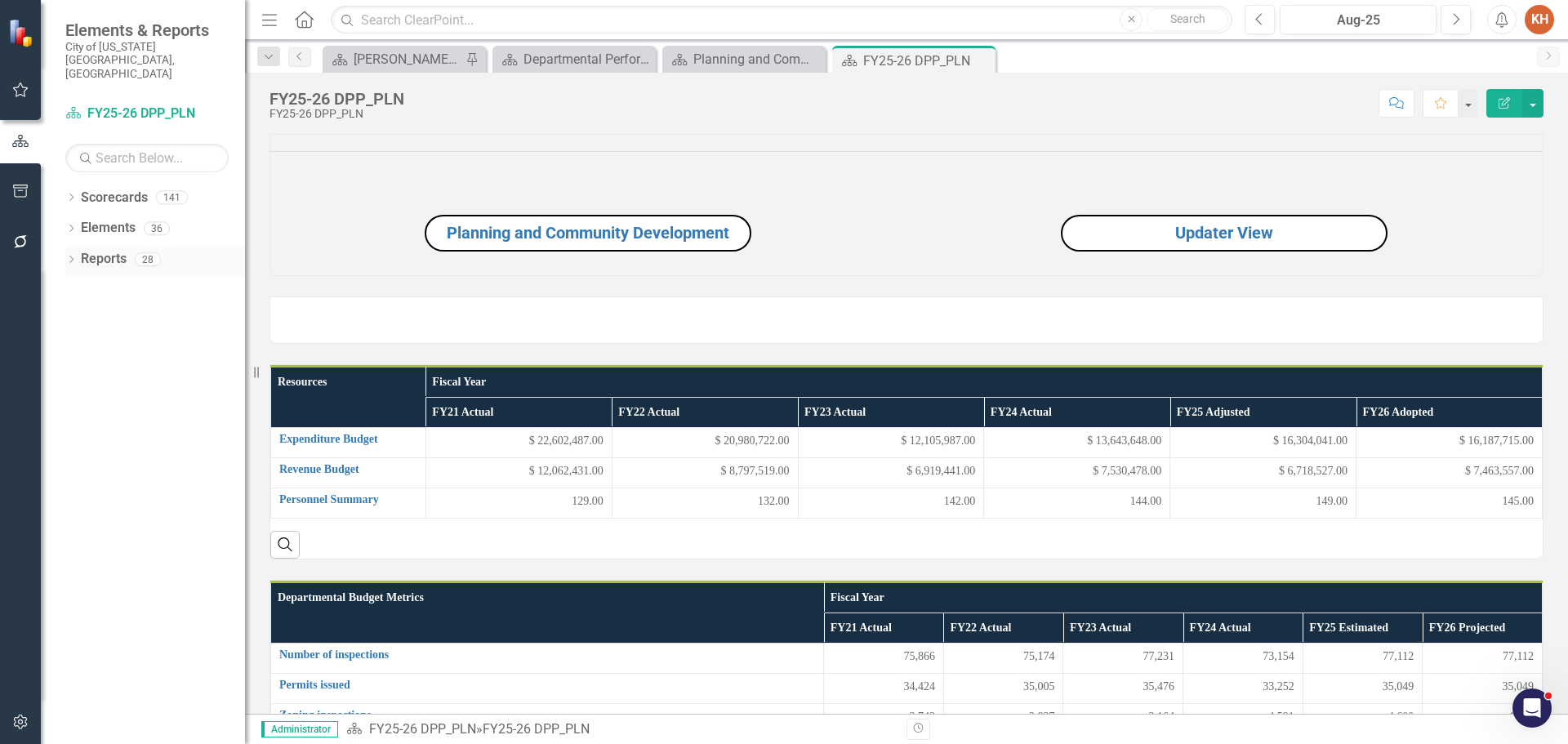
click at [71, 256] on icon "Dropdown" at bounding box center [71, 261] width 12 height 9
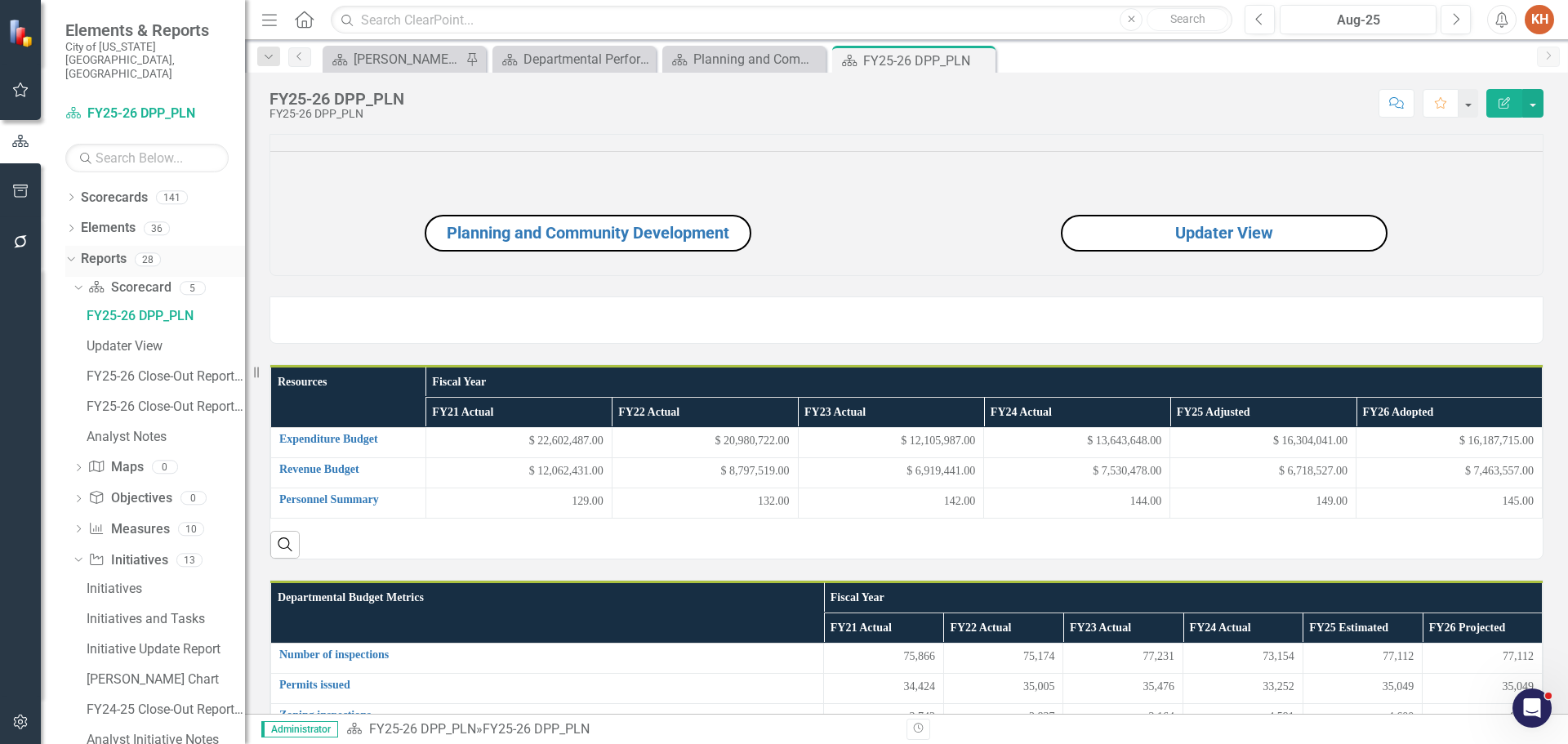
click at [106, 250] on link "Reports" at bounding box center [104, 259] width 46 height 19
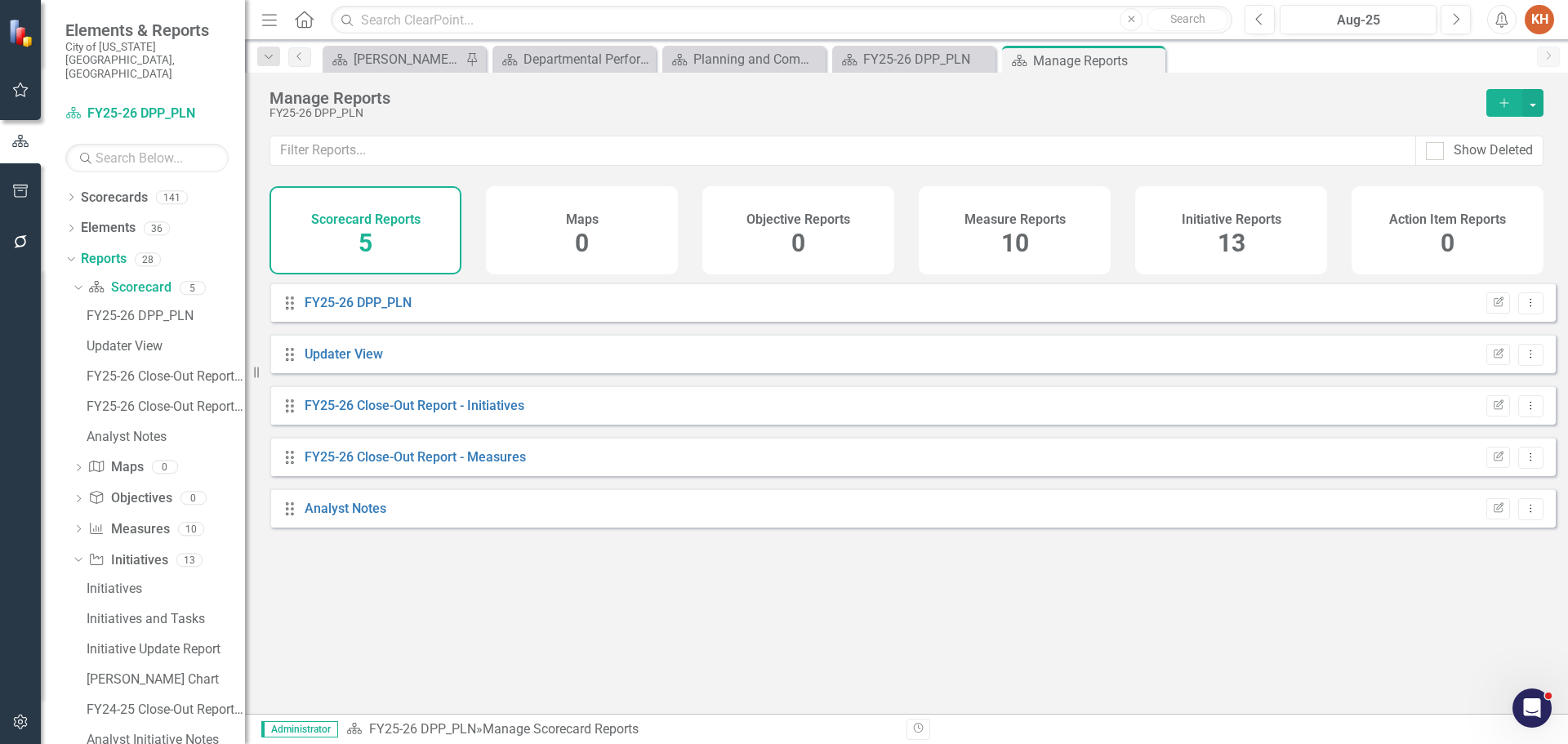
click at [1220, 222] on h4 "Initiative Reports" at bounding box center [1231, 219] width 99 height 15
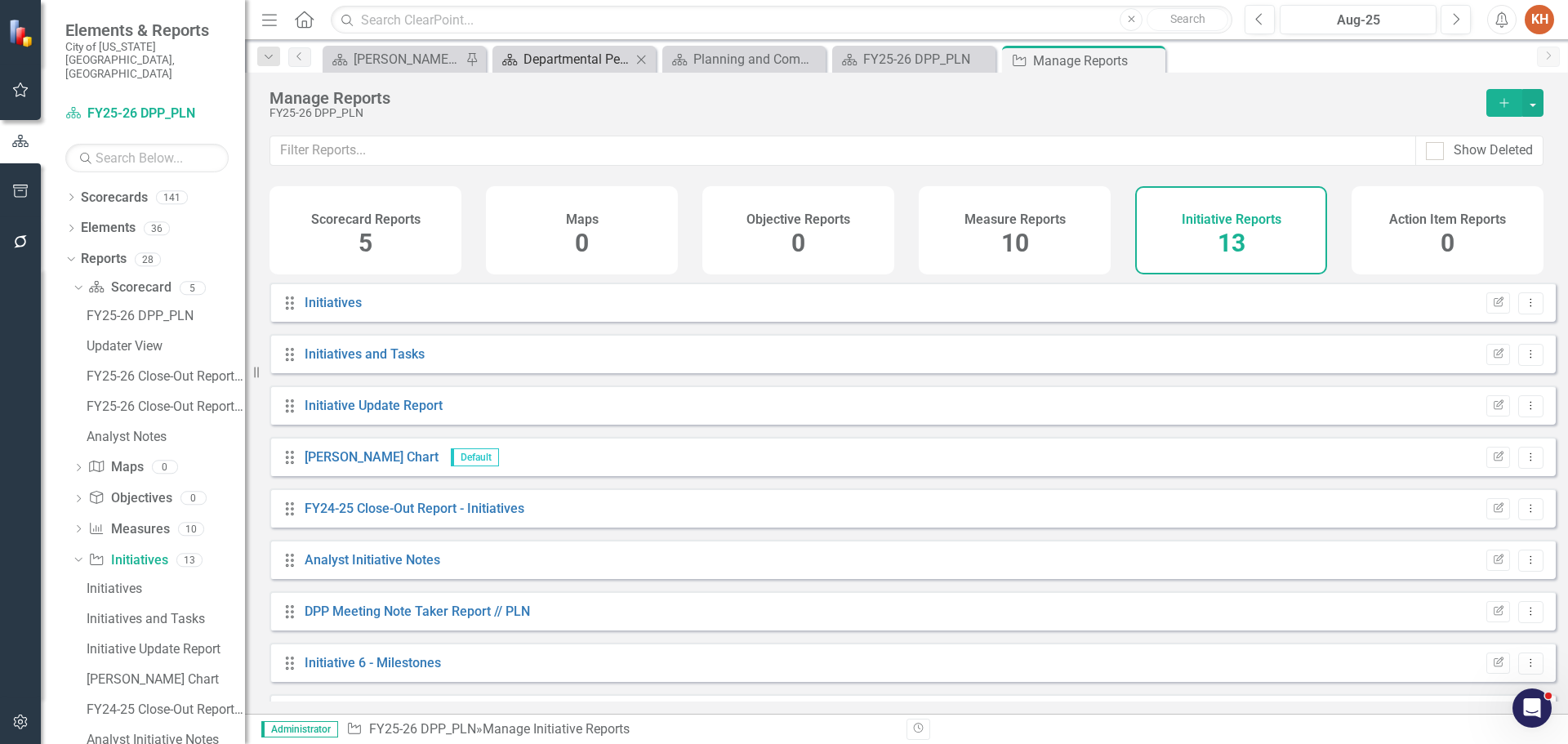
click at [595, 57] on div "Departmental Performance Plans - 3 Columns" at bounding box center [577, 59] width 108 height 20
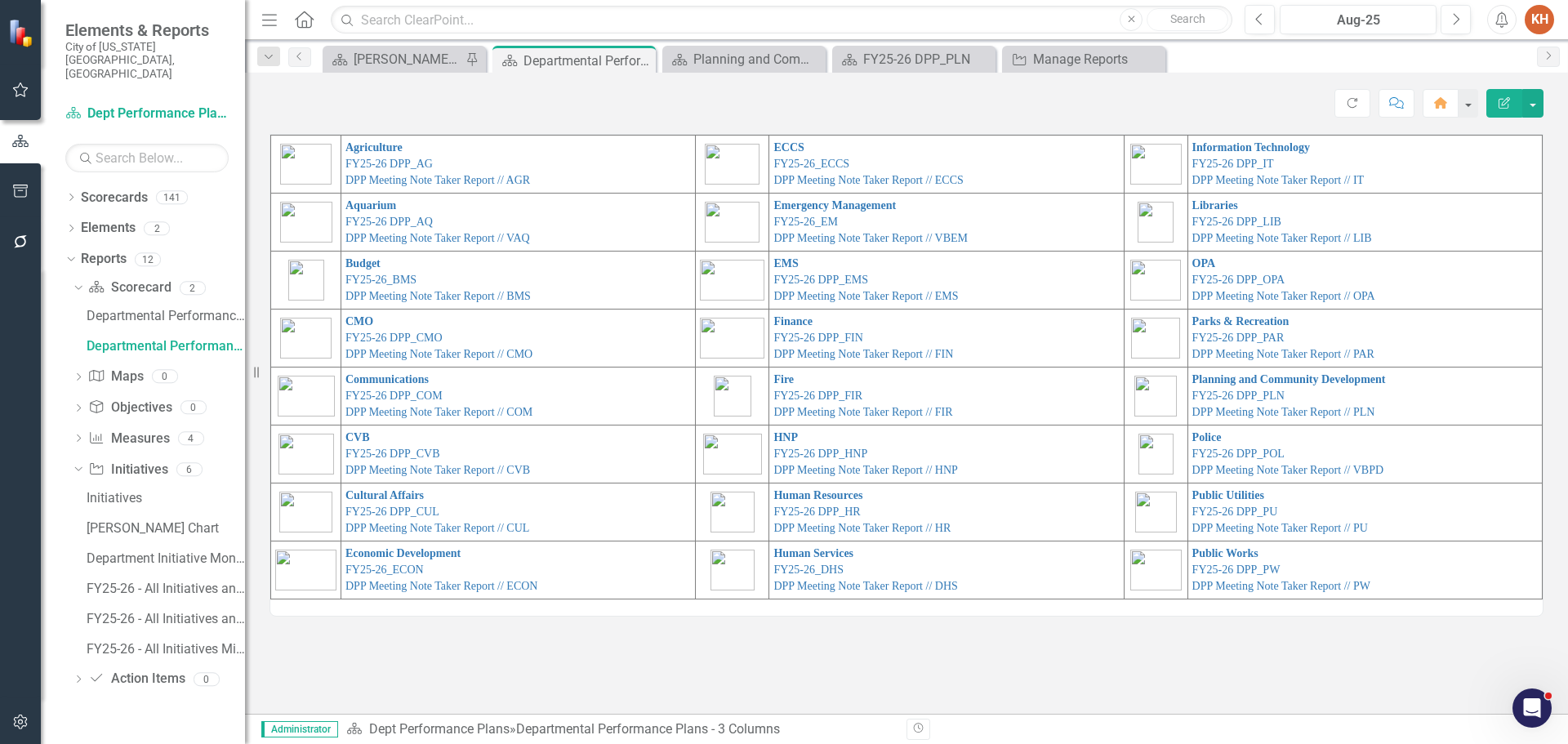
click at [24, 718] on icon "button" at bounding box center [20, 721] width 17 height 13
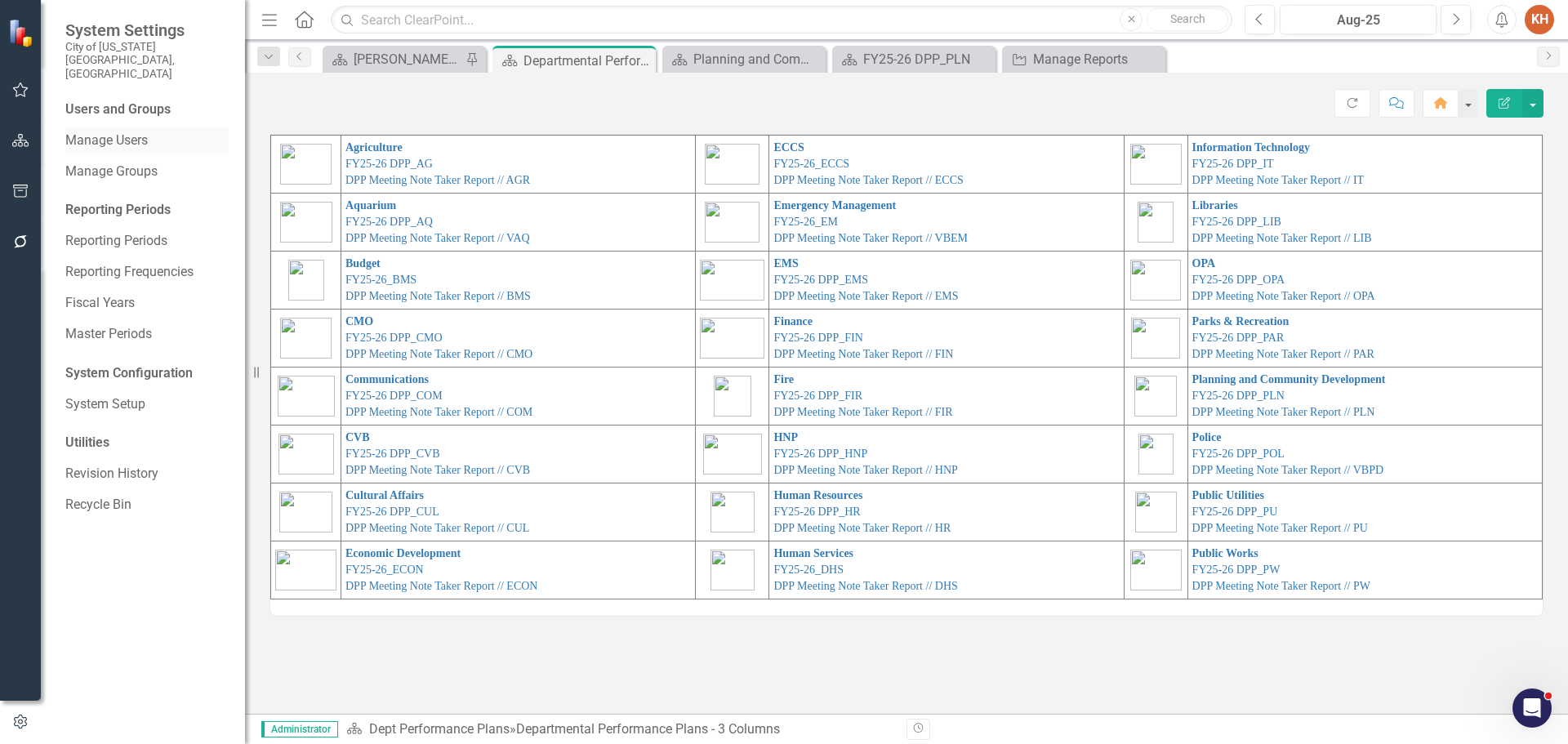
click at [125, 131] on link "Manage Users" at bounding box center [147, 140] width 163 height 19
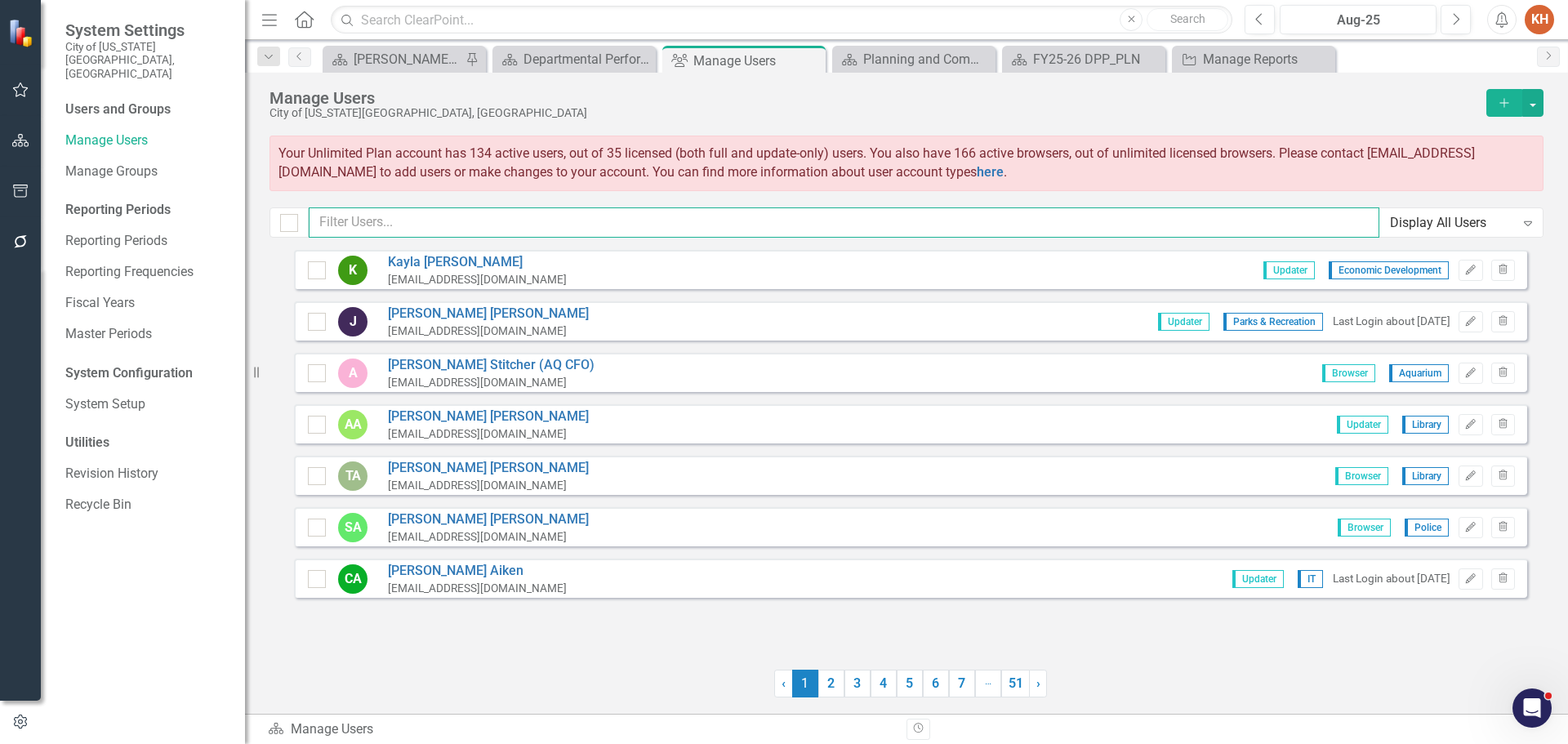
click at [519, 219] on input "text" at bounding box center [843, 223] width 1070 height 30
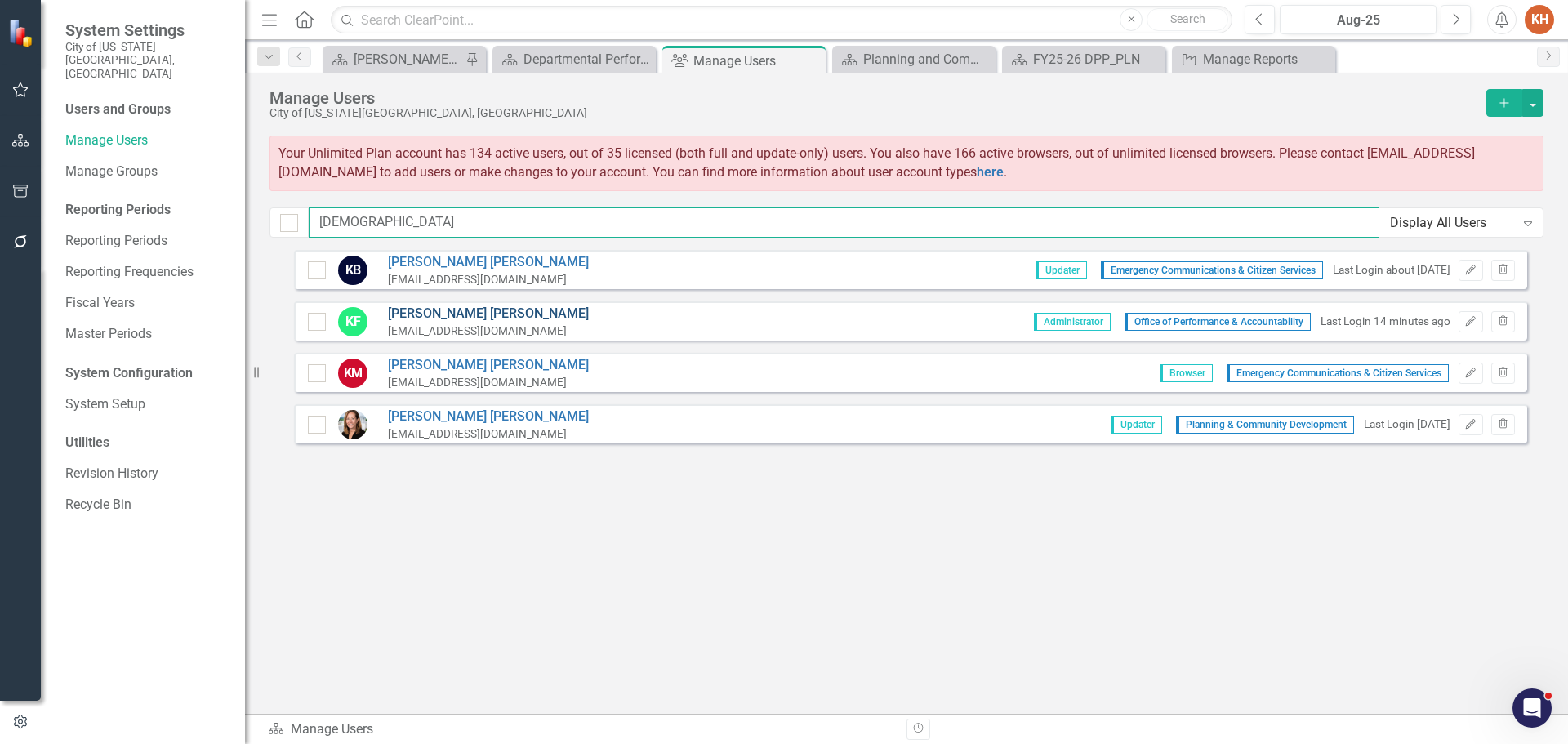
type input "[DEMOGRAPHIC_DATA]"
click at [483, 313] on link "[PERSON_NAME]" at bounding box center [488, 313] width 200 height 19
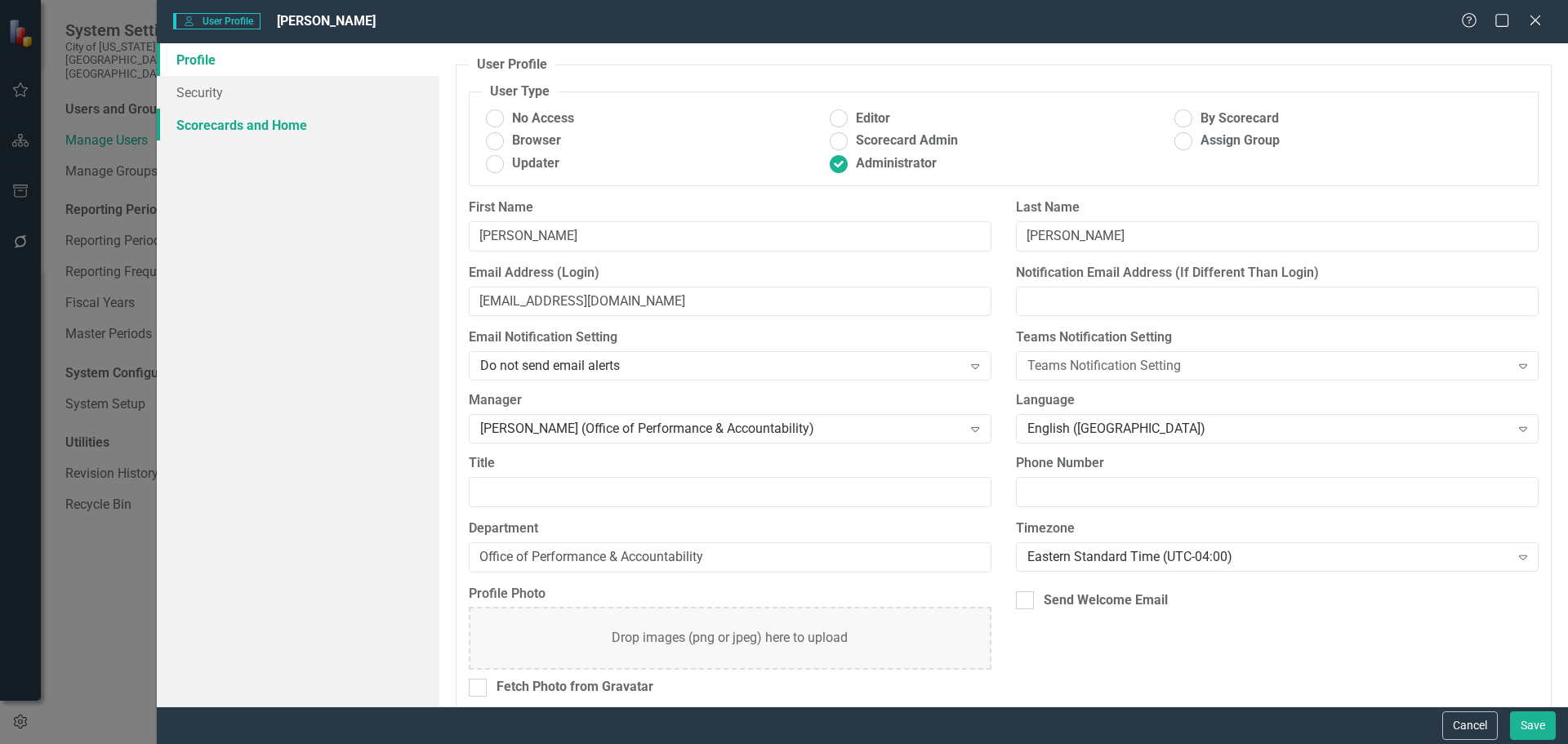
click at [264, 125] on link "Scorecards and Home" at bounding box center [298, 124] width 283 height 33
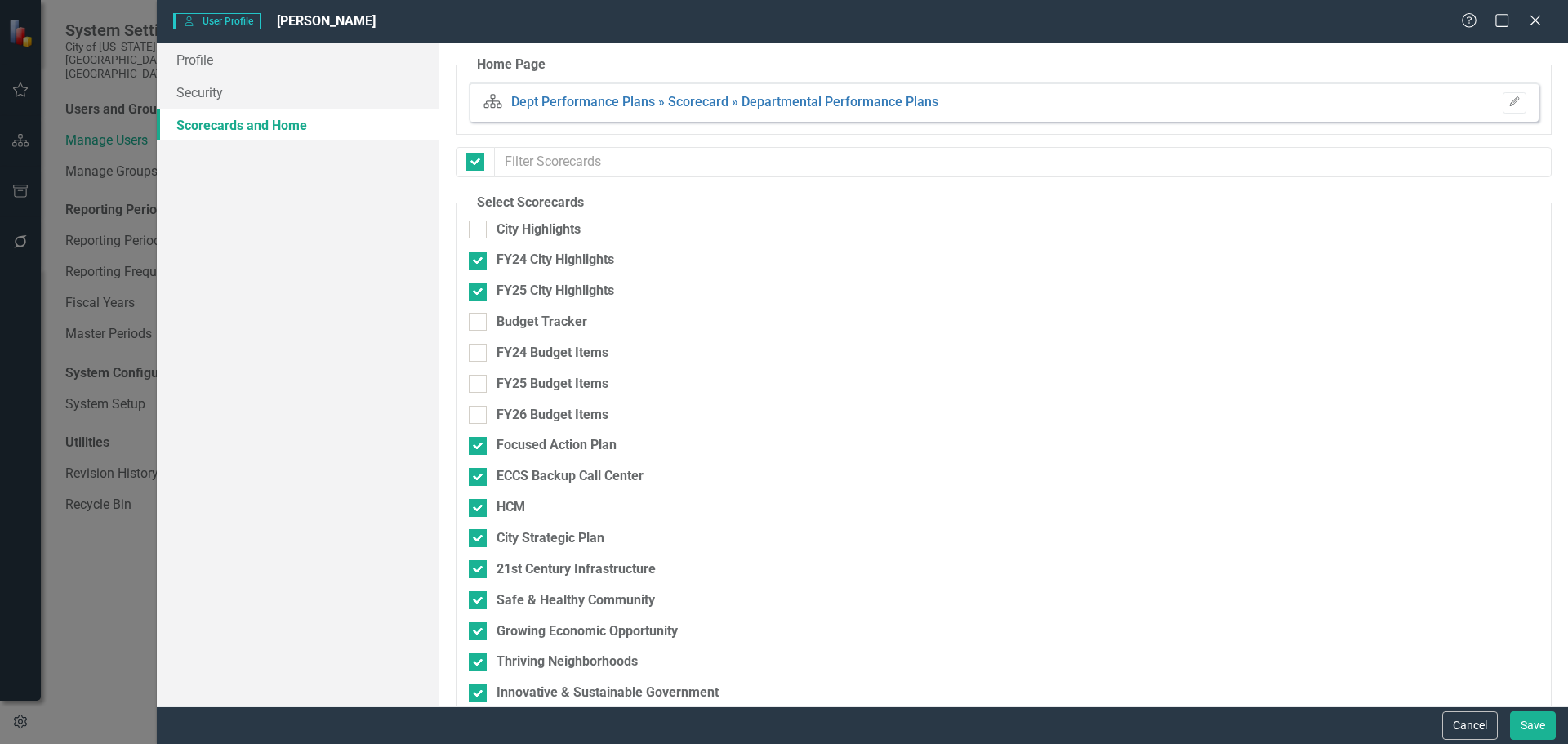
checkbox input "false"
click at [1509, 104] on icon "button" at bounding box center [1513, 101] width 10 height 10
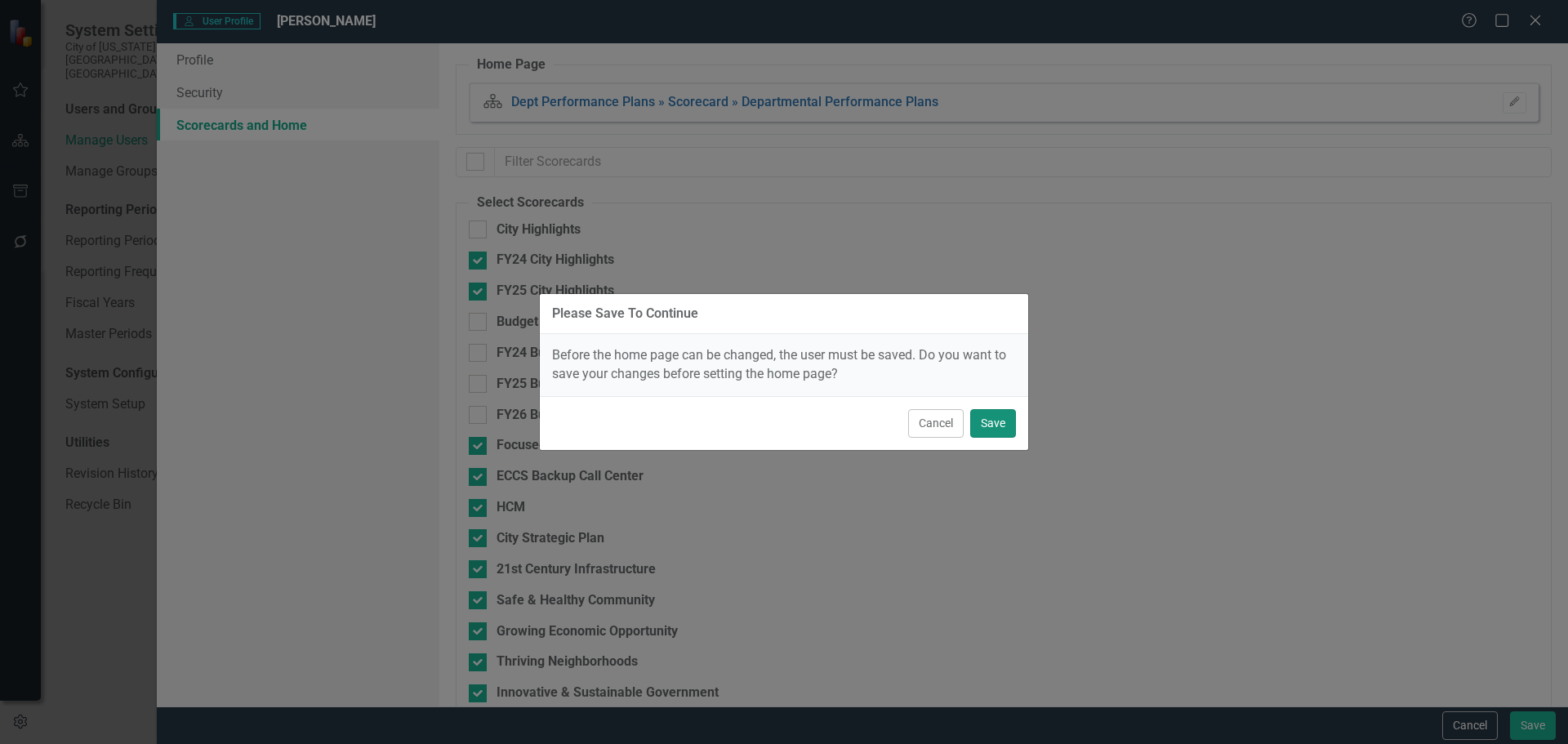
click at [996, 417] on button "Save" at bounding box center [993, 423] width 46 height 28
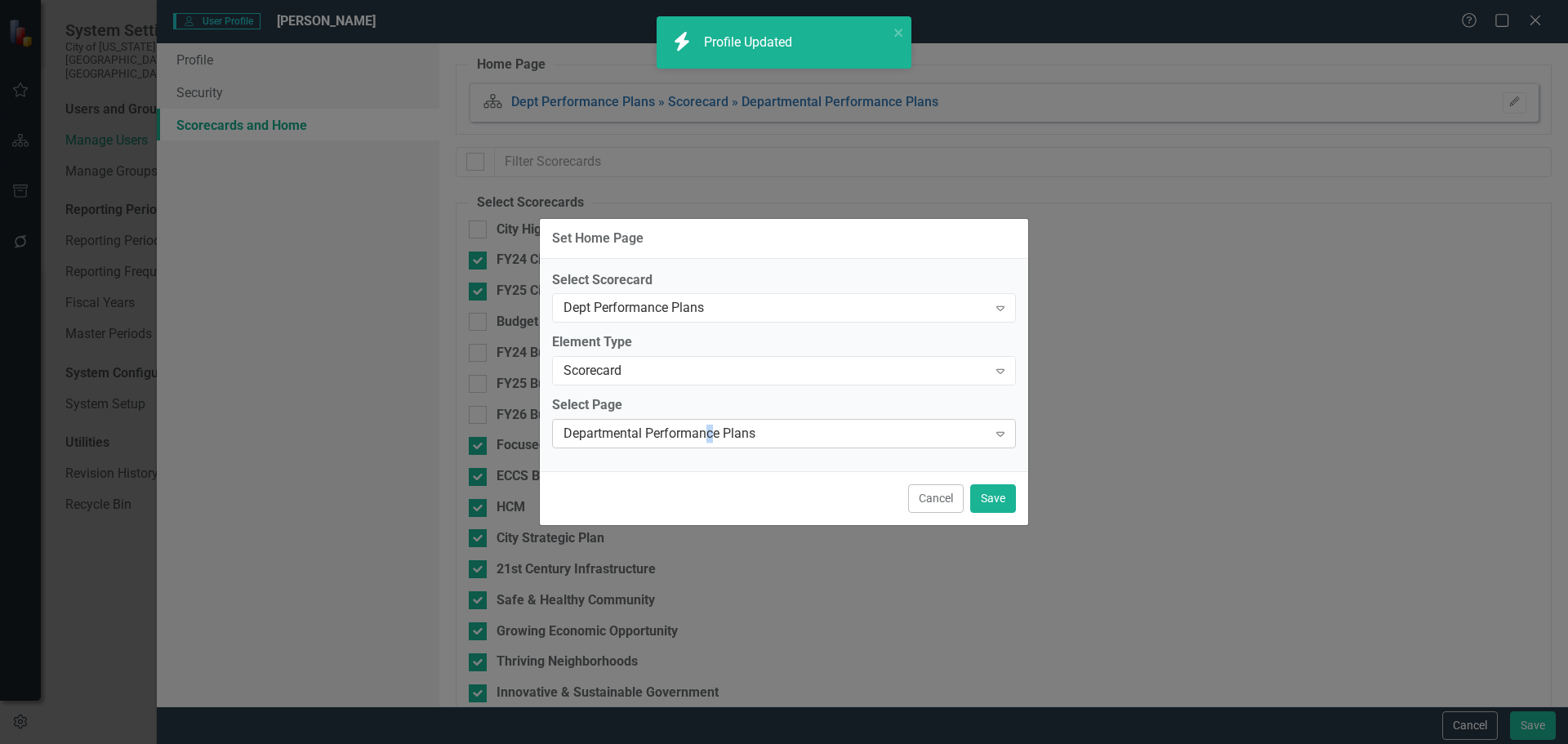
click at [712, 436] on div "Departmental Performance Plans" at bounding box center [775, 434] width 424 height 19
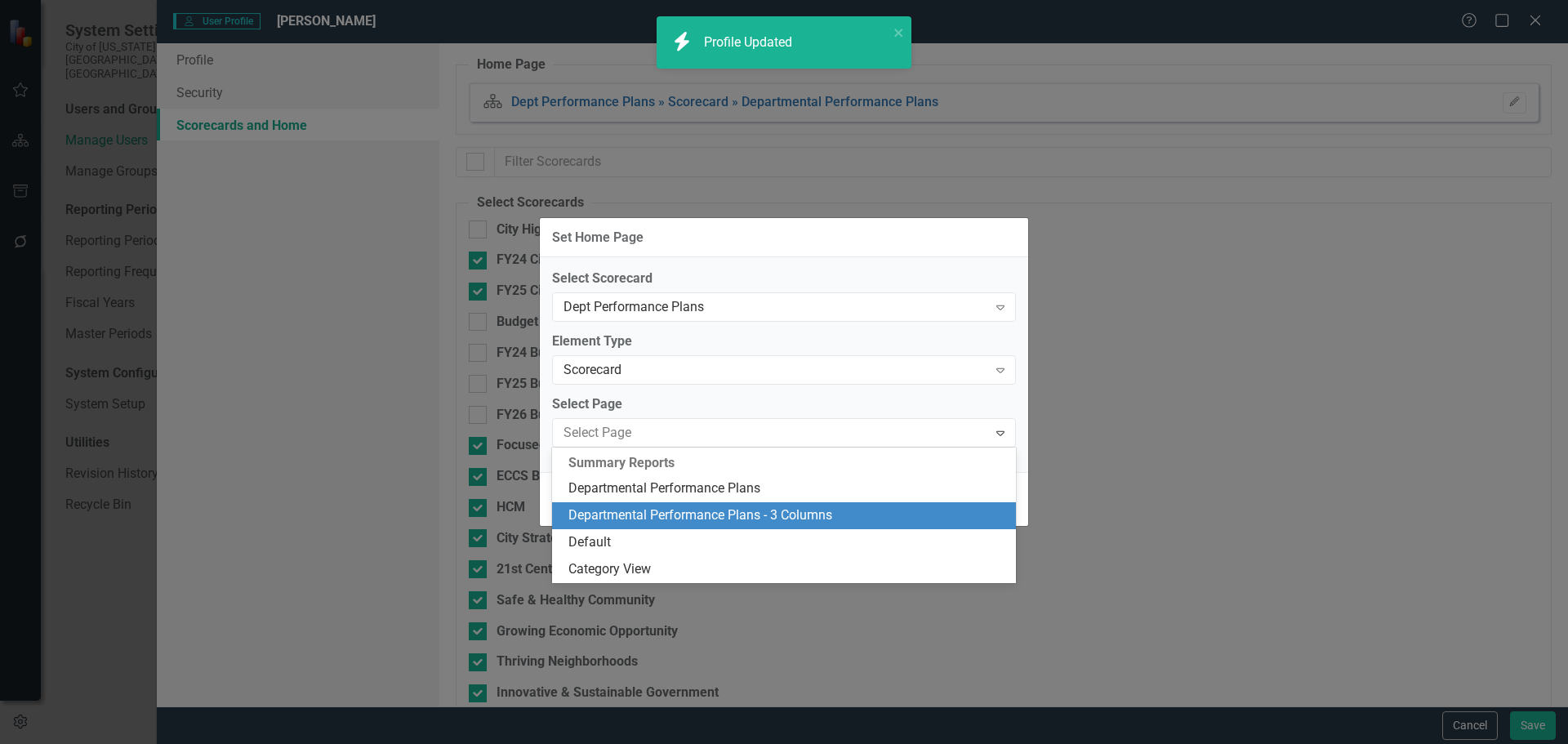
click at [726, 519] on div "Departmental Performance Plans - 3 Columns" at bounding box center [787, 515] width 437 height 19
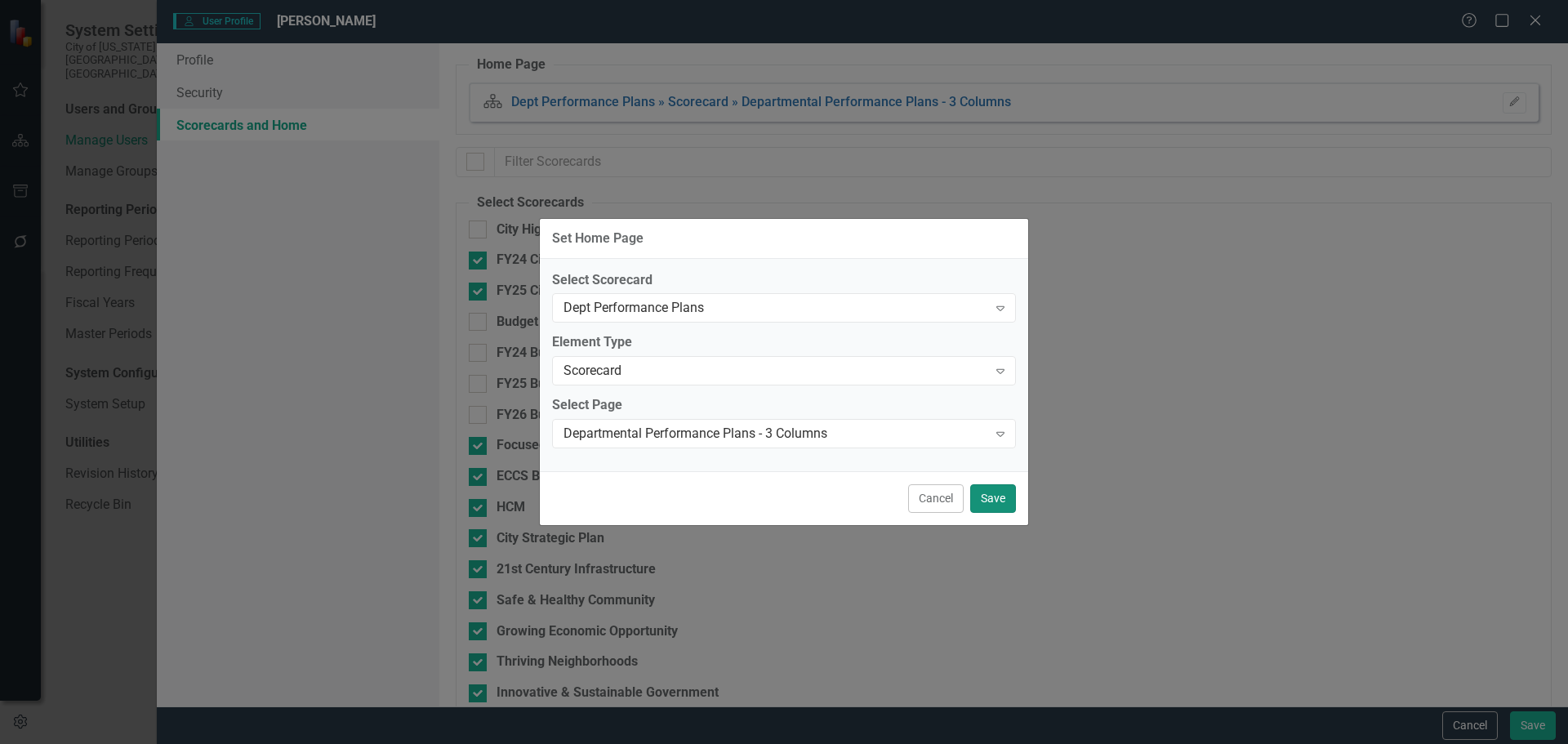
click at [994, 496] on button "Save" at bounding box center [993, 498] width 46 height 28
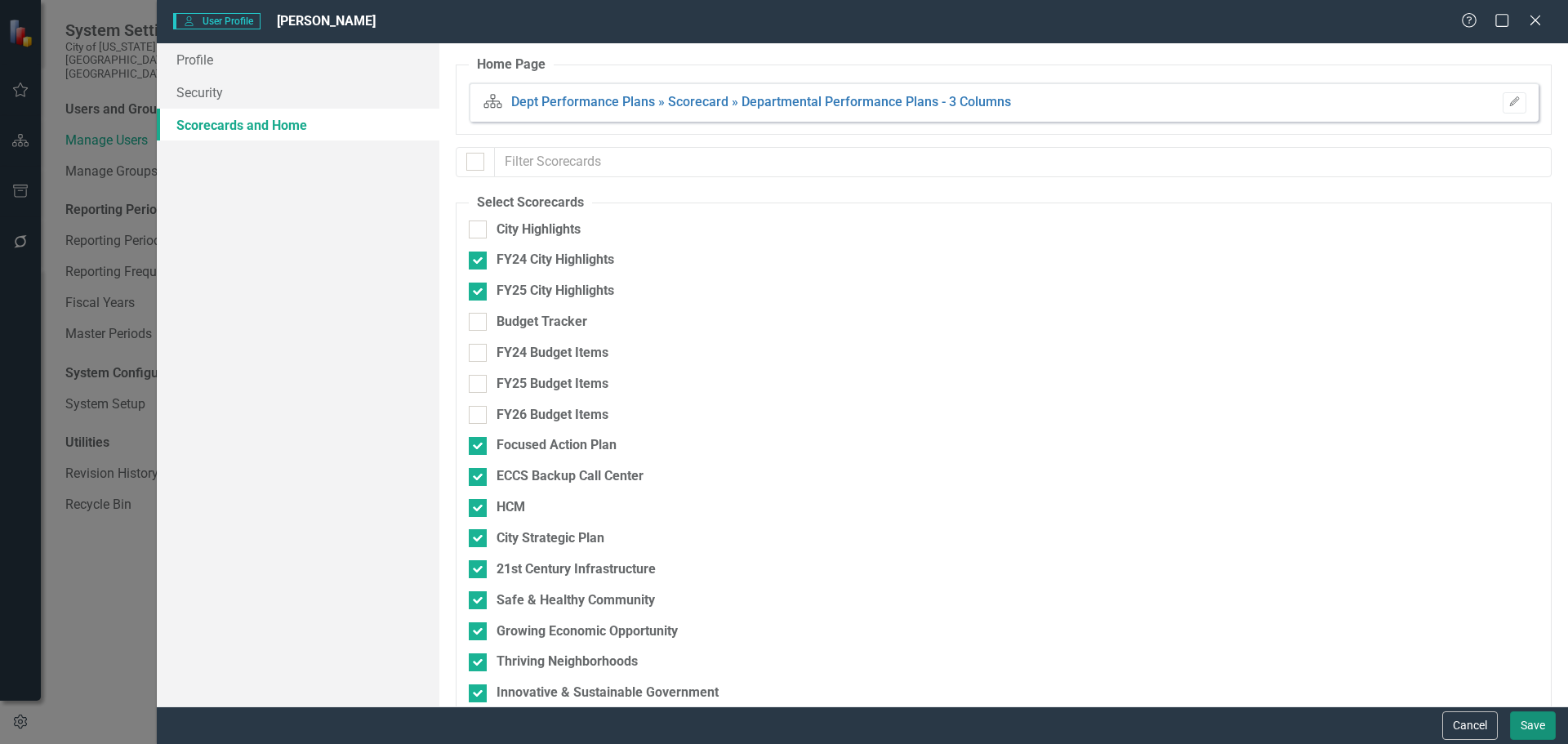
click at [1525, 726] on button "Save" at bounding box center [1533, 725] width 46 height 28
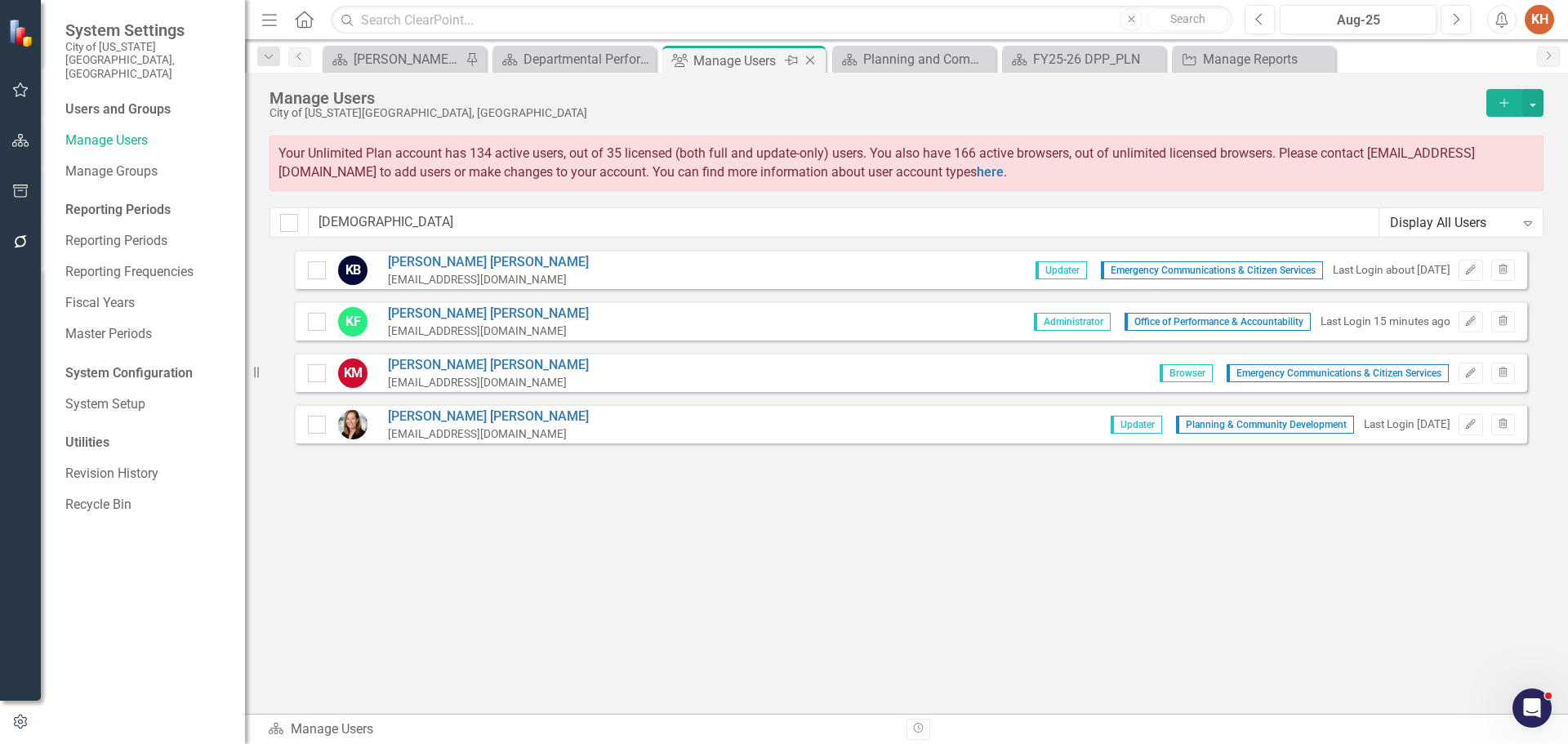
click at [808, 57] on icon "Close" at bounding box center [810, 60] width 16 height 13
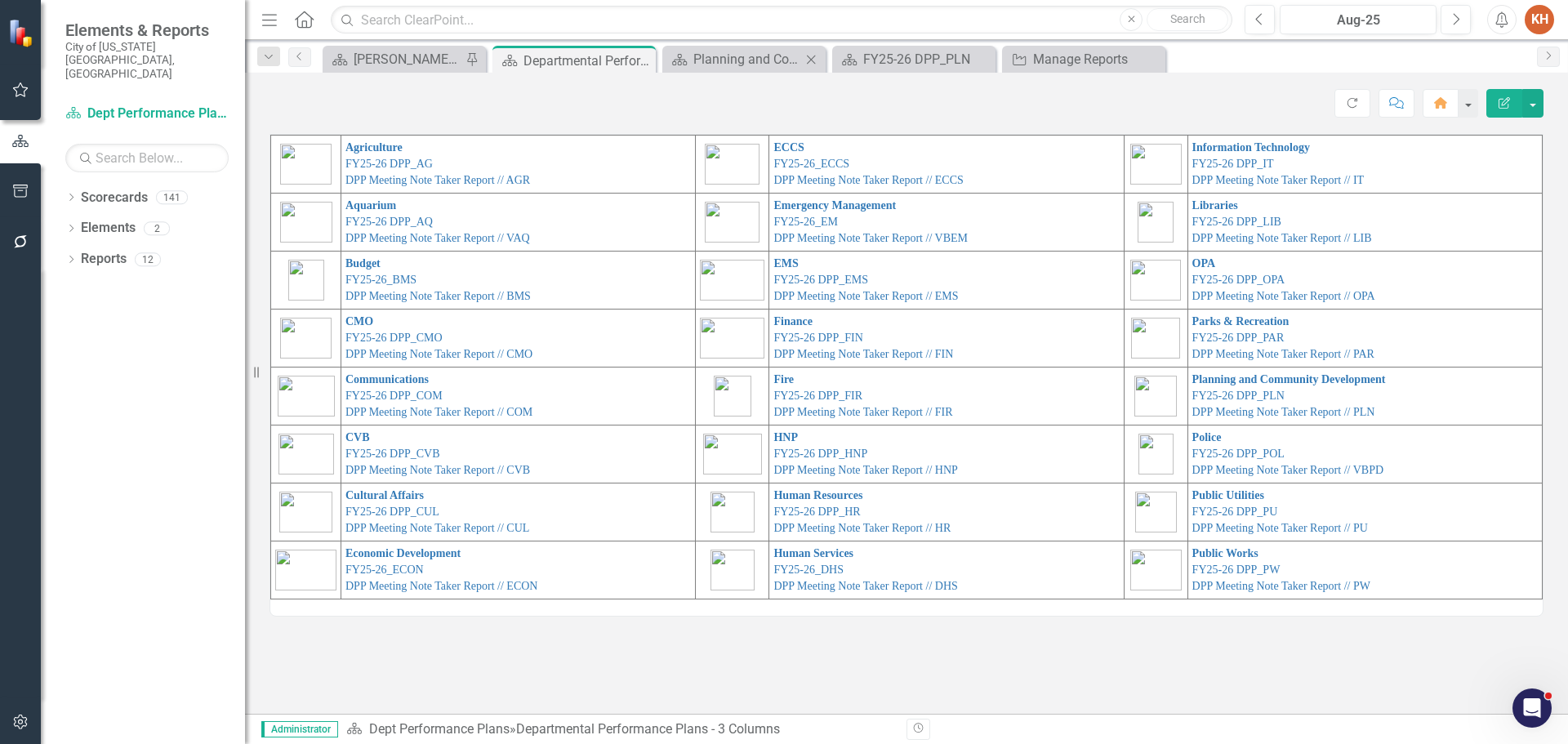
click at [807, 57] on icon "Close" at bounding box center [811, 59] width 16 height 13
click at [0, 0] on icon "Close" at bounding box center [0, 0] width 0 height 0
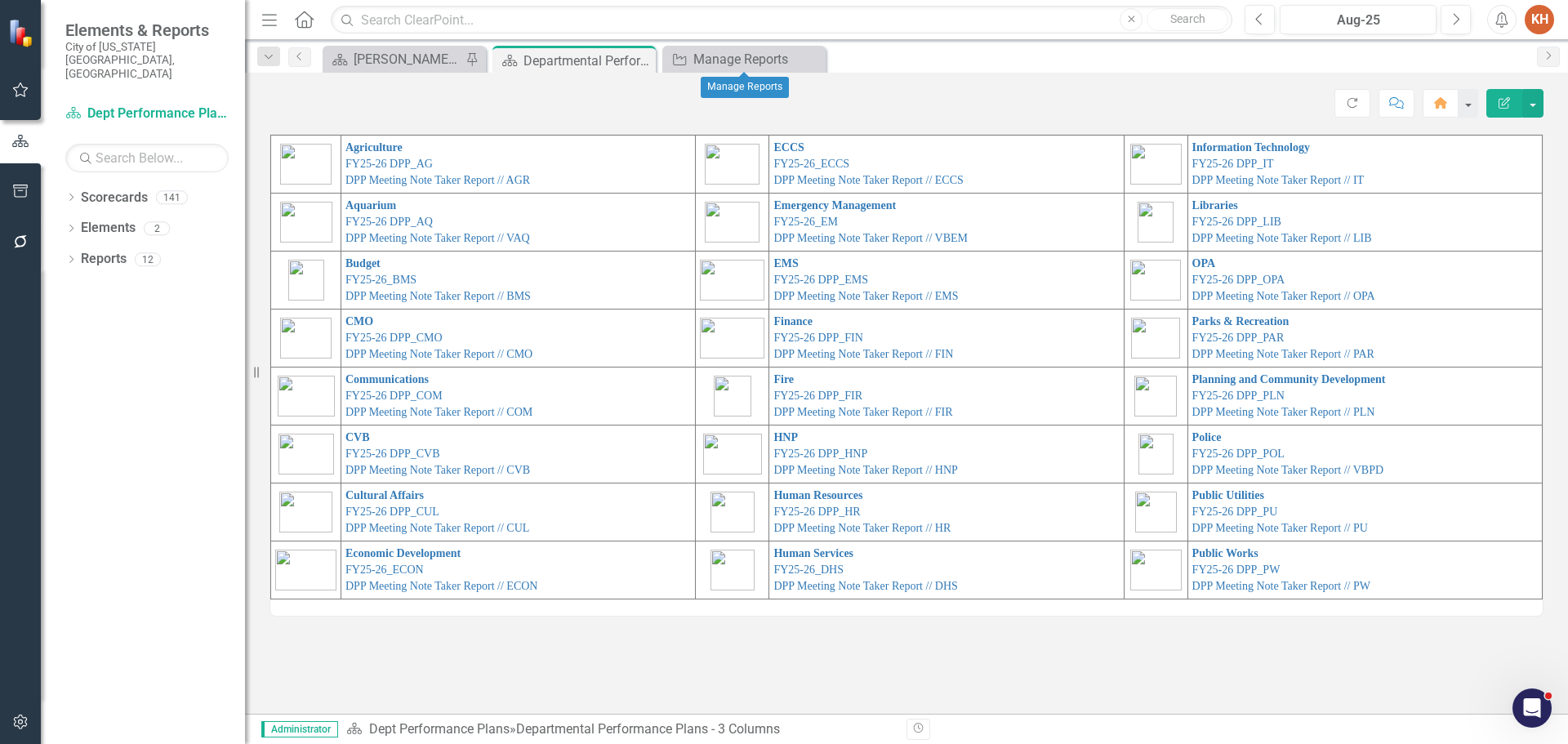
drag, startPoint x: 807, startPoint y: 57, endPoint x: 790, endPoint y: 59, distance: 17.1
click at [0, 0] on icon "Close" at bounding box center [0, 0] width 0 height 0
